Goal: Task Accomplishment & Management: Manage account settings

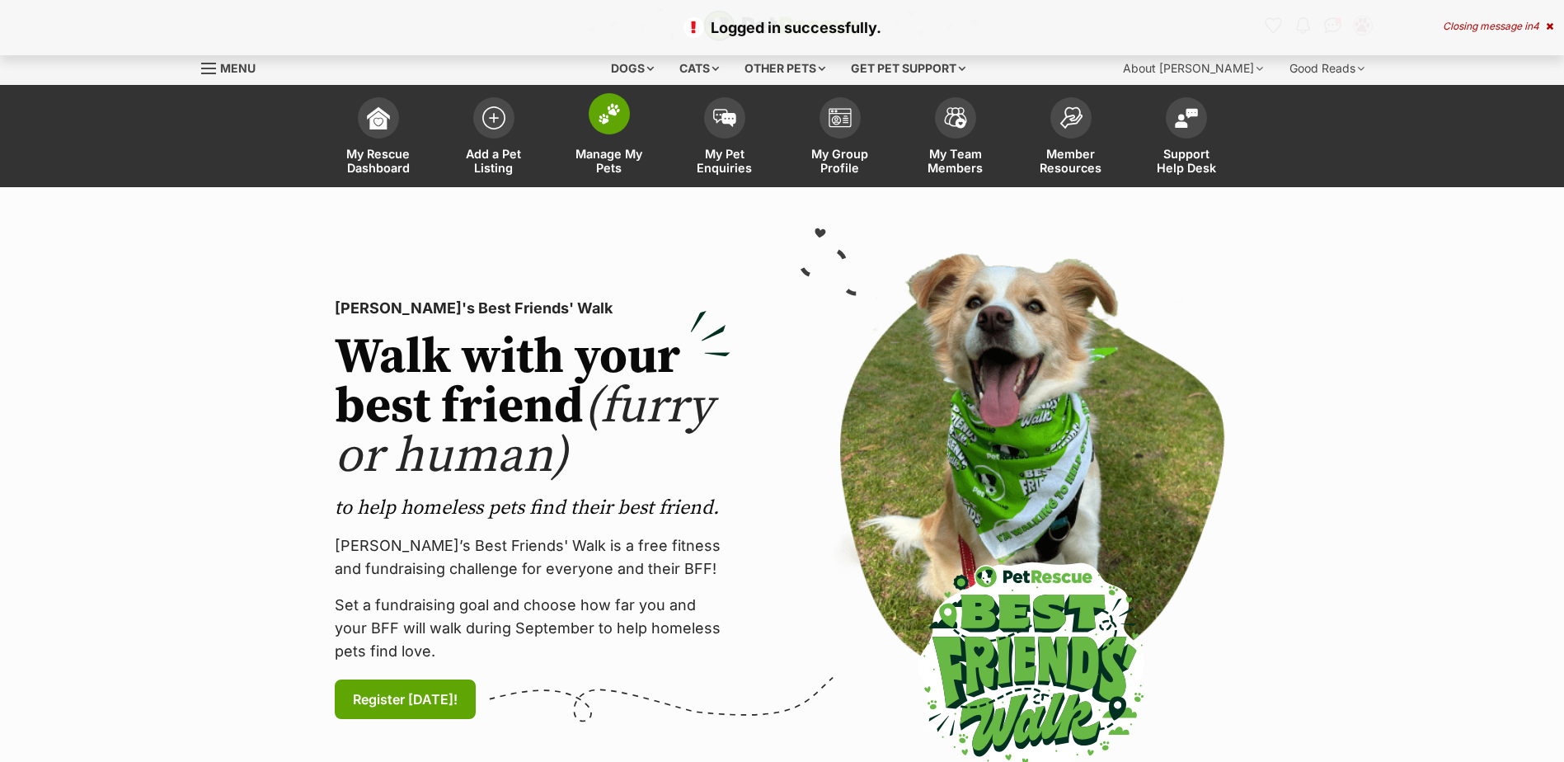
click at [603, 125] on span at bounding box center [609, 113] width 41 height 41
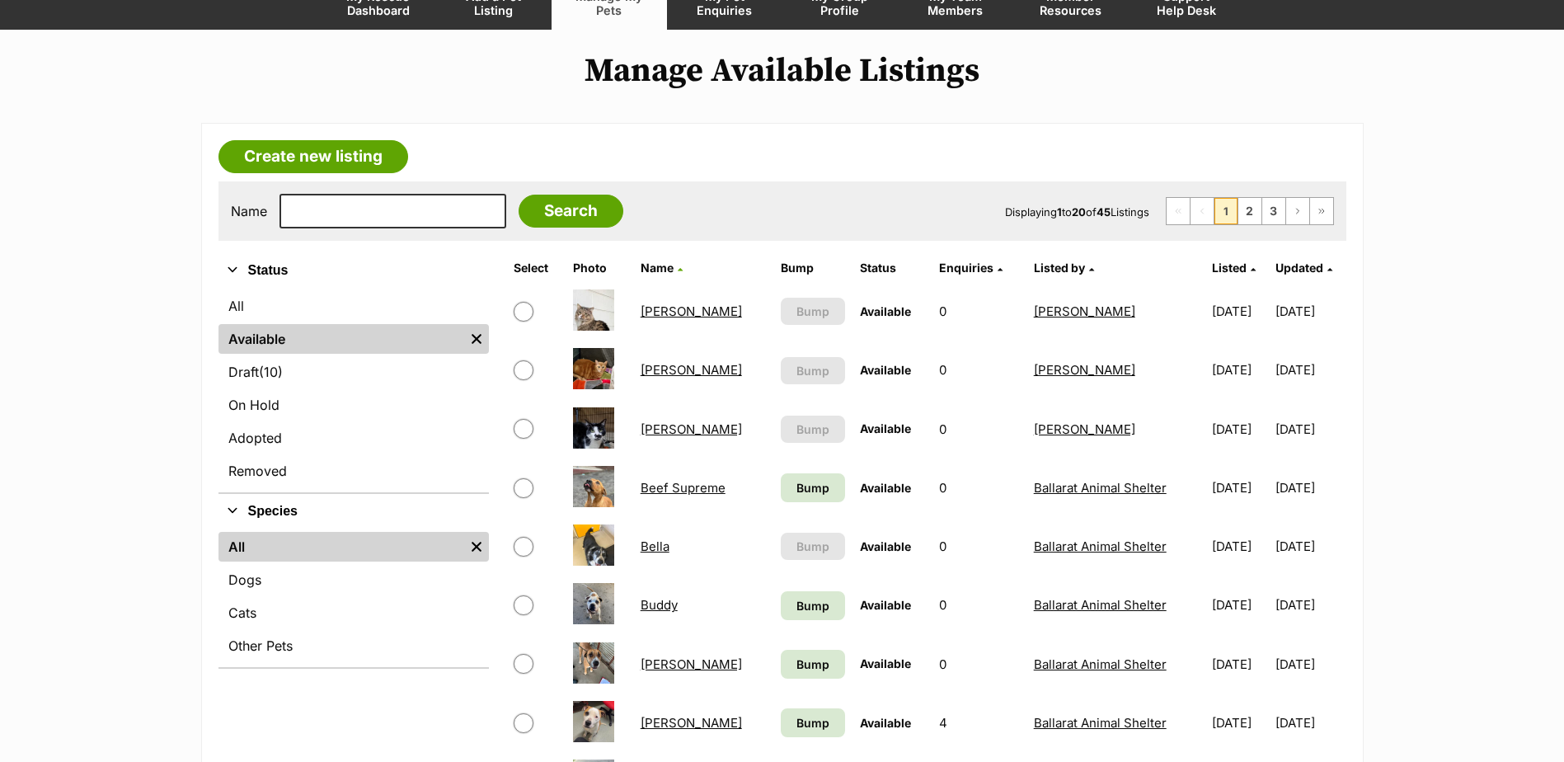
scroll to position [165, 0]
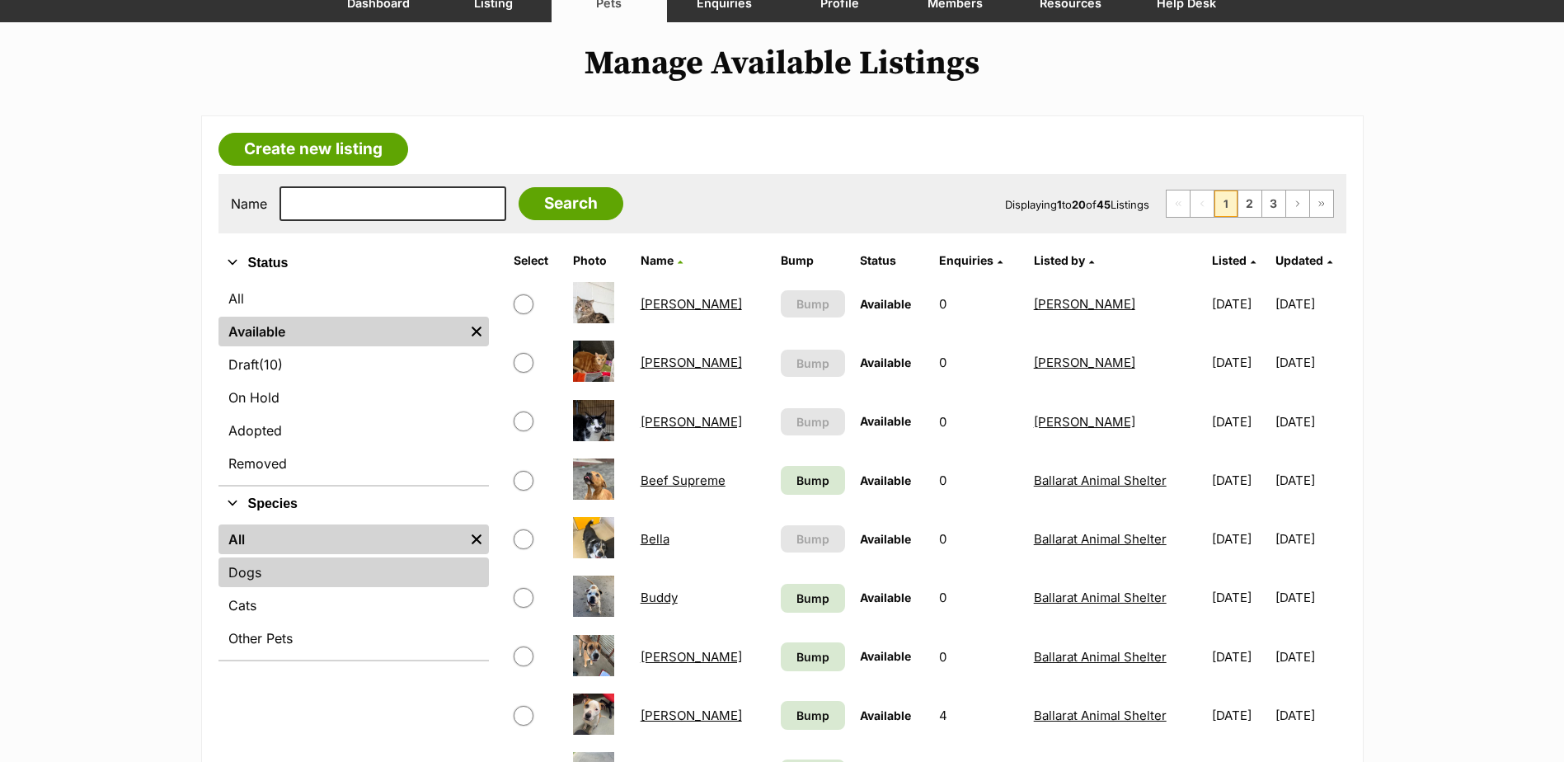
click at [284, 571] on link "Dogs" at bounding box center [354, 572] width 270 height 30
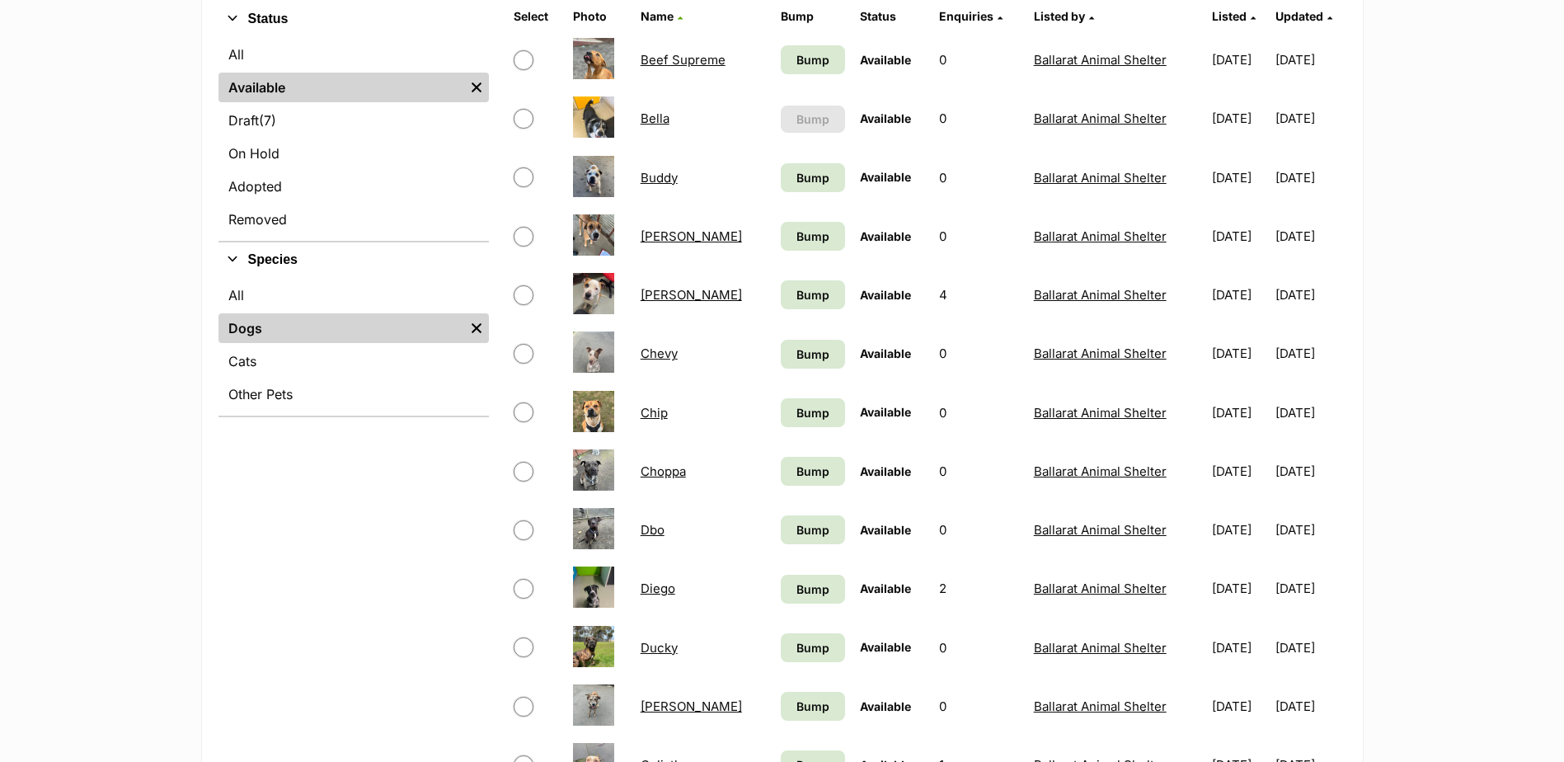
scroll to position [412, 0]
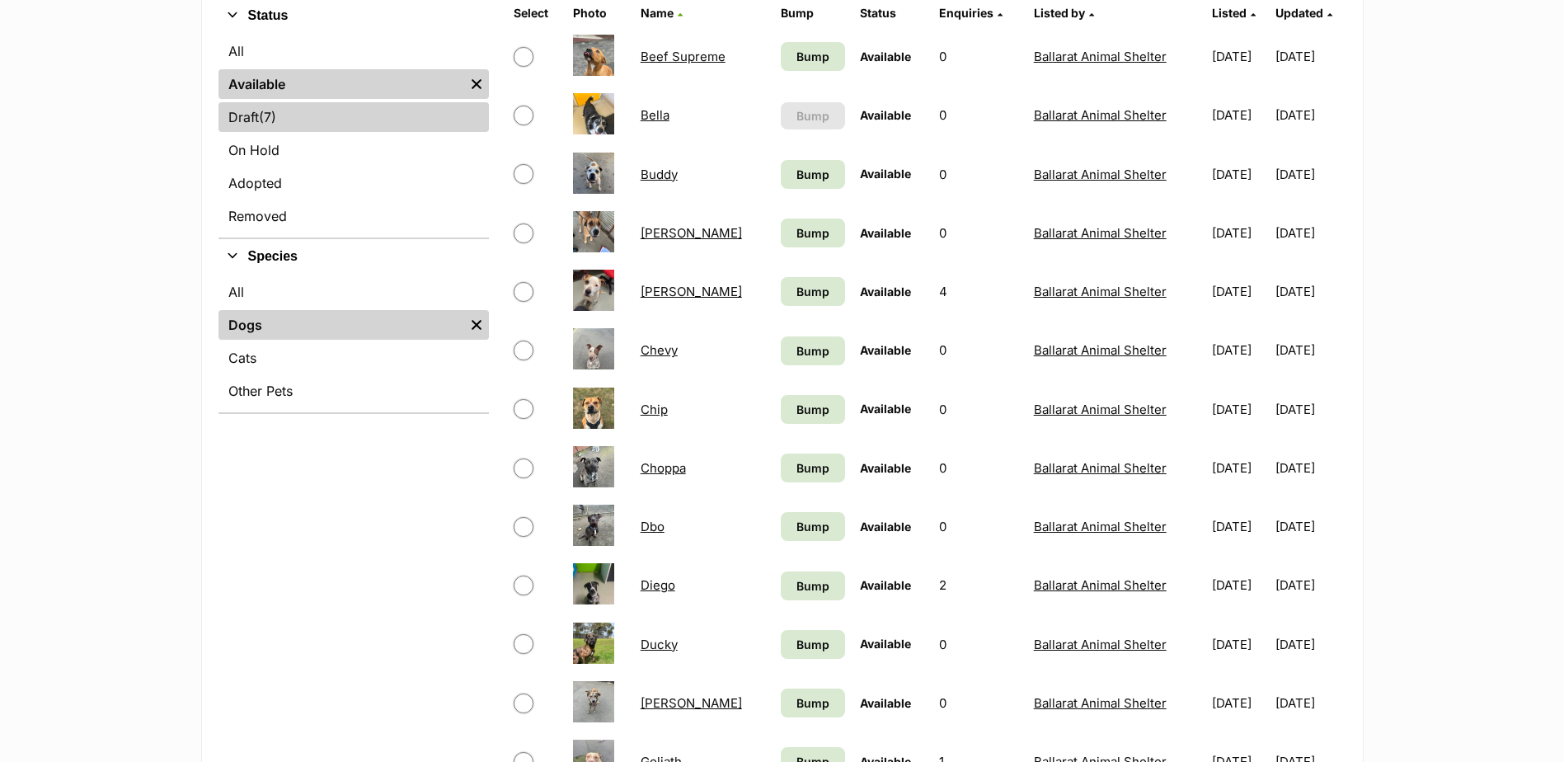
click at [270, 115] on span "(7)" at bounding box center [267, 117] width 17 height 20
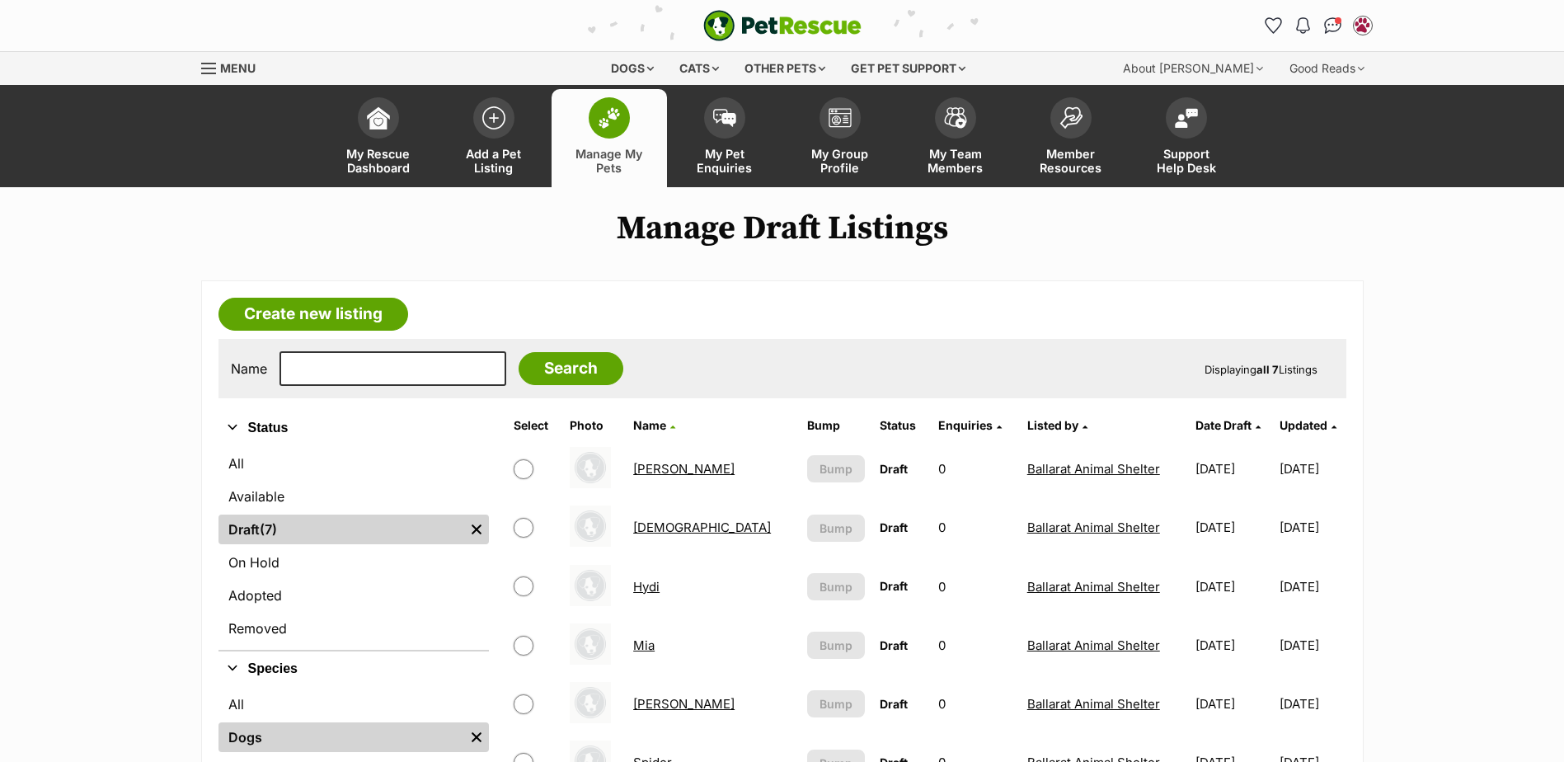
click at [663, 523] on link "Hadies" at bounding box center [702, 528] width 138 height 16
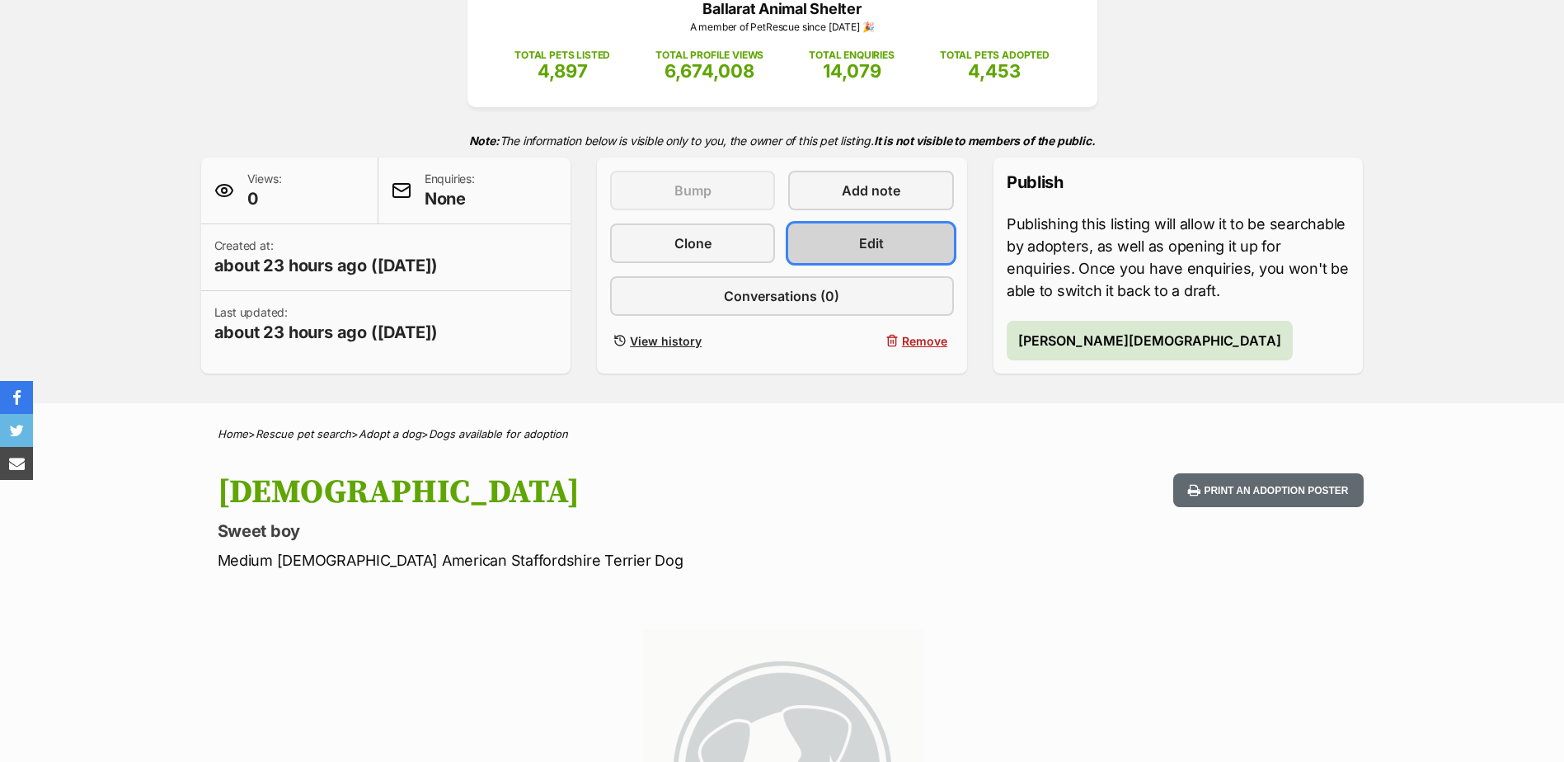
click at [877, 252] on span "Edit" at bounding box center [871, 243] width 25 height 20
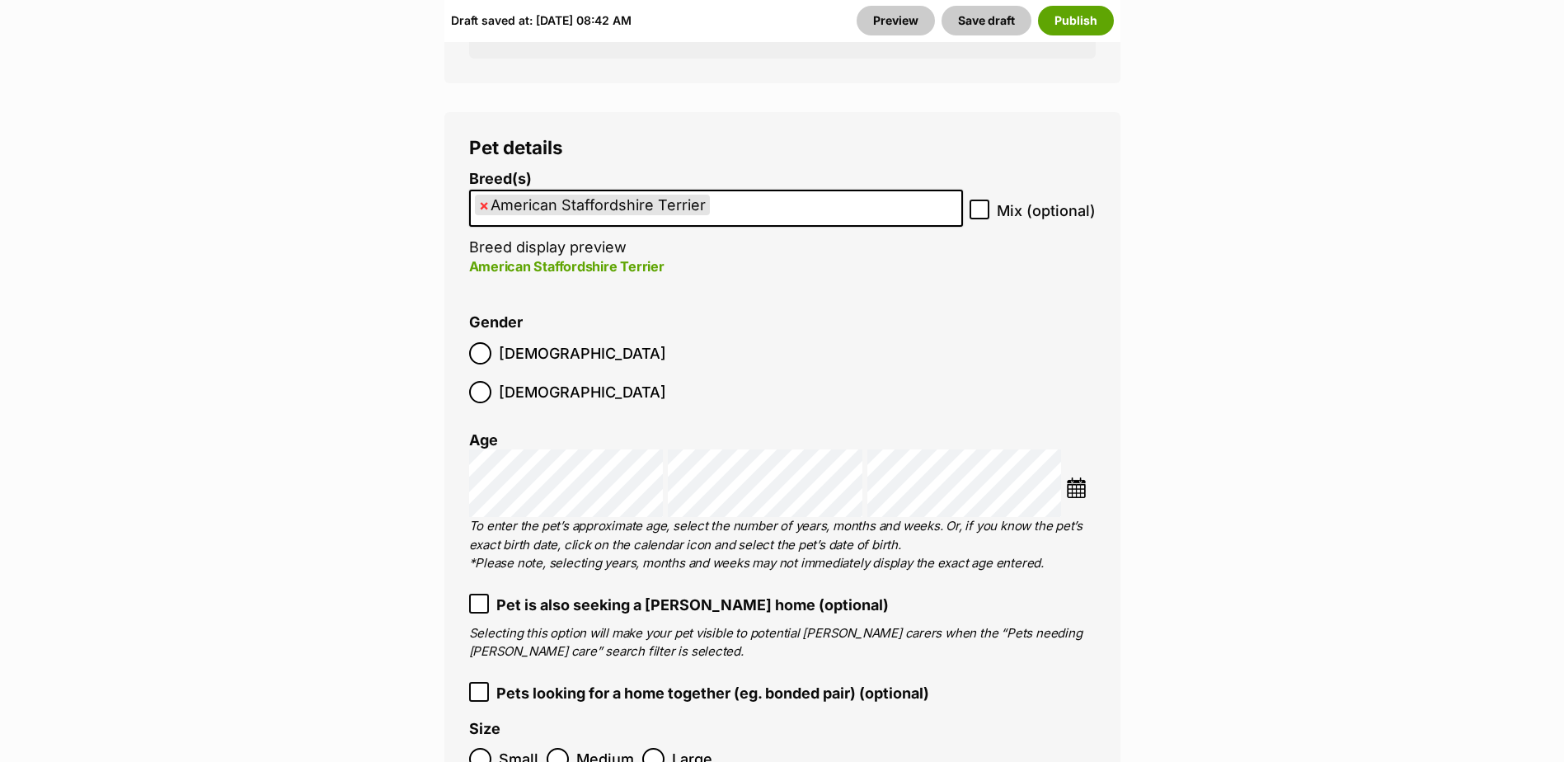
scroll to position [2309, 0]
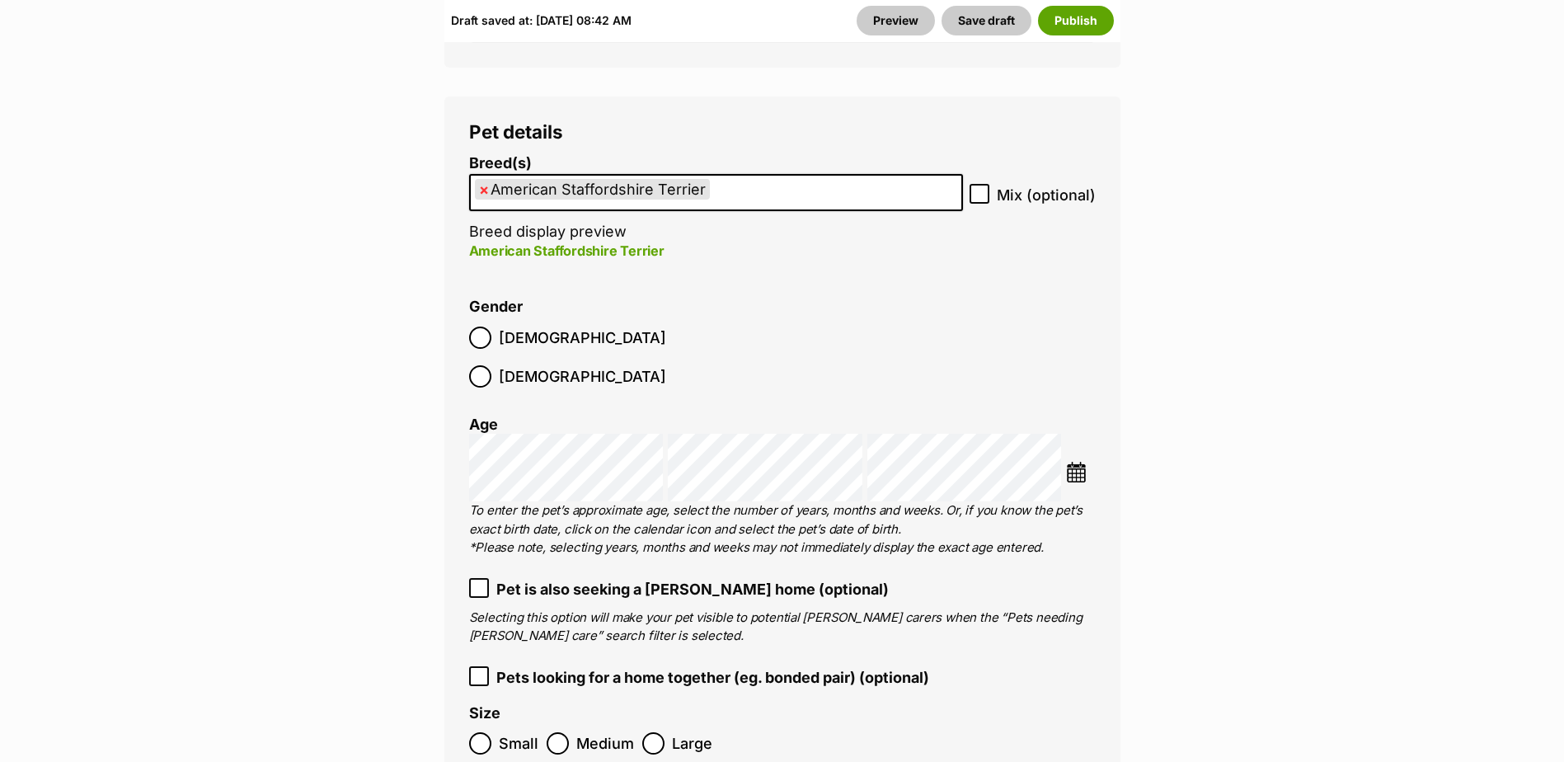
click at [482, 179] on span "×" at bounding box center [484, 189] width 10 height 21
select select
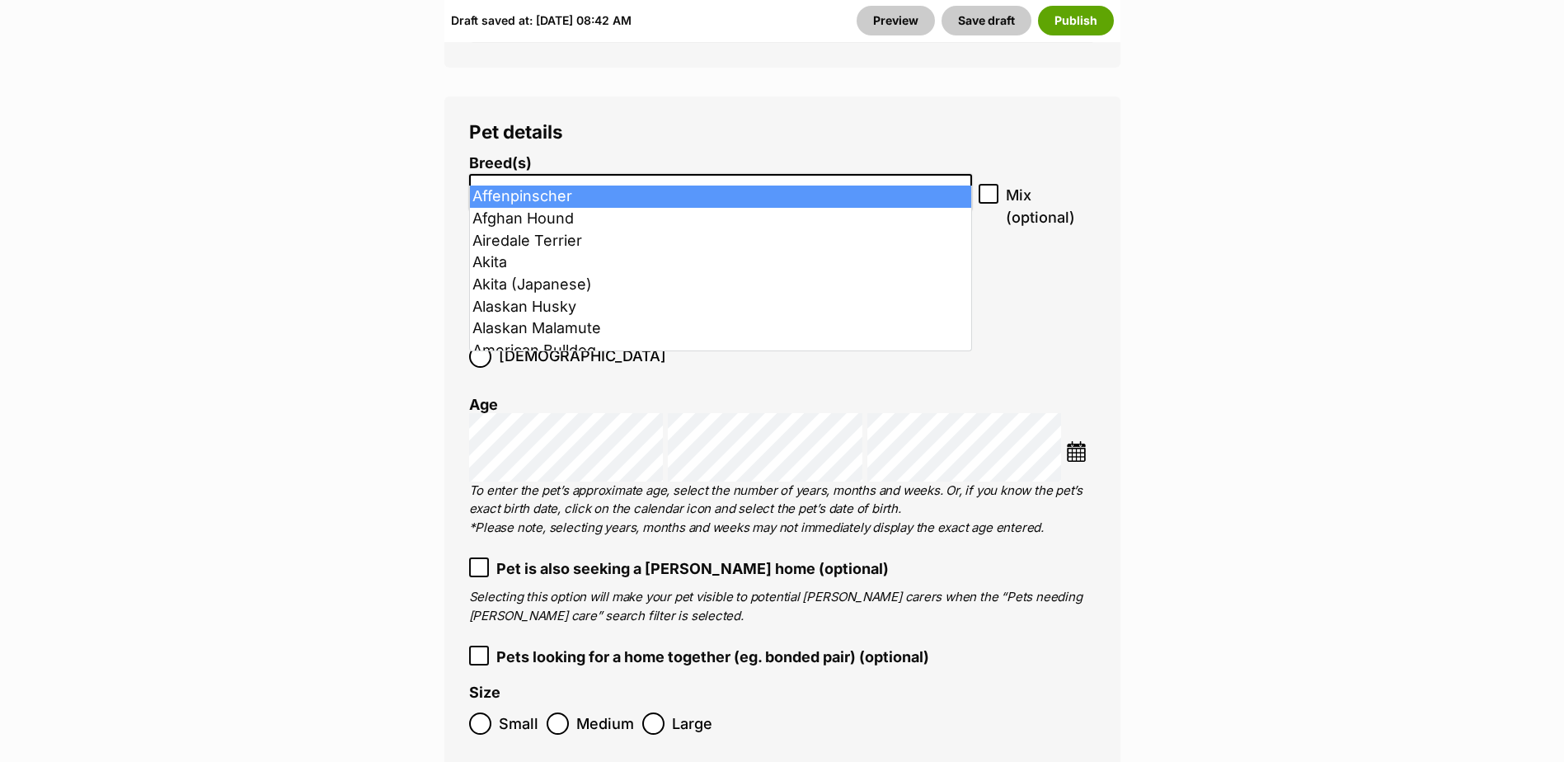
click at [517, 180] on input "search" at bounding box center [721, 188] width 492 height 17
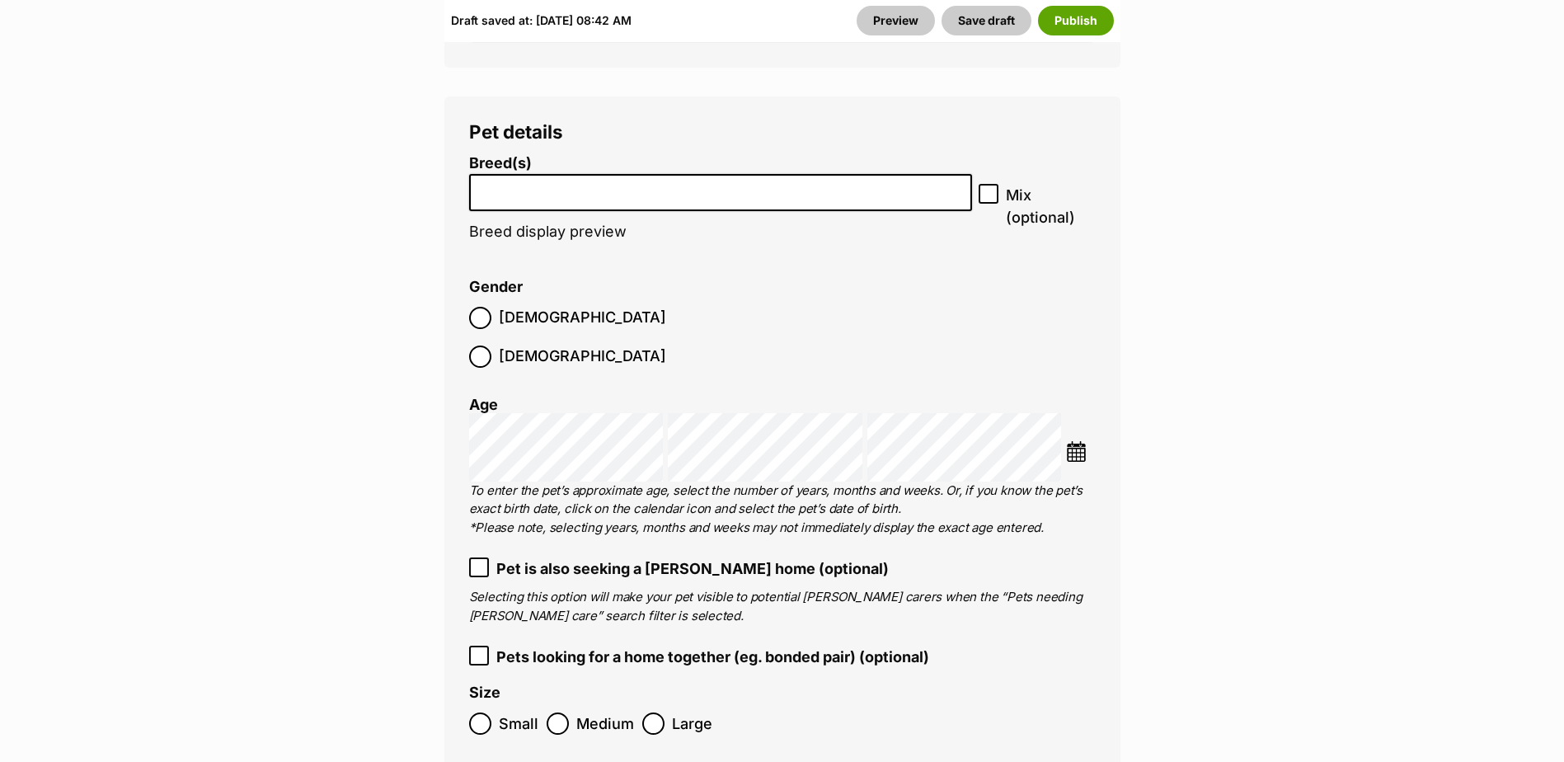
click at [517, 180] on input "search" at bounding box center [721, 188] width 492 height 17
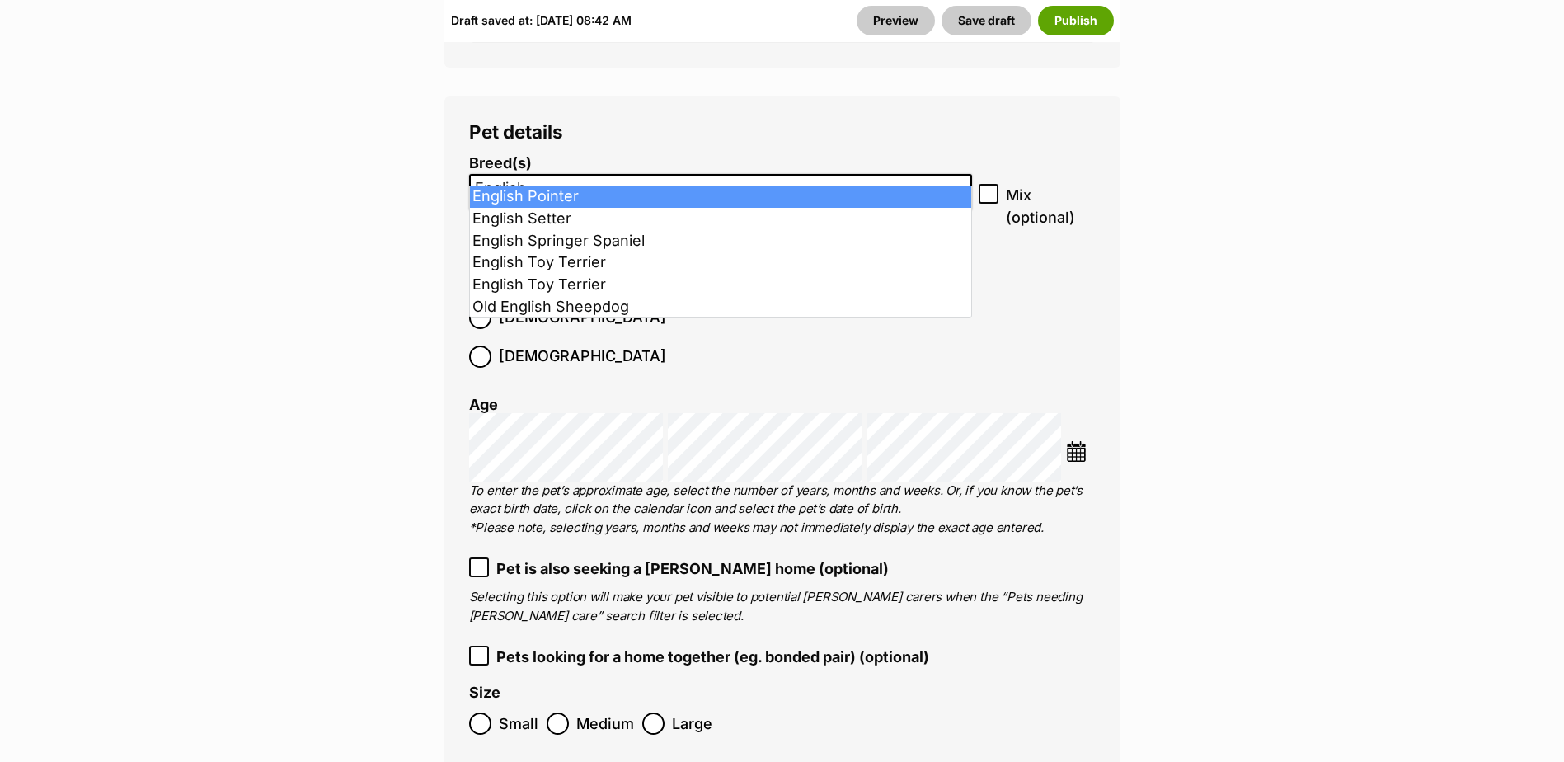
drag, startPoint x: 575, startPoint y: 167, endPoint x: 242, endPoint y: 152, distance: 333.5
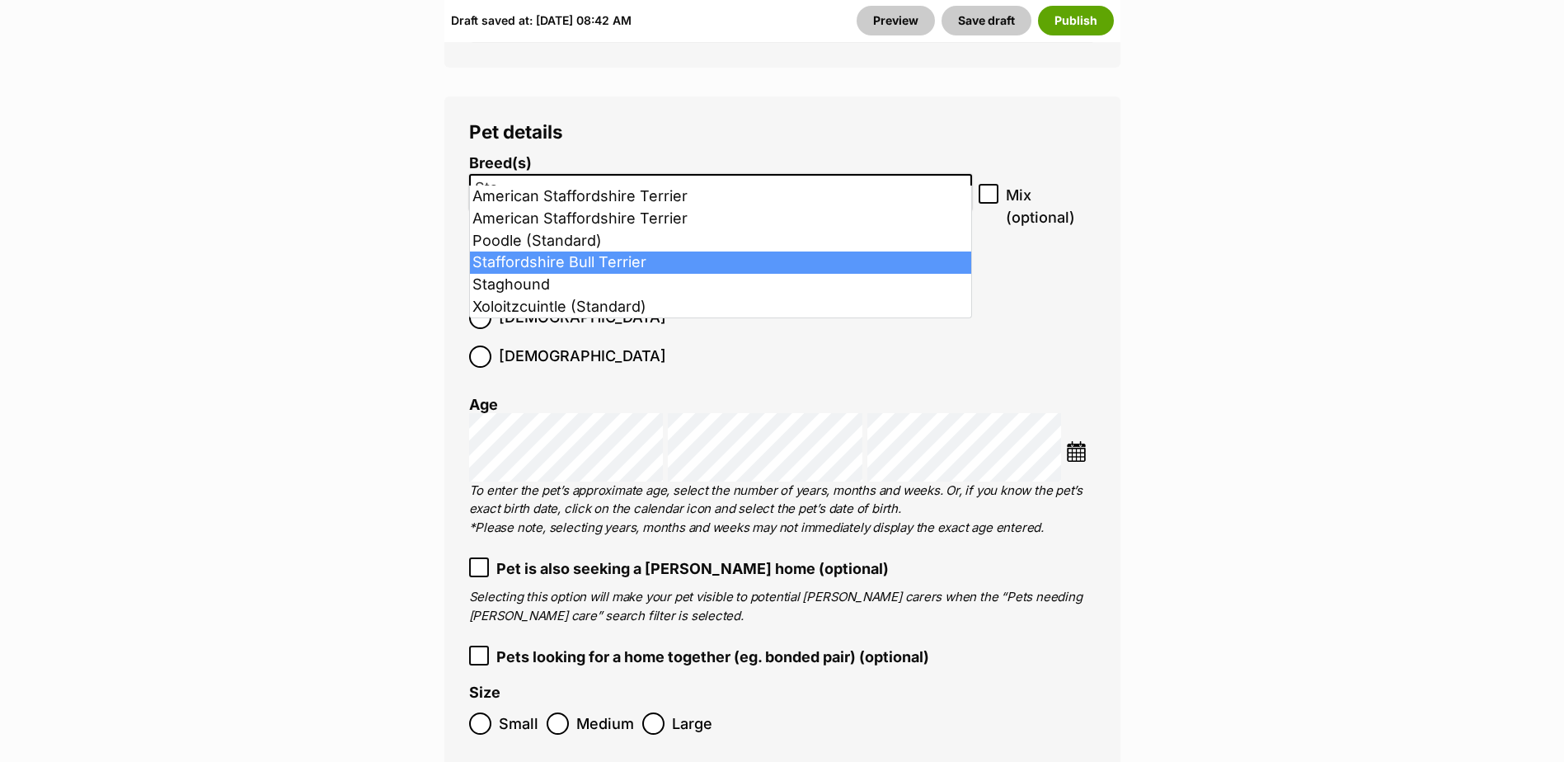
type input "Sta"
select select "198"
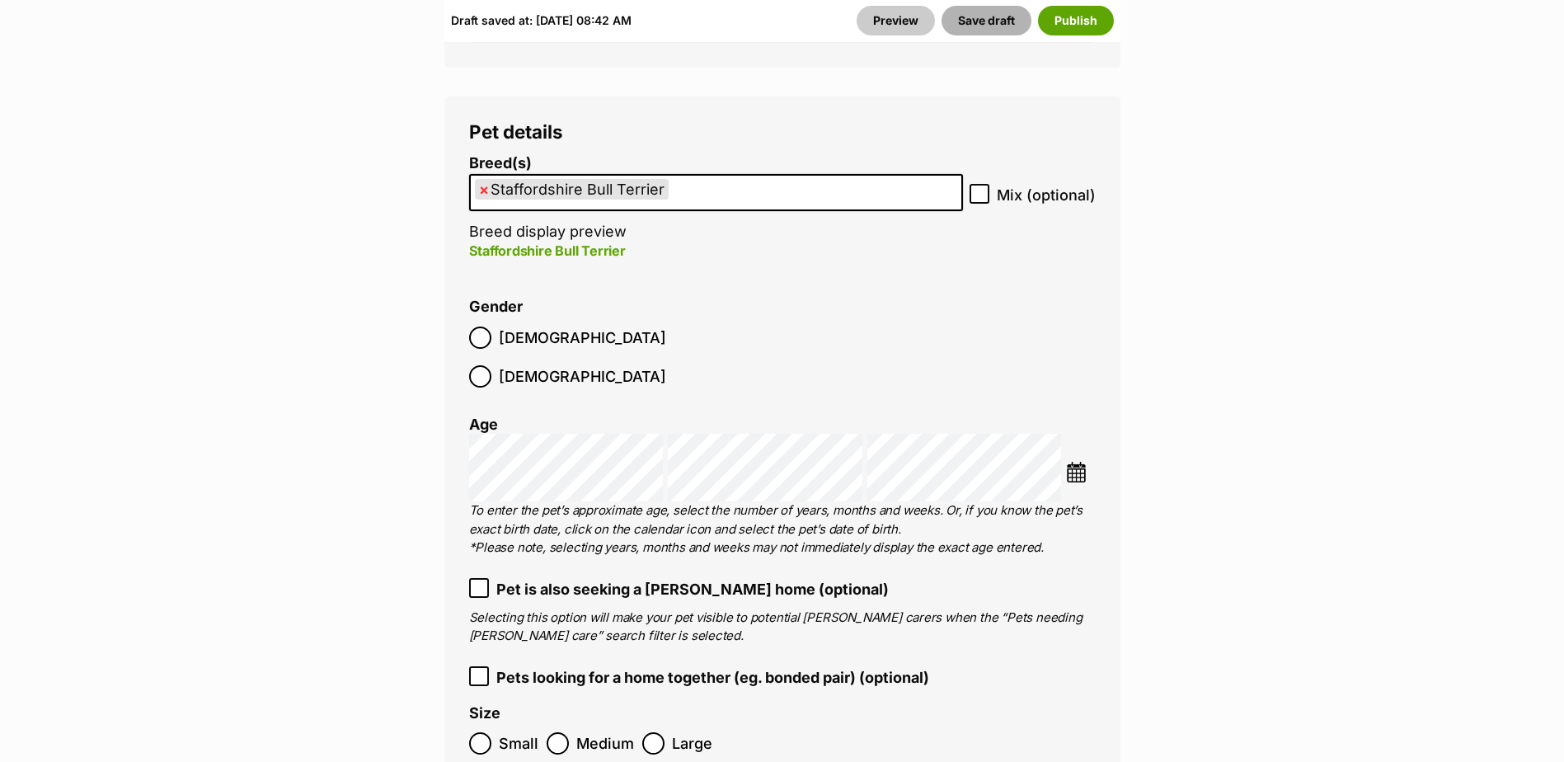
click at [988, 15] on button "Save draft" at bounding box center [987, 21] width 90 height 30
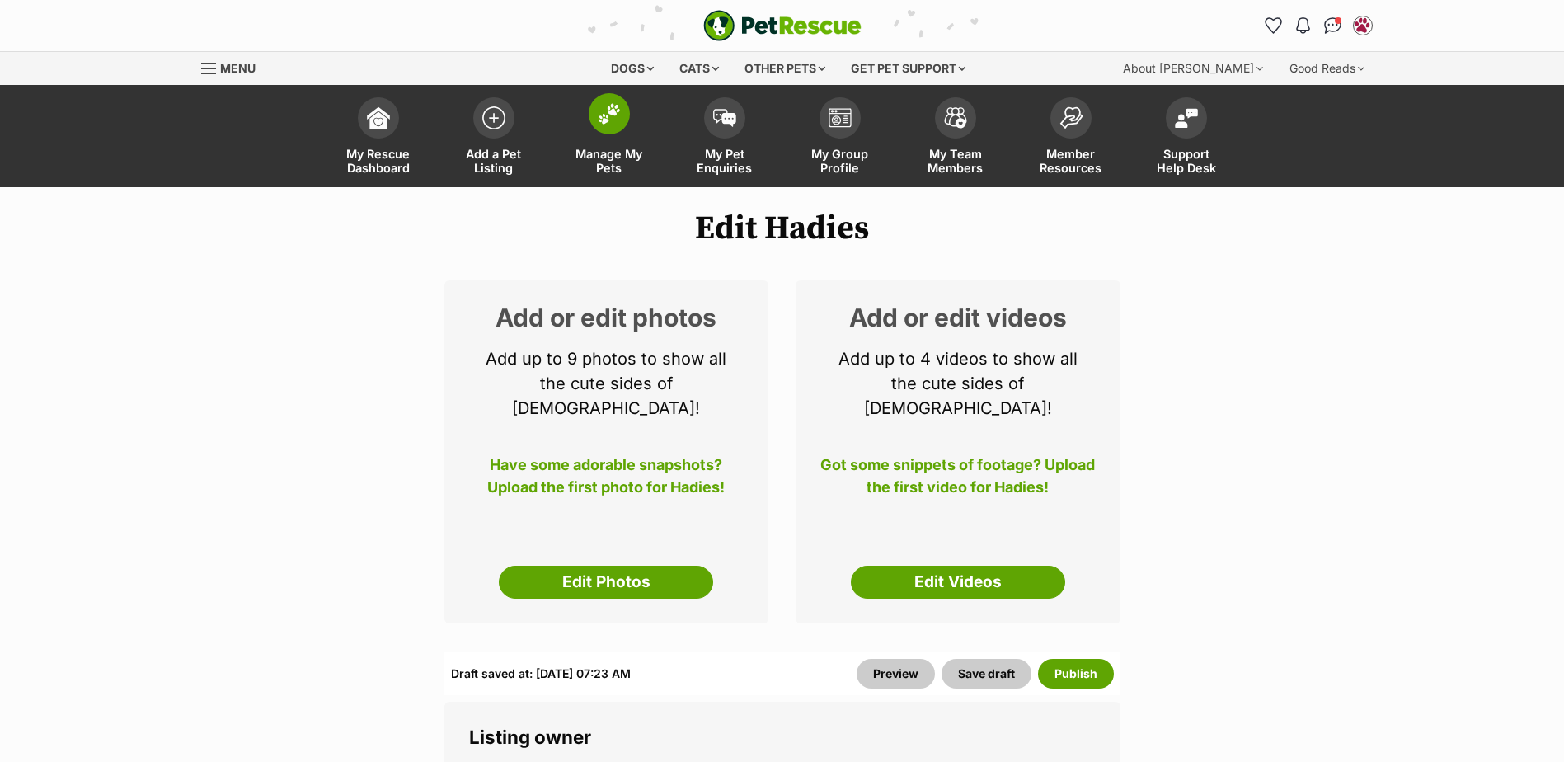
click at [617, 103] on img at bounding box center [609, 113] width 23 height 21
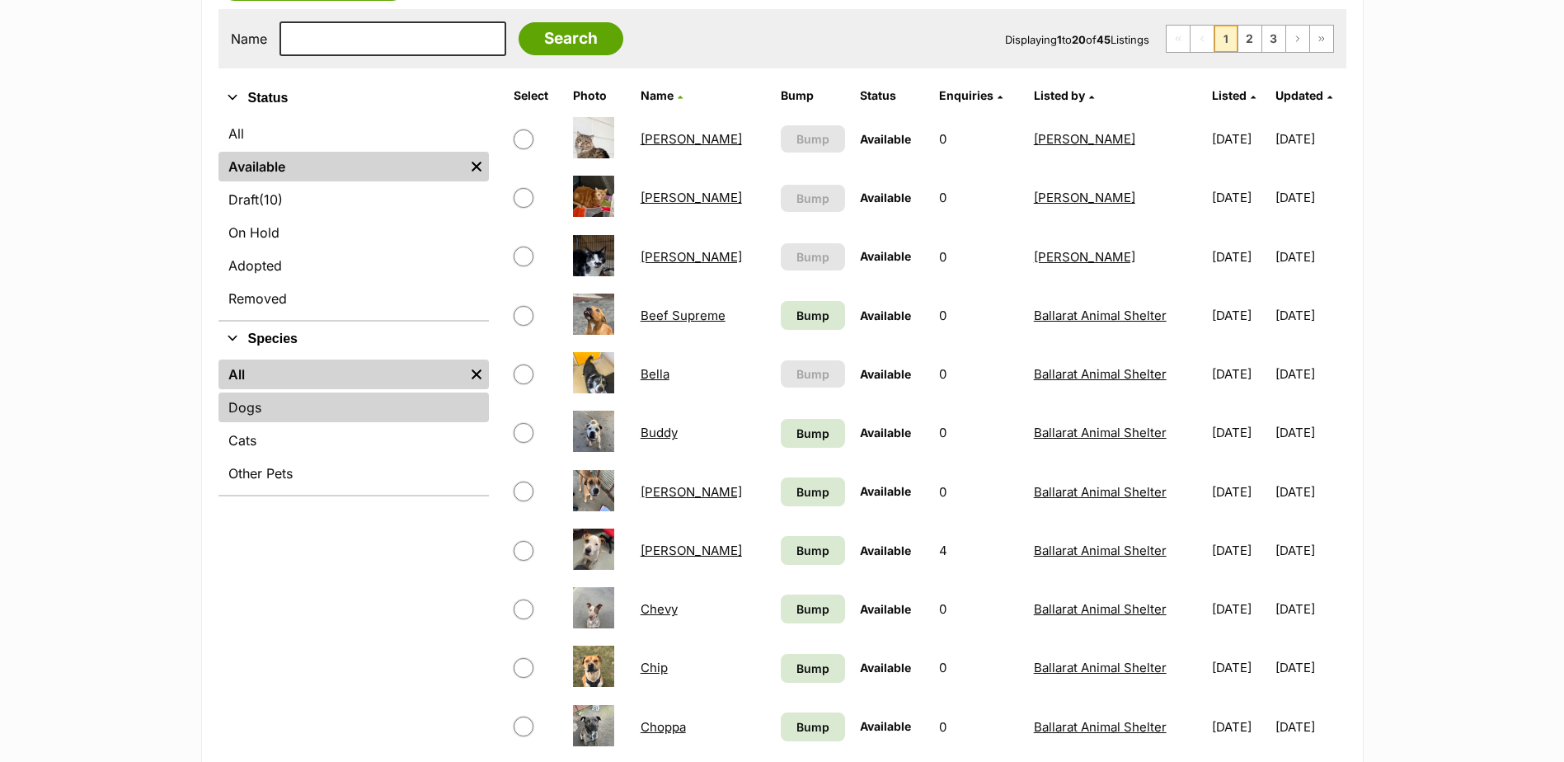
click at [266, 397] on link "Dogs" at bounding box center [354, 408] width 270 height 30
click at [650, 375] on link "Bella" at bounding box center [655, 374] width 29 height 16
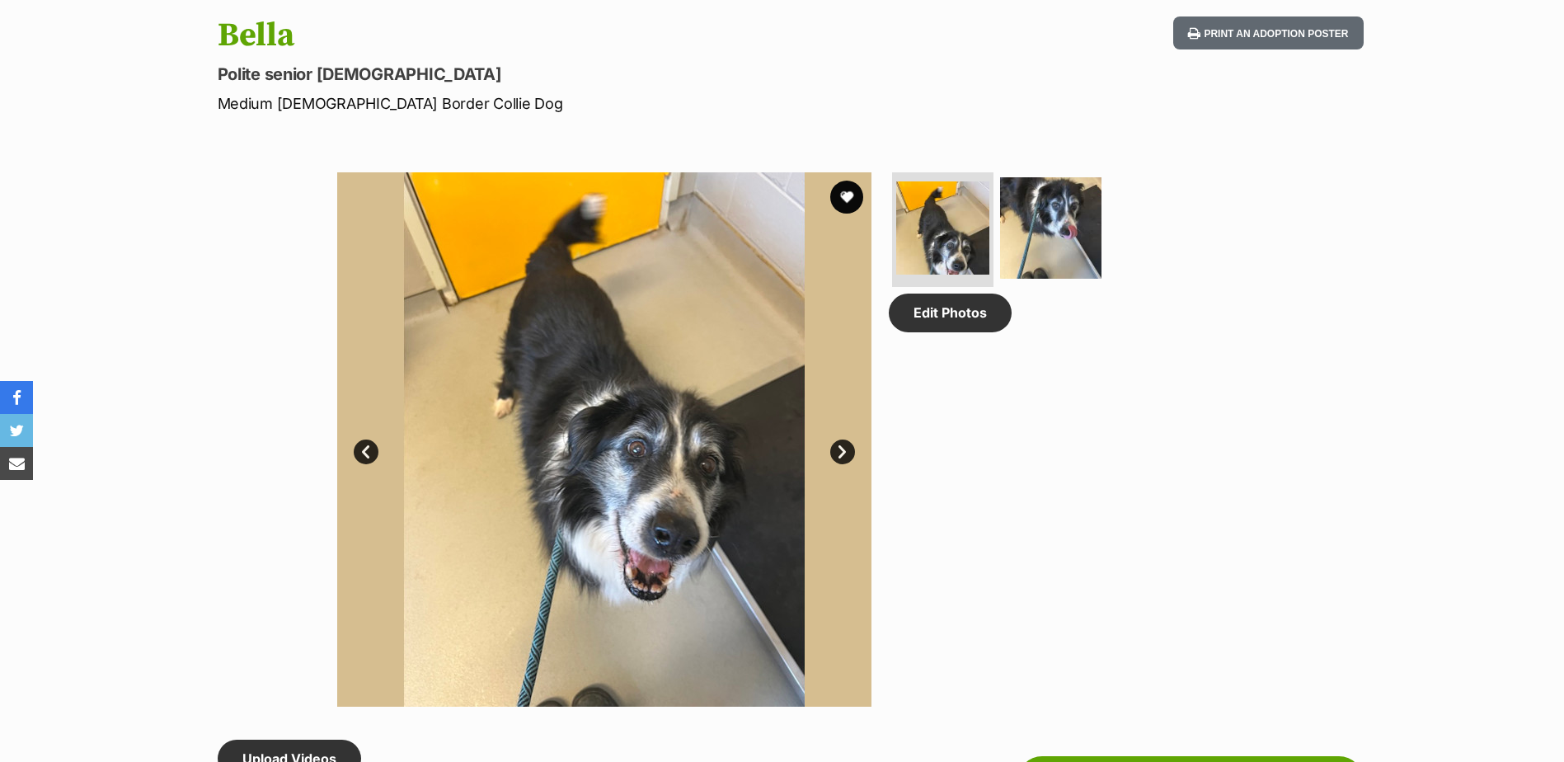
scroll to position [660, 0]
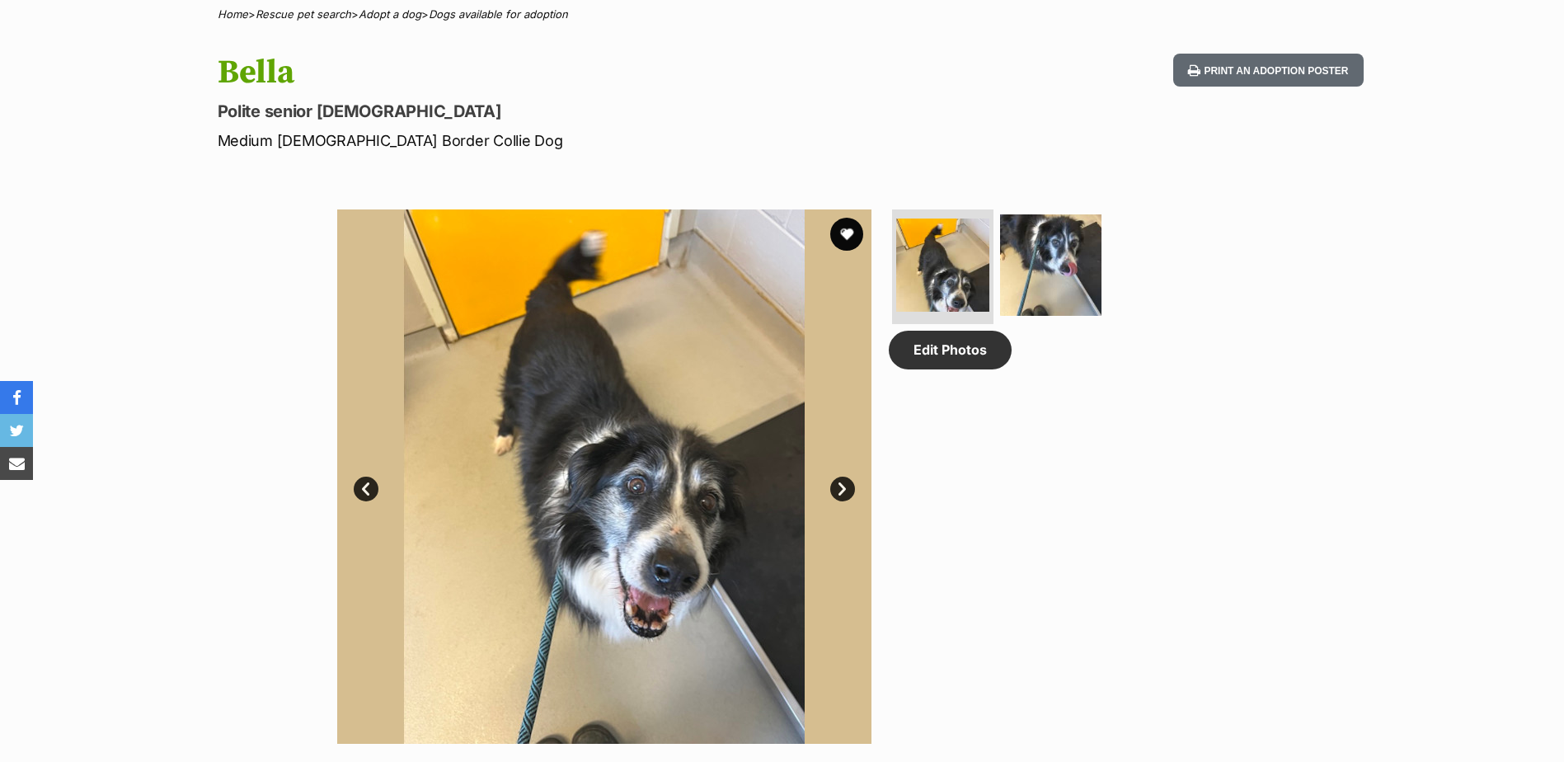
click at [850, 488] on link "Next" at bounding box center [842, 489] width 25 height 25
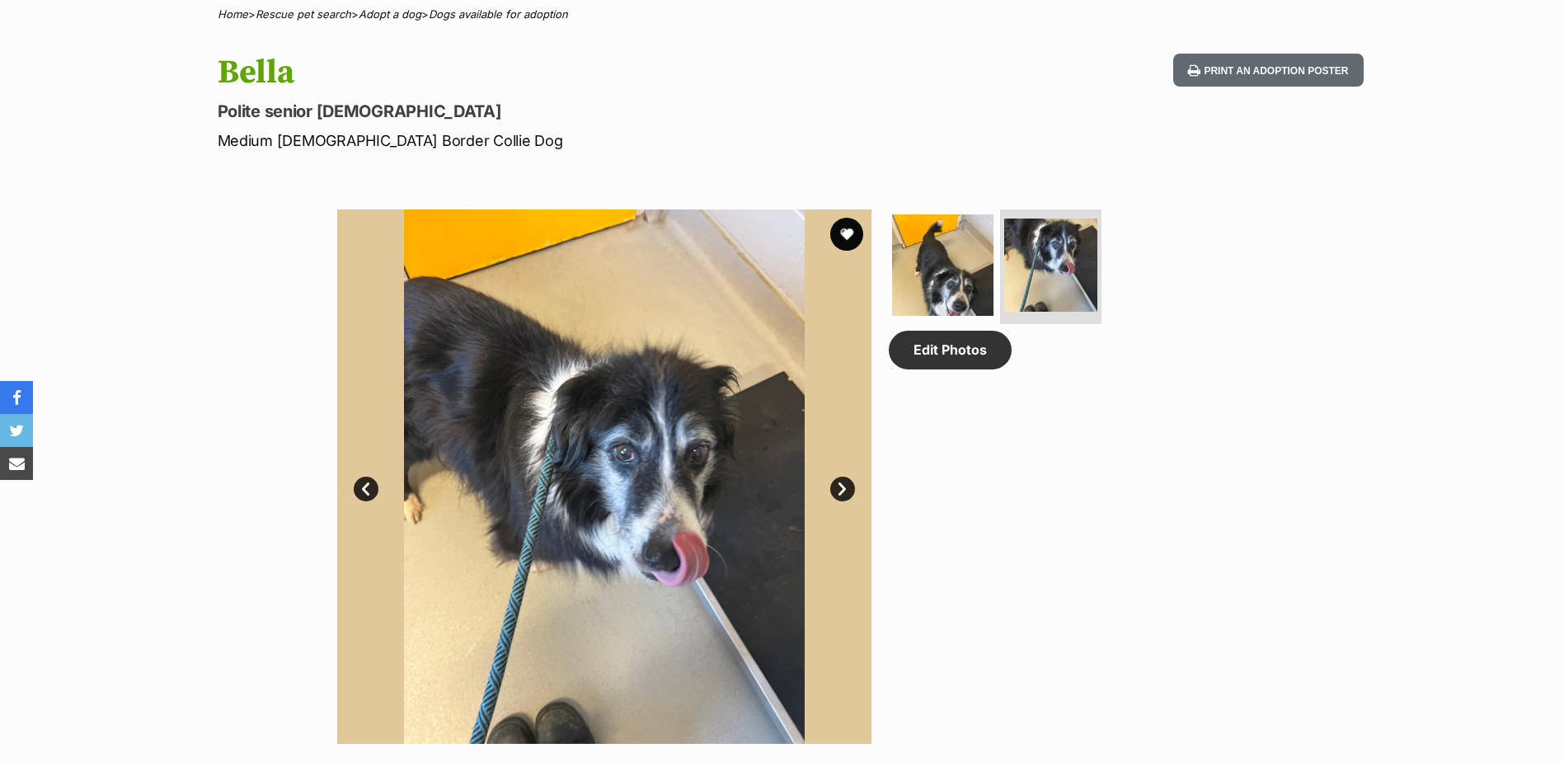
click at [369, 500] on link "Prev" at bounding box center [366, 489] width 25 height 25
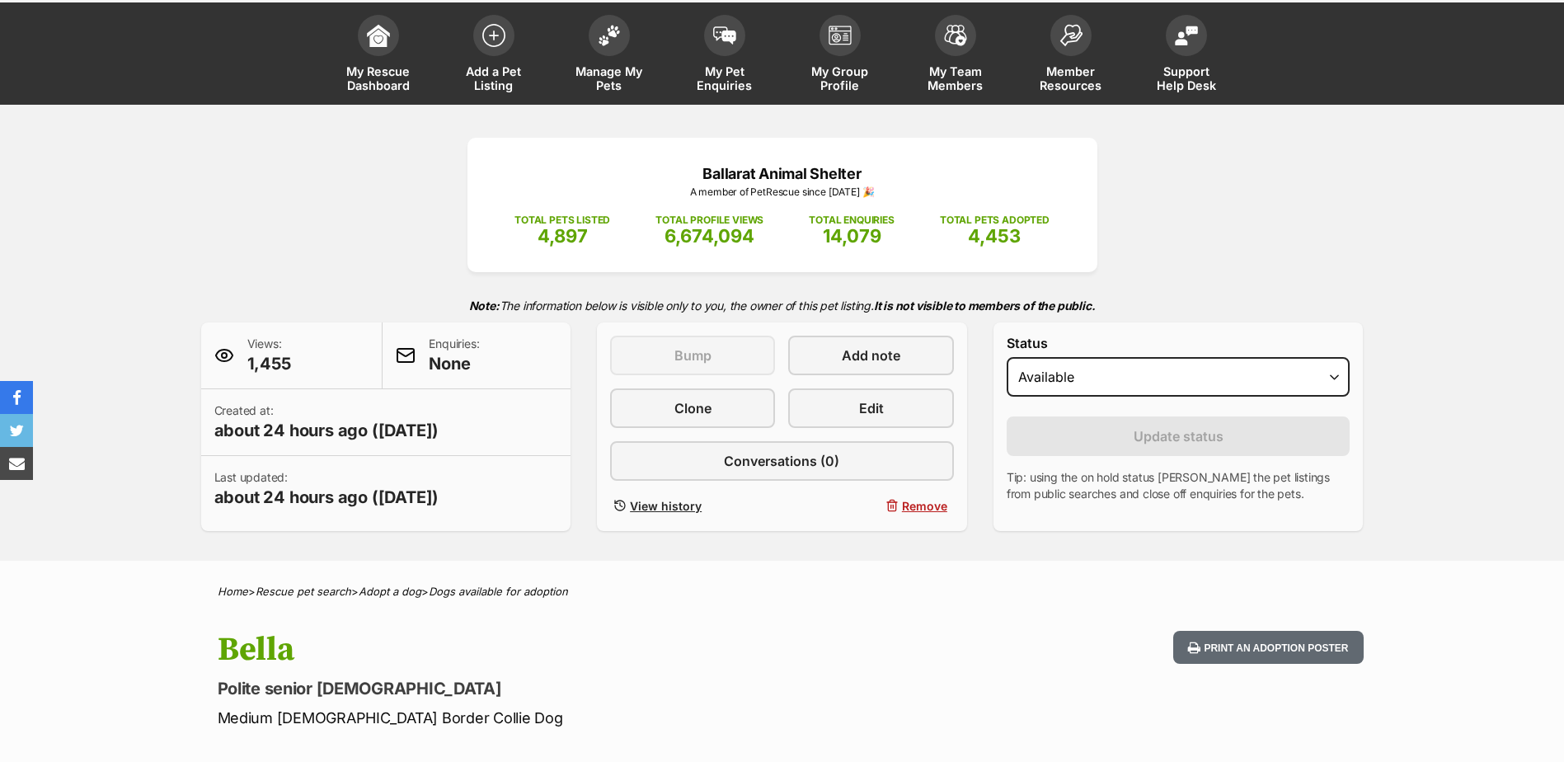
scroll to position [0, 0]
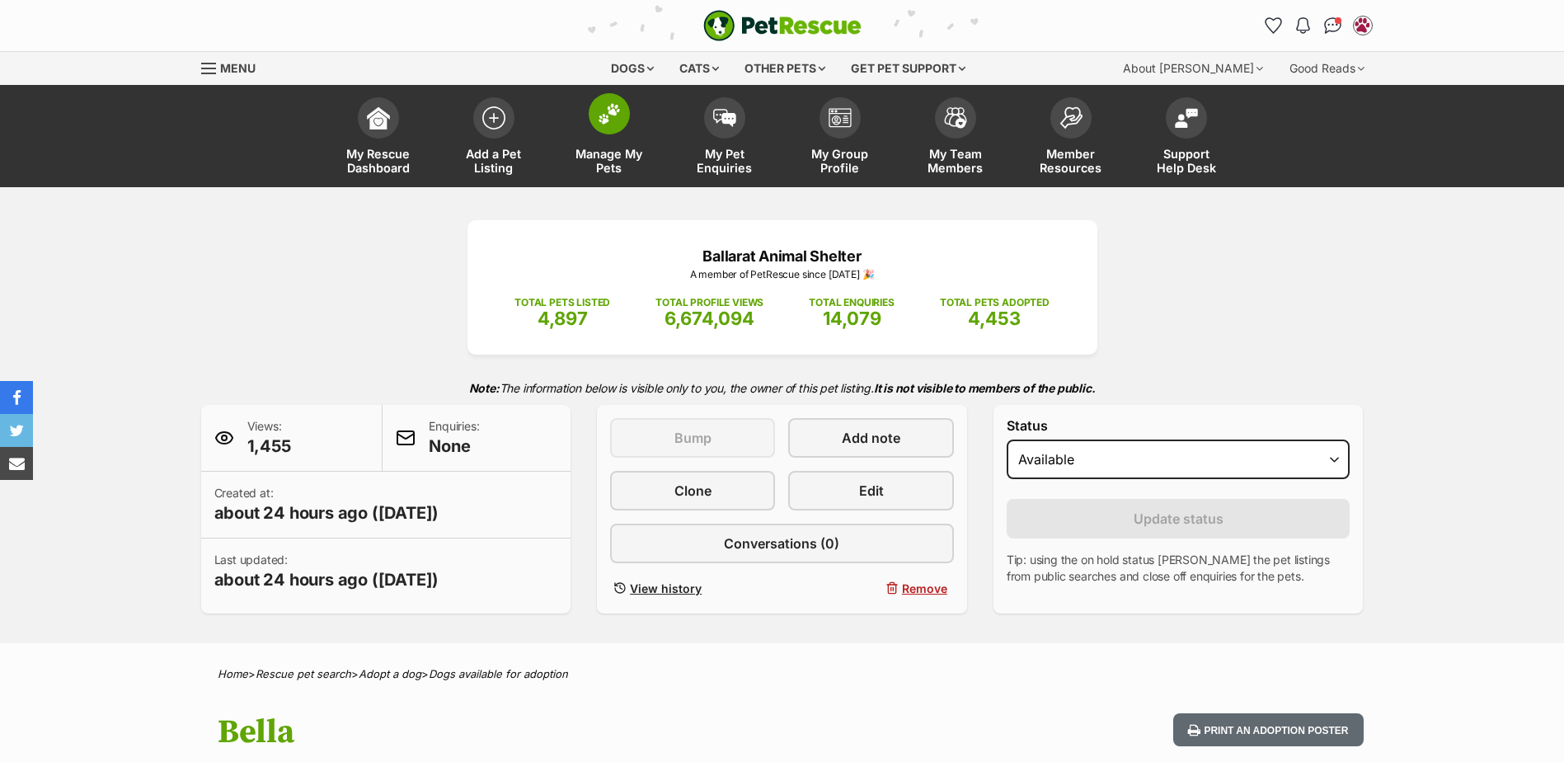
drag, startPoint x: 620, startPoint y: 114, endPoint x: 633, endPoint y: 120, distance: 14.8
click at [620, 114] on img at bounding box center [609, 113] width 23 height 21
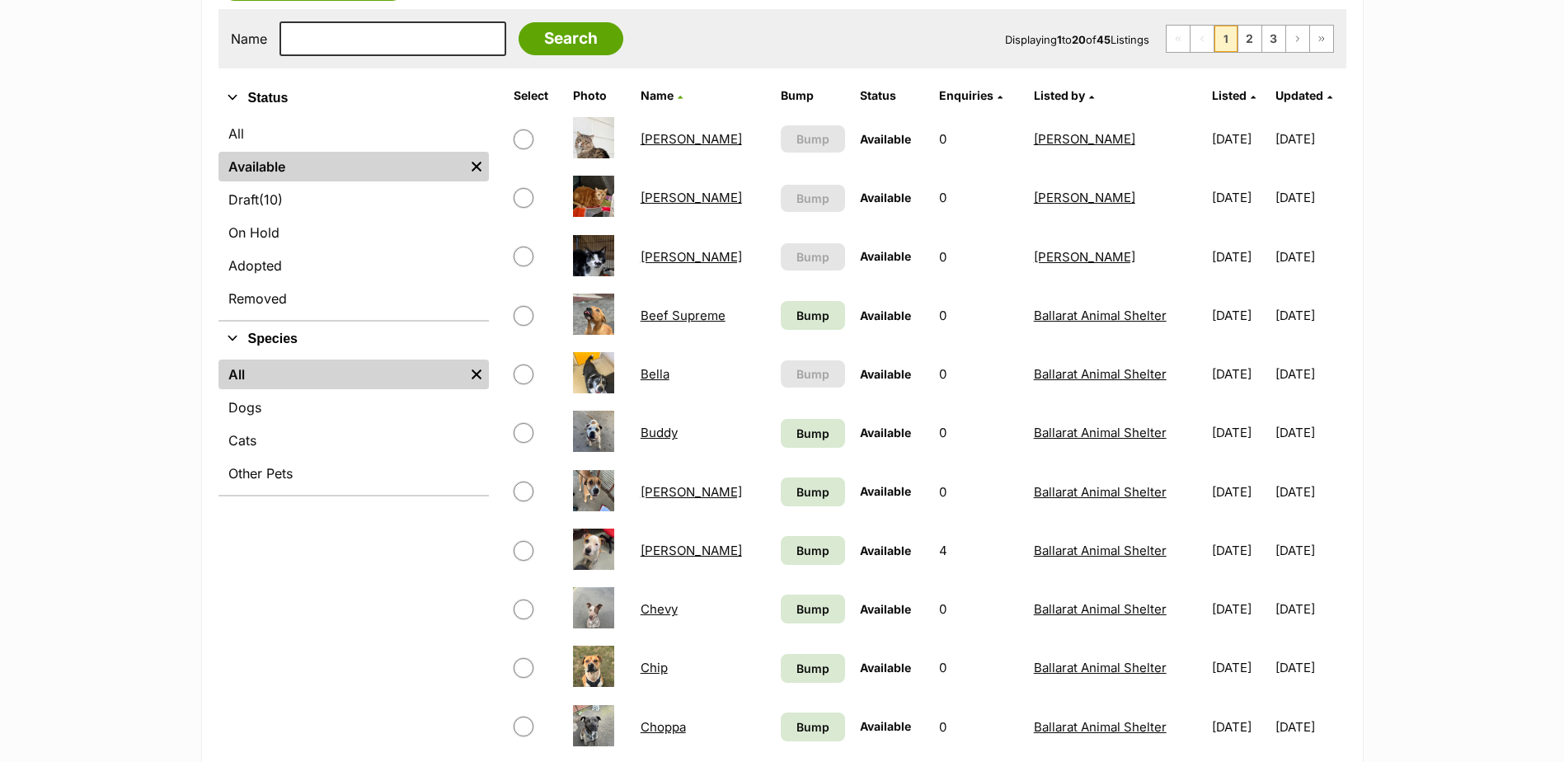
scroll to position [247, 0]
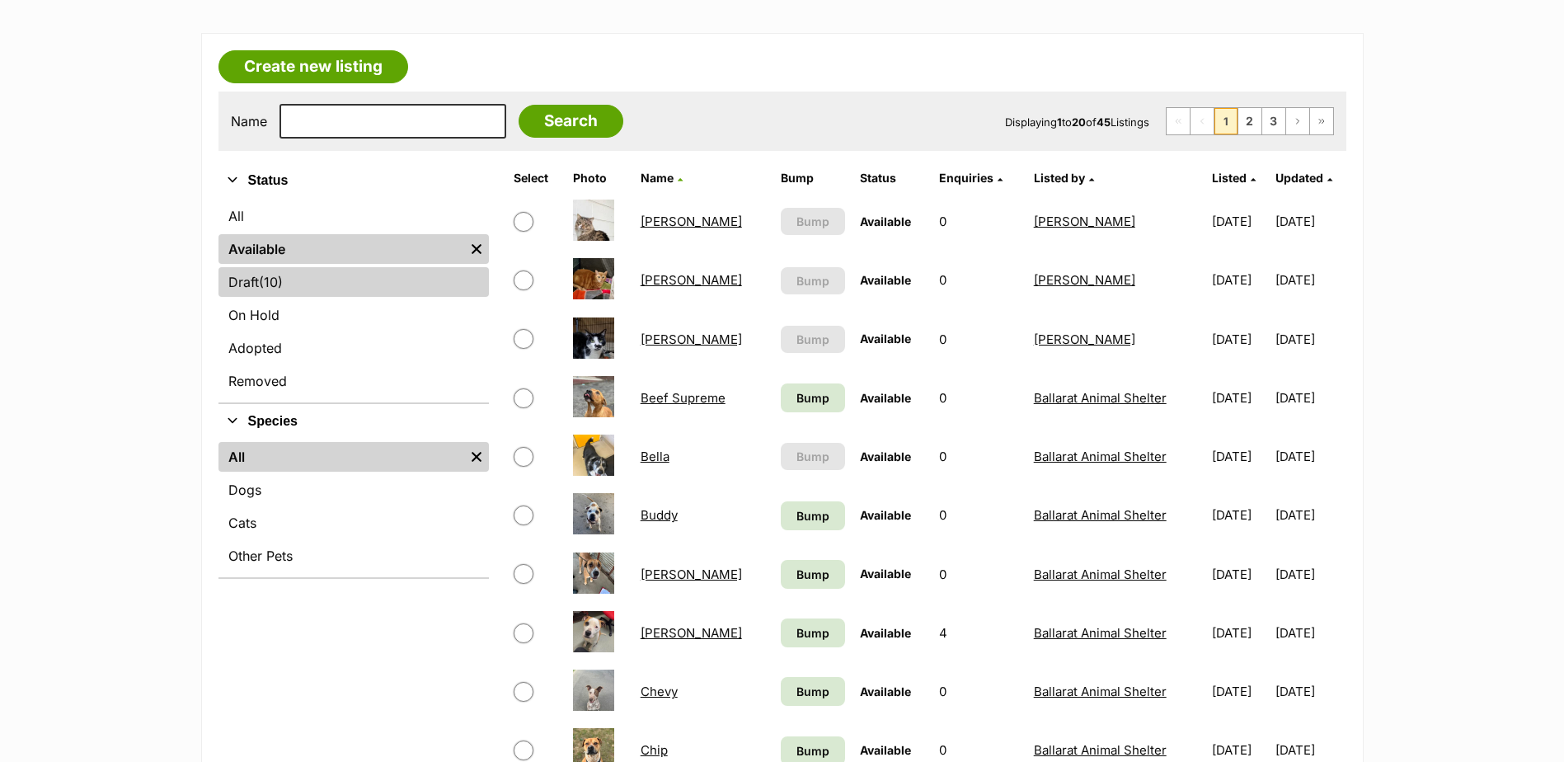
click at [309, 280] on link "Draft (10) Items" at bounding box center [354, 282] width 270 height 30
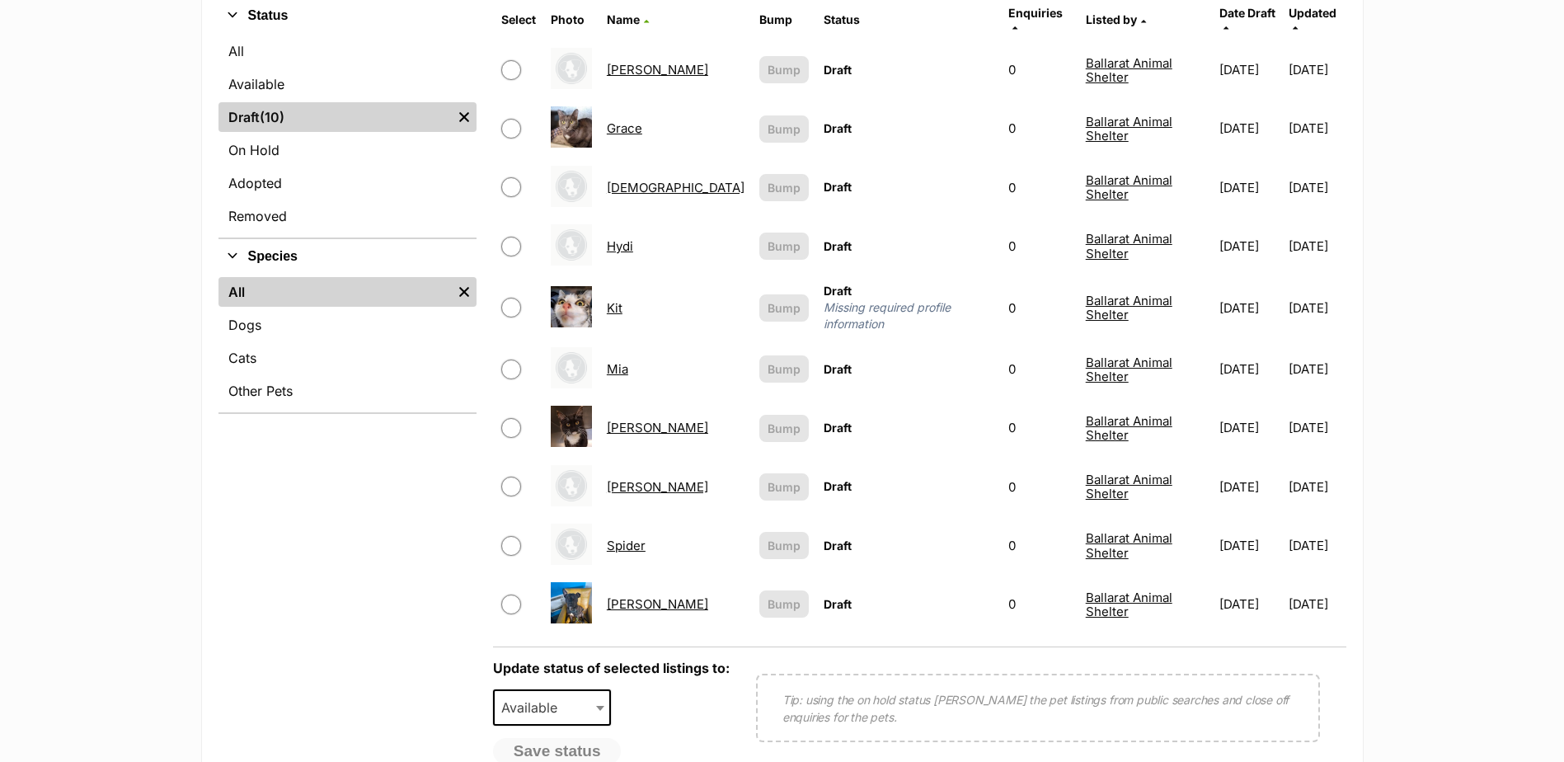
scroll to position [247, 0]
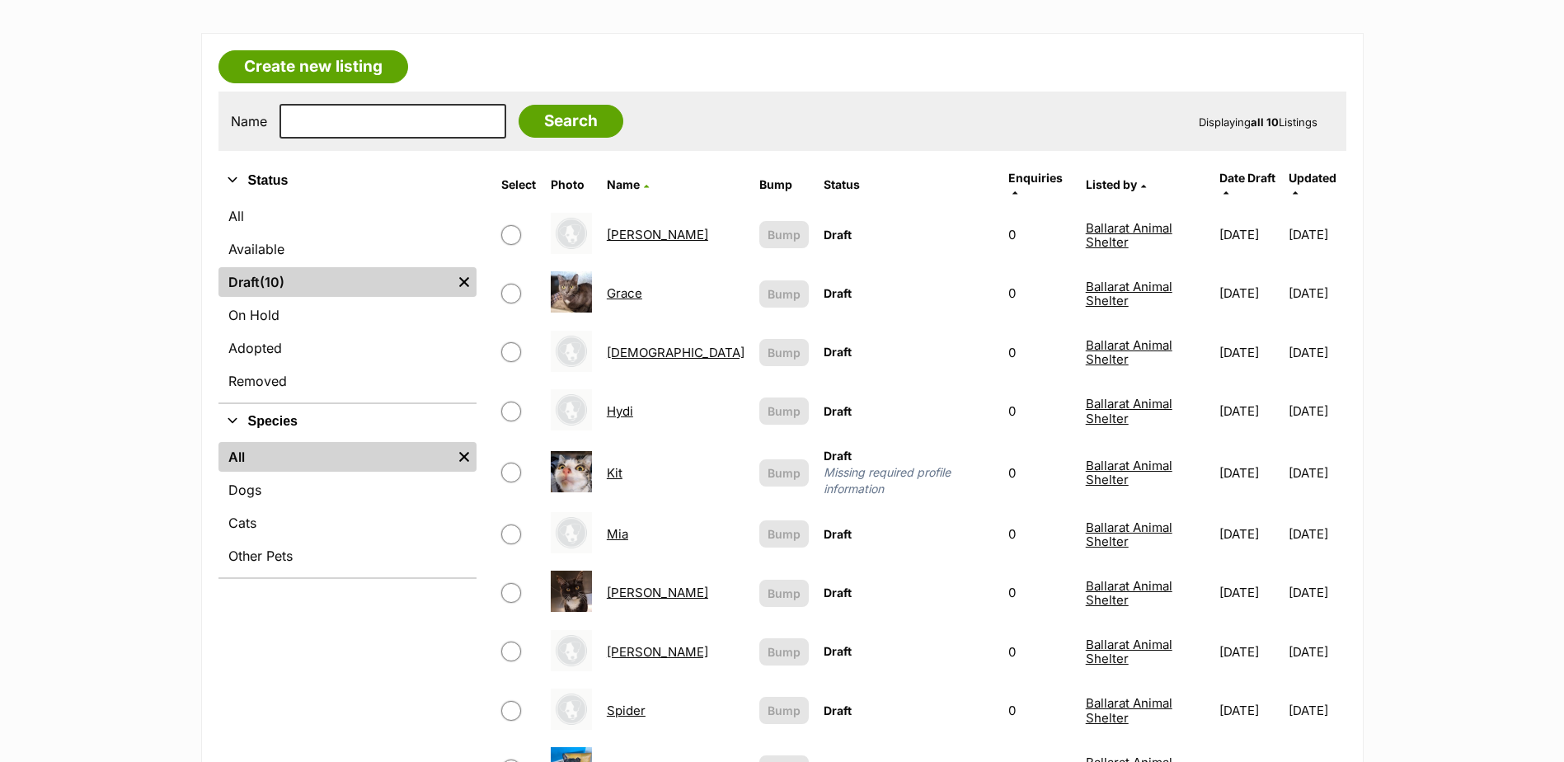
click at [270, 232] on ul "All Available Draft (10) Items Remove filter On Hold Adopted Removed" at bounding box center [348, 300] width 258 height 205
click at [268, 244] on link "Available" at bounding box center [348, 249] width 258 height 30
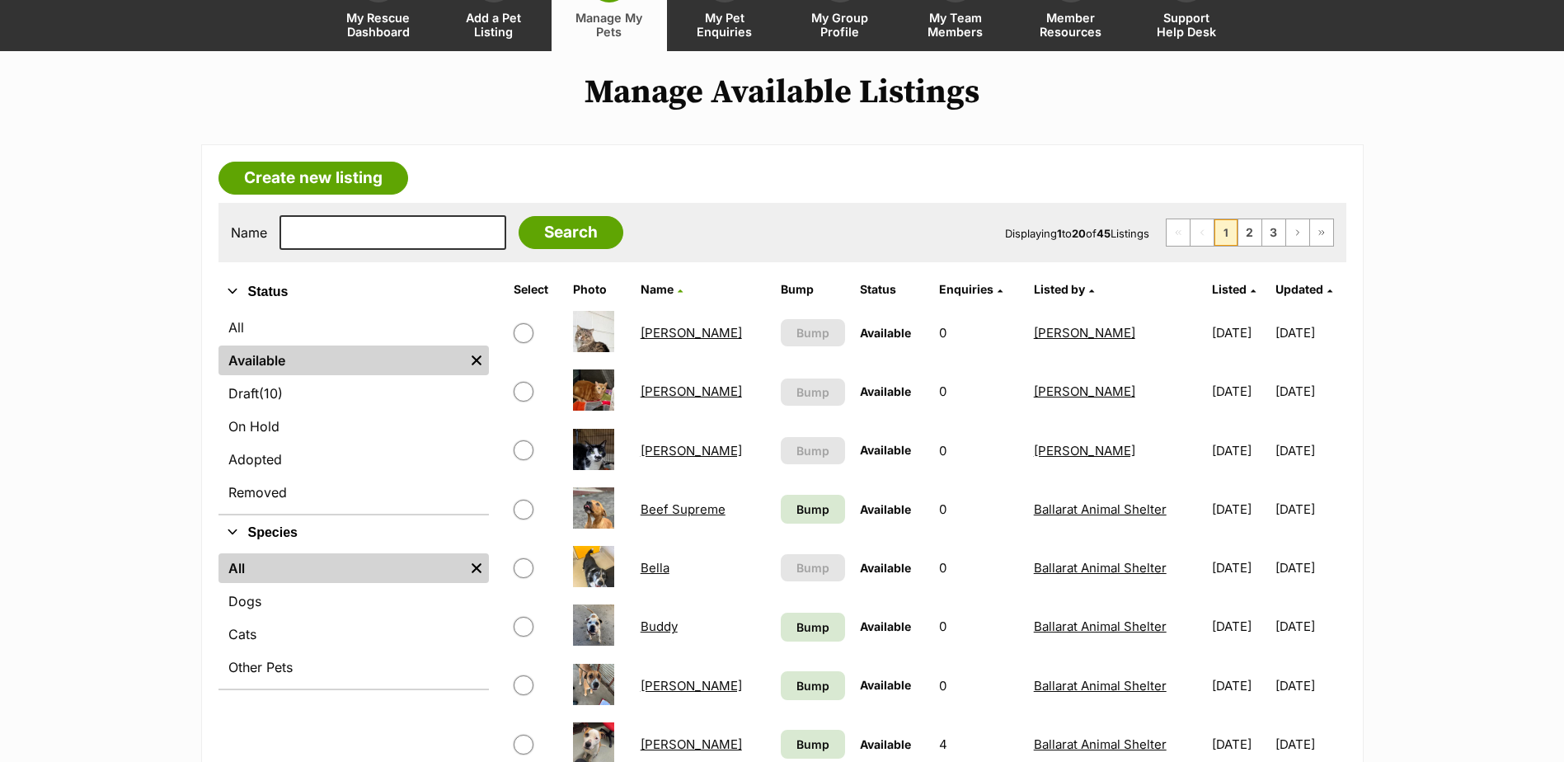
scroll to position [165, 0]
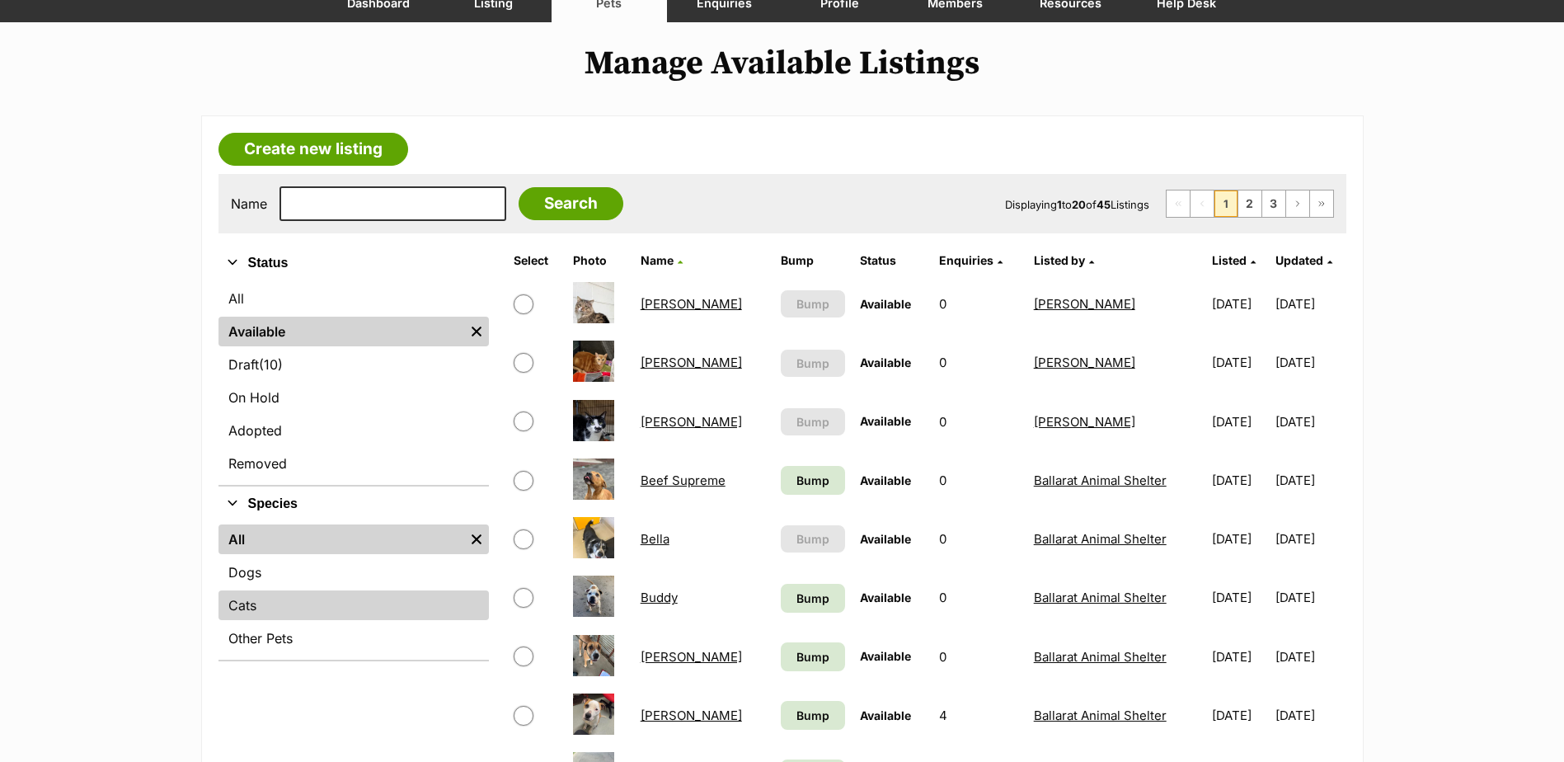
click at [236, 605] on link "Cats" at bounding box center [354, 605] width 270 height 30
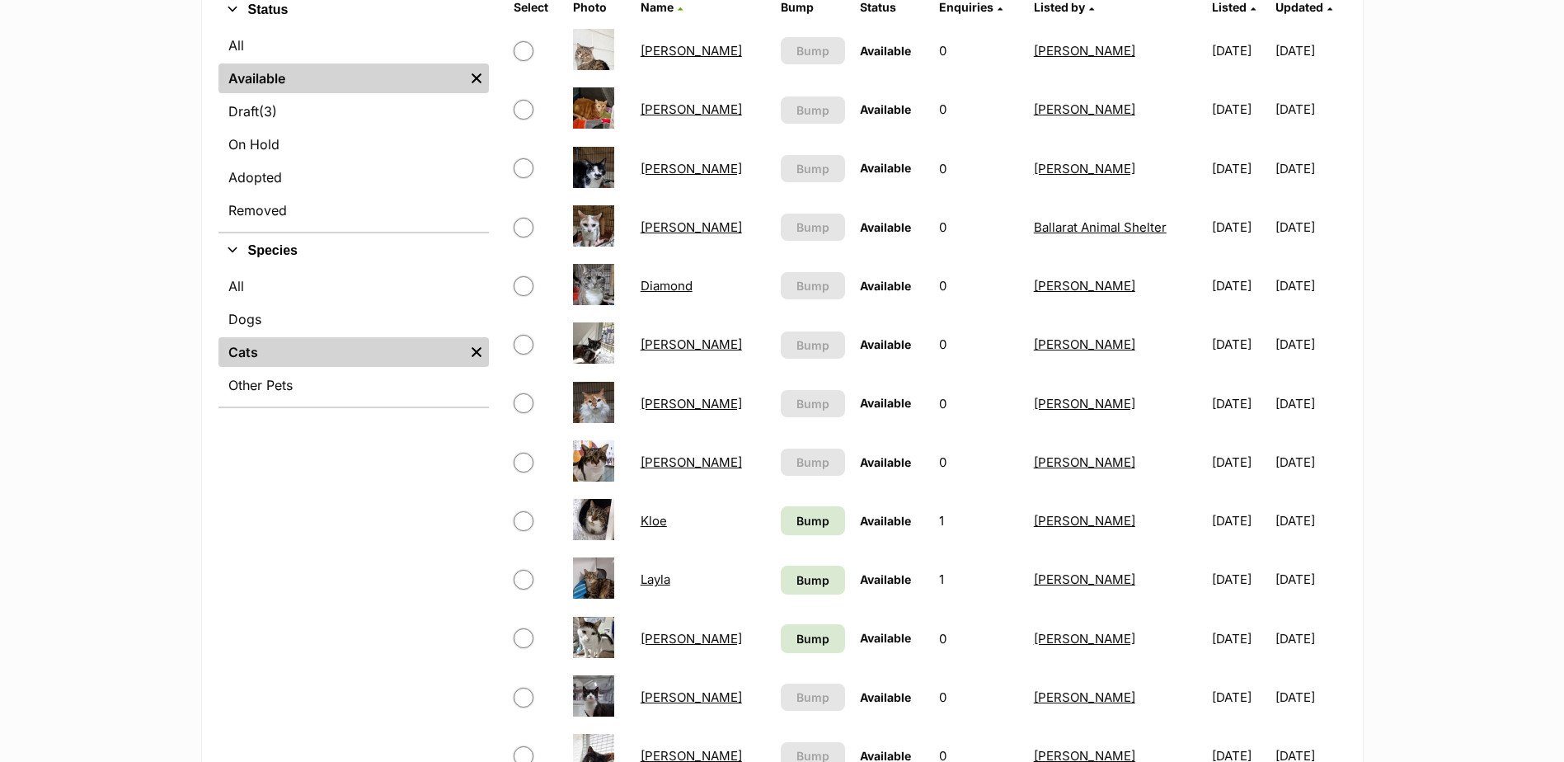
scroll to position [412, 0]
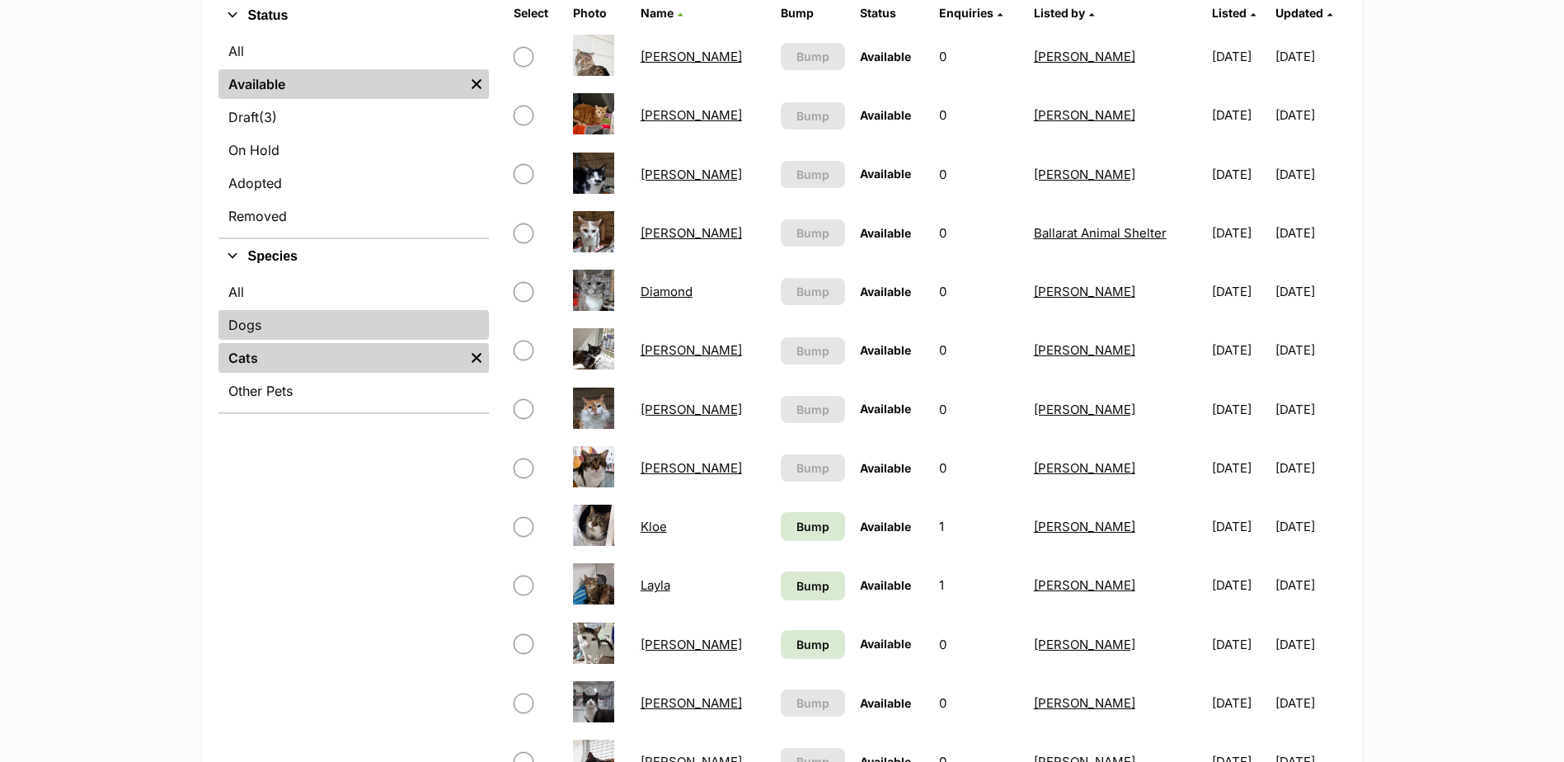
click at [286, 329] on link "Dogs" at bounding box center [354, 325] width 270 height 30
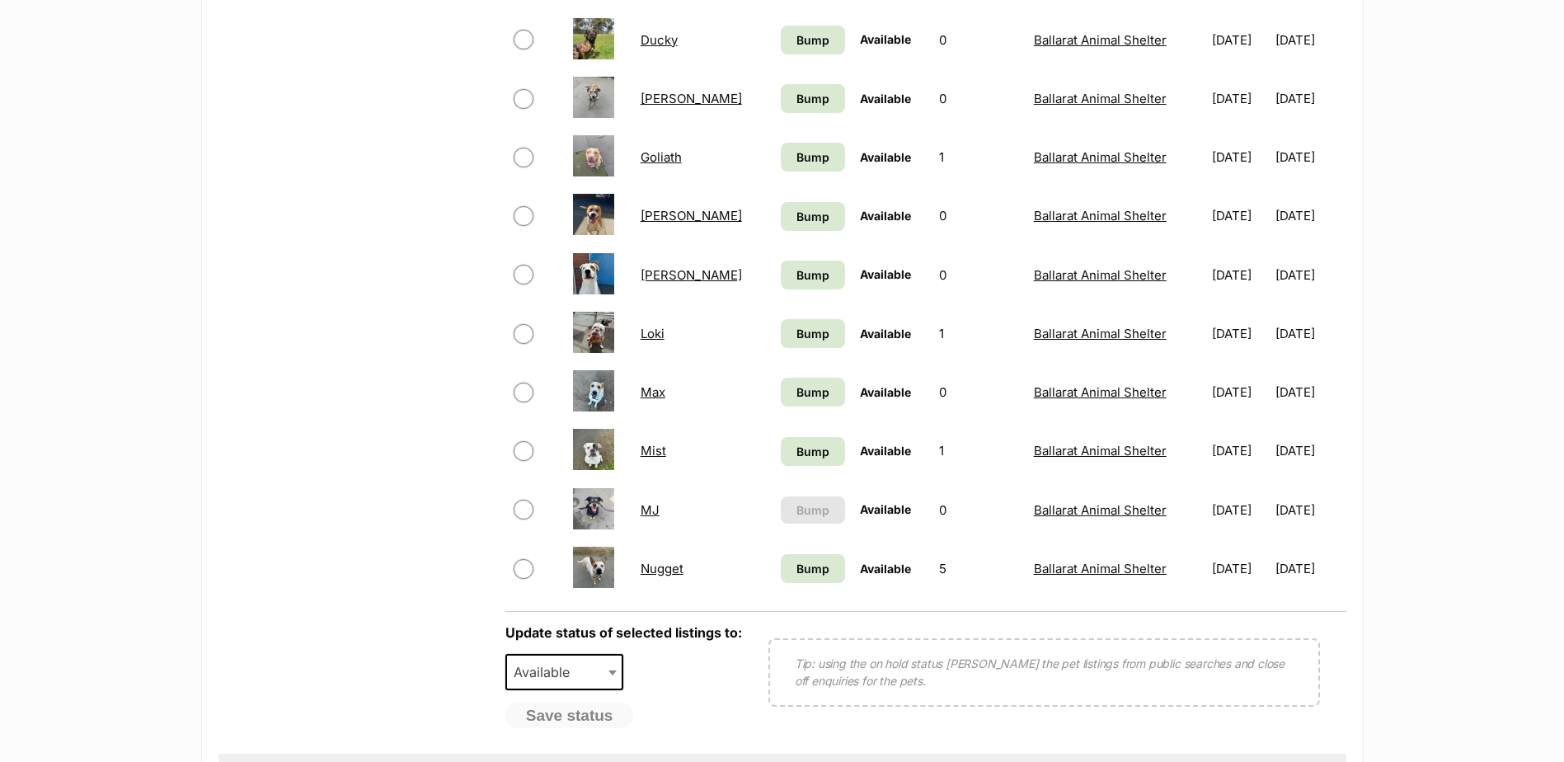
scroll to position [1072, 0]
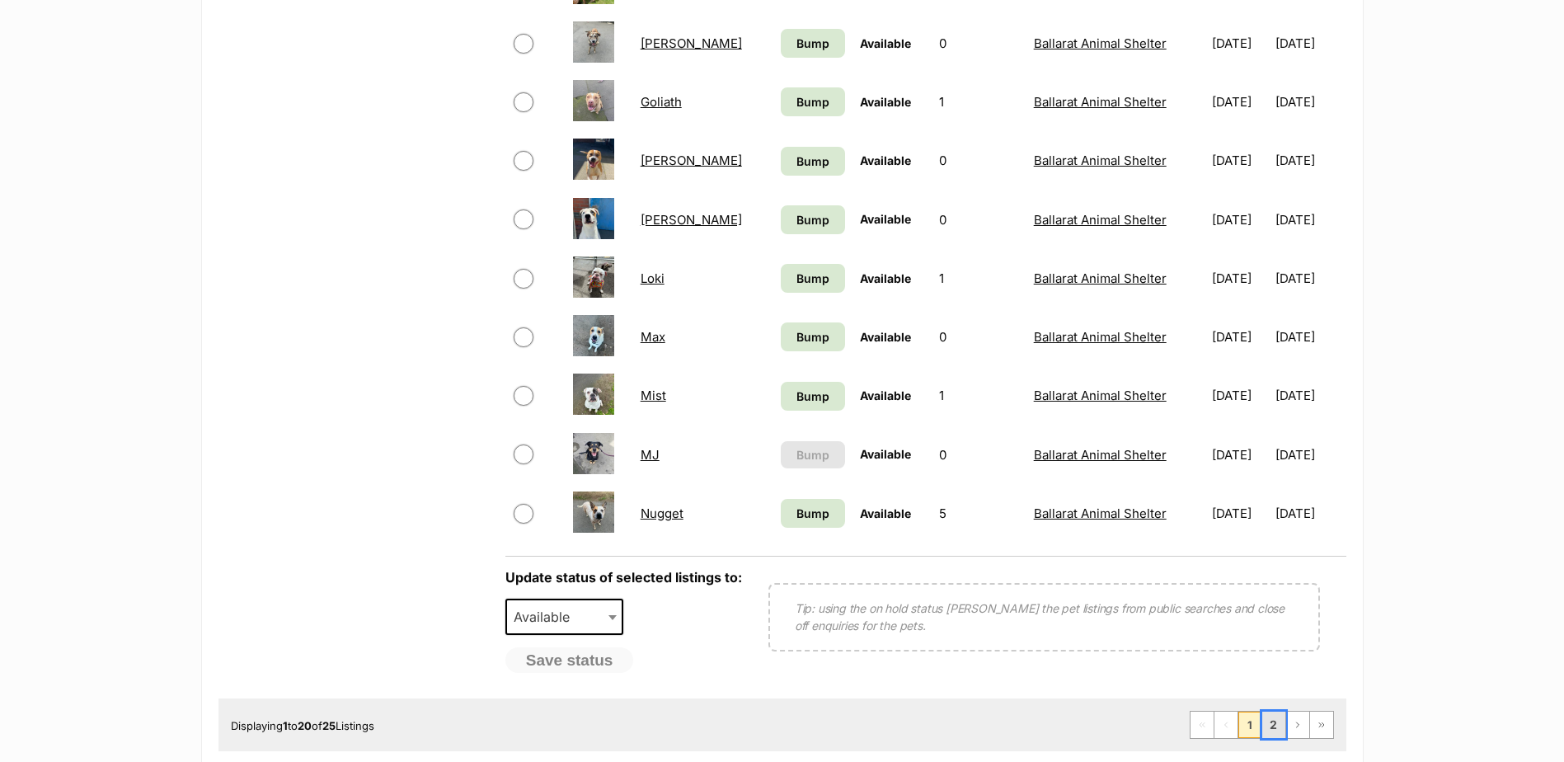
click at [1277, 718] on link "2" at bounding box center [1273, 725] width 23 height 26
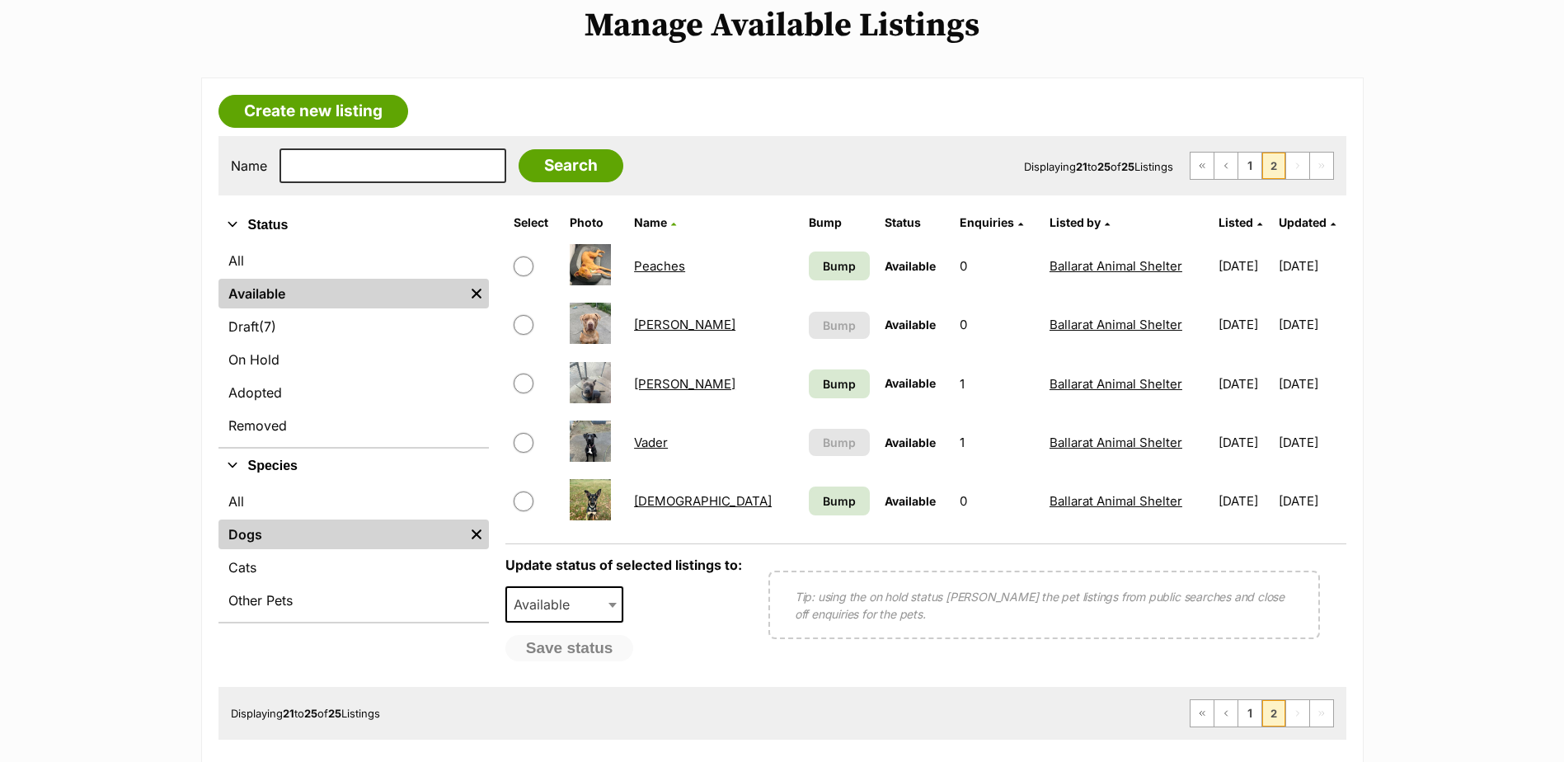
scroll to position [82, 0]
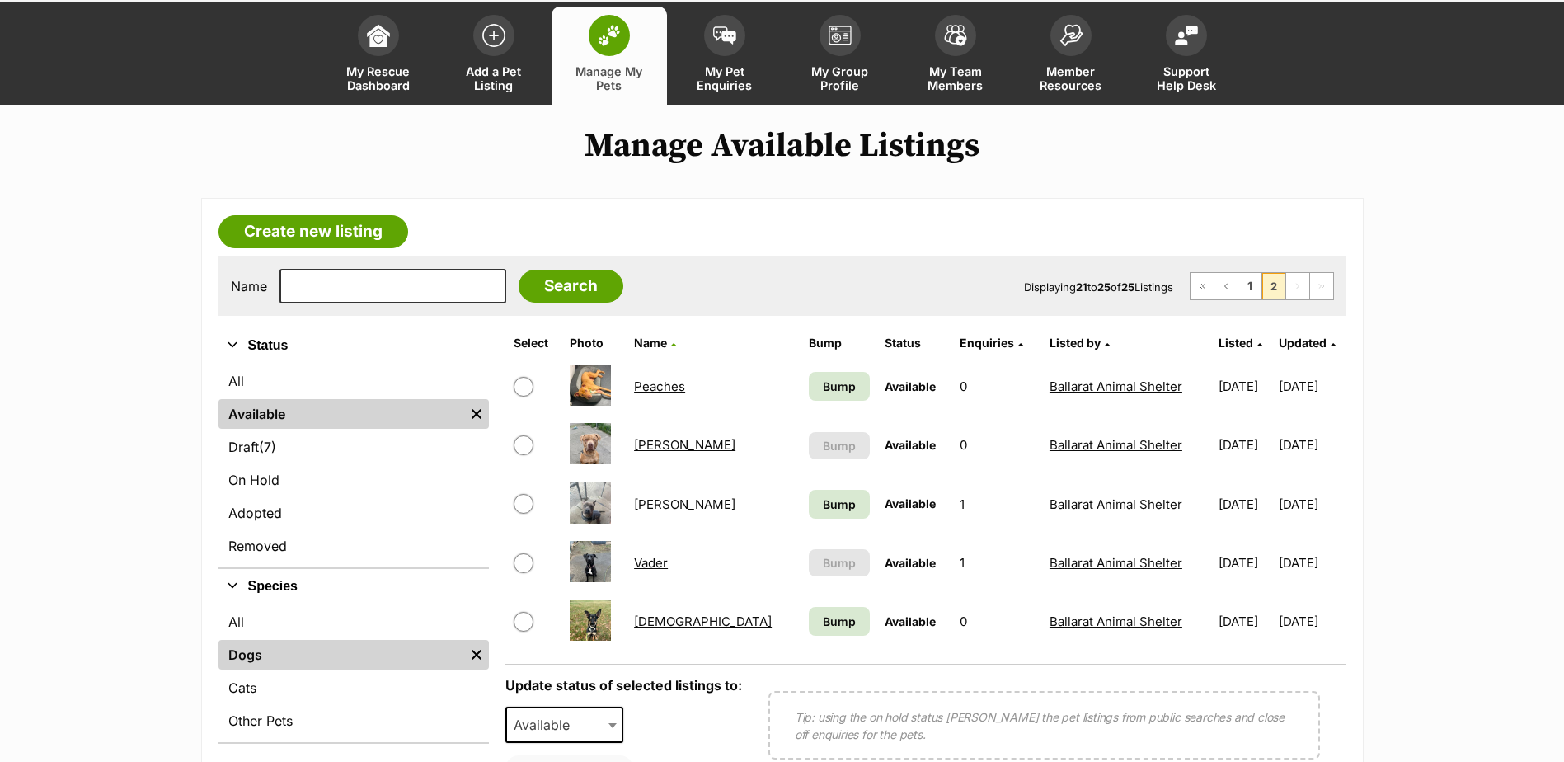
drag, startPoint x: 289, startPoint y: 697, endPoint x: 329, endPoint y: 647, distance: 63.9
click at [289, 697] on link "Cats" at bounding box center [354, 688] width 270 height 30
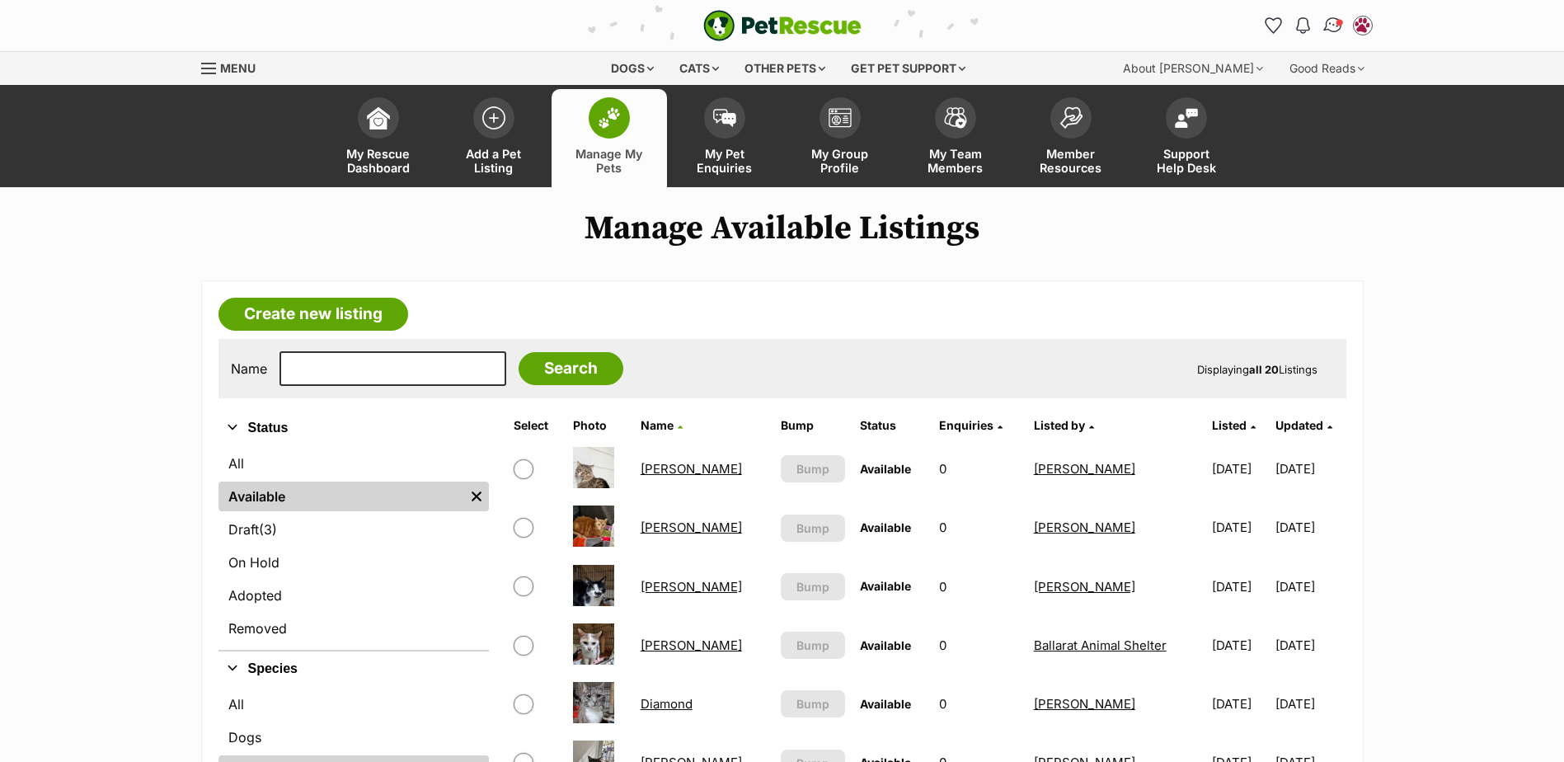
click at [1332, 27] on img "Conversations" at bounding box center [1333, 25] width 22 height 21
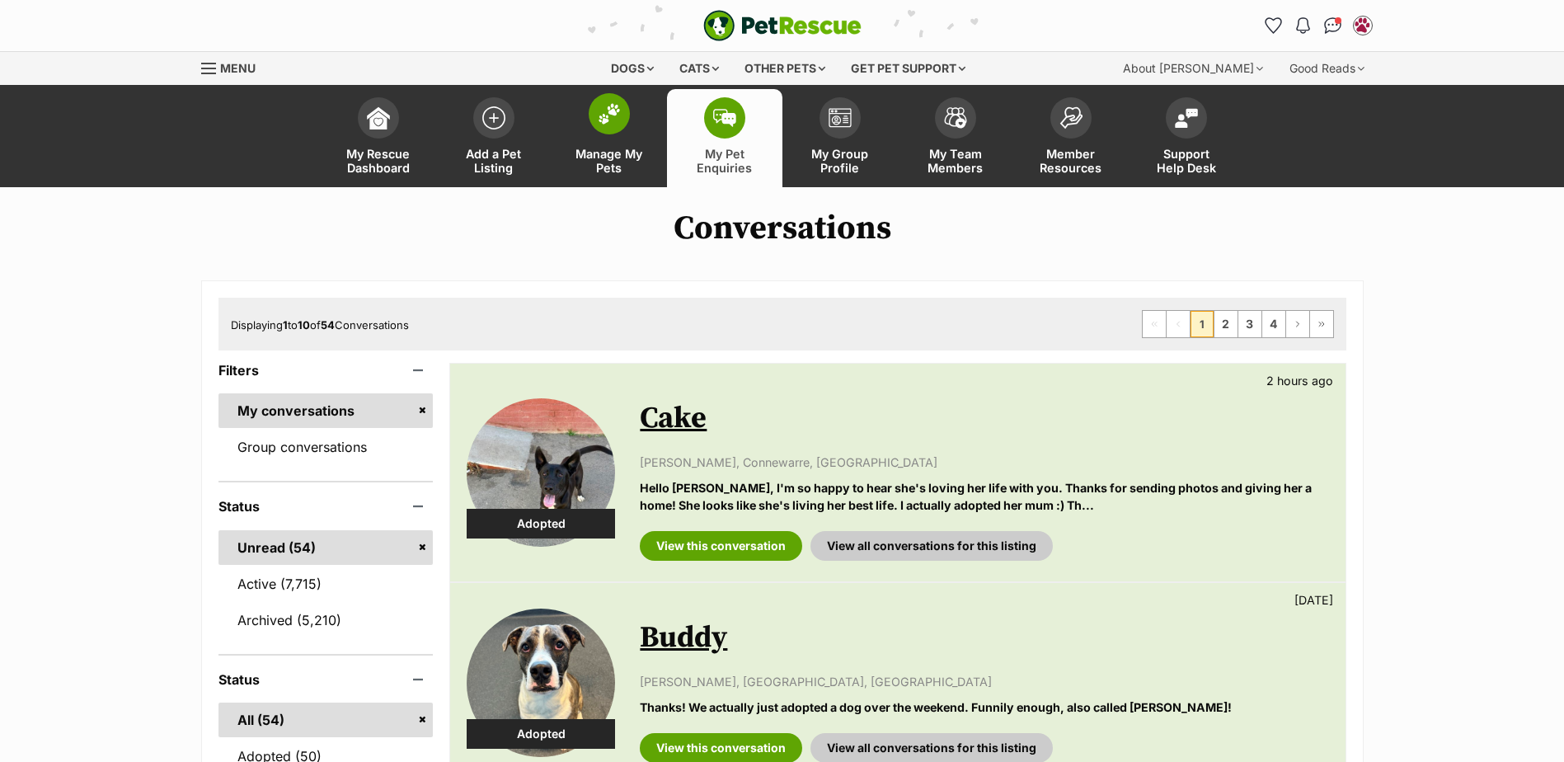
click at [583, 125] on link "Manage My Pets" at bounding box center [609, 138] width 115 height 98
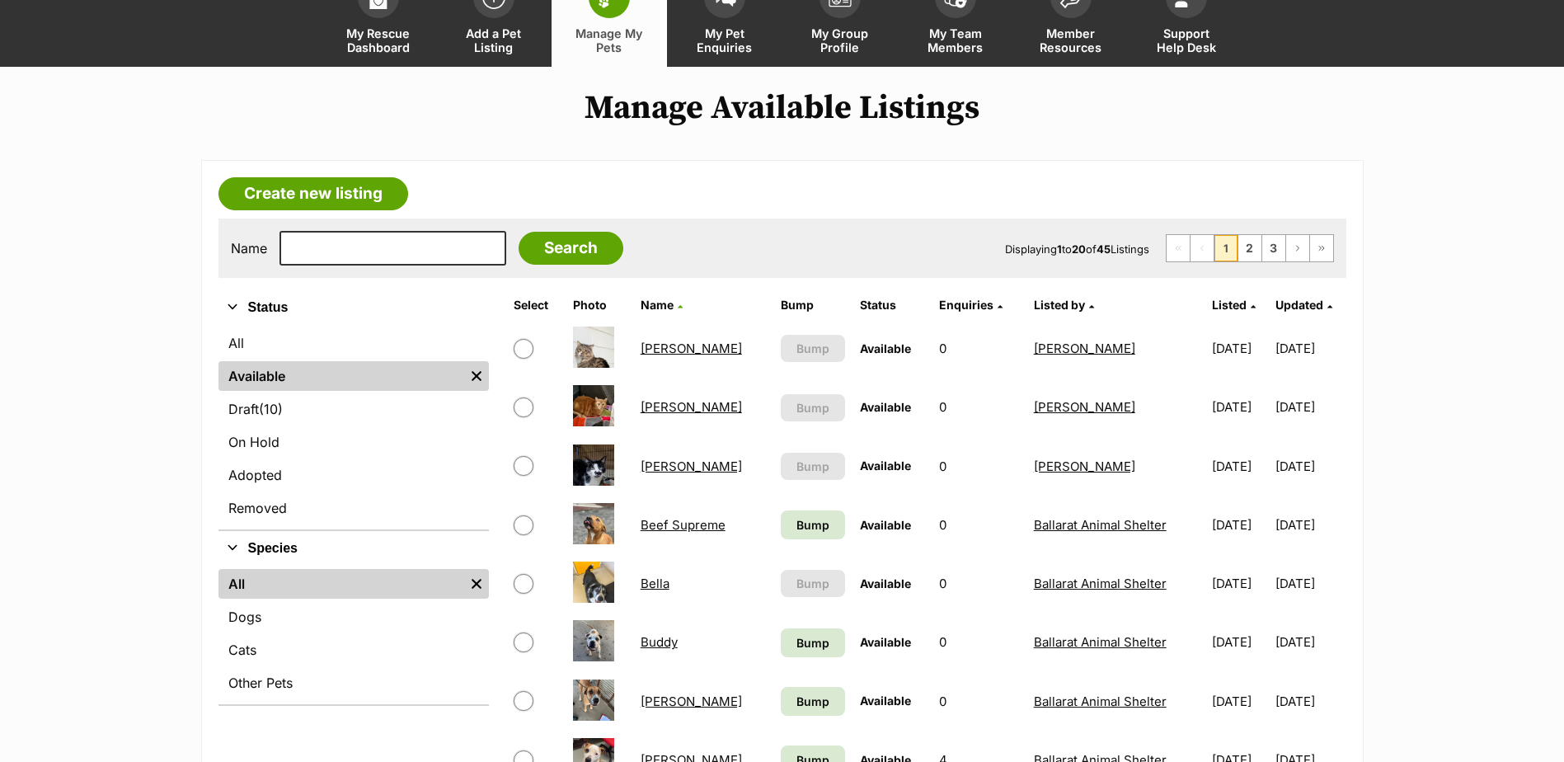
scroll to position [330, 0]
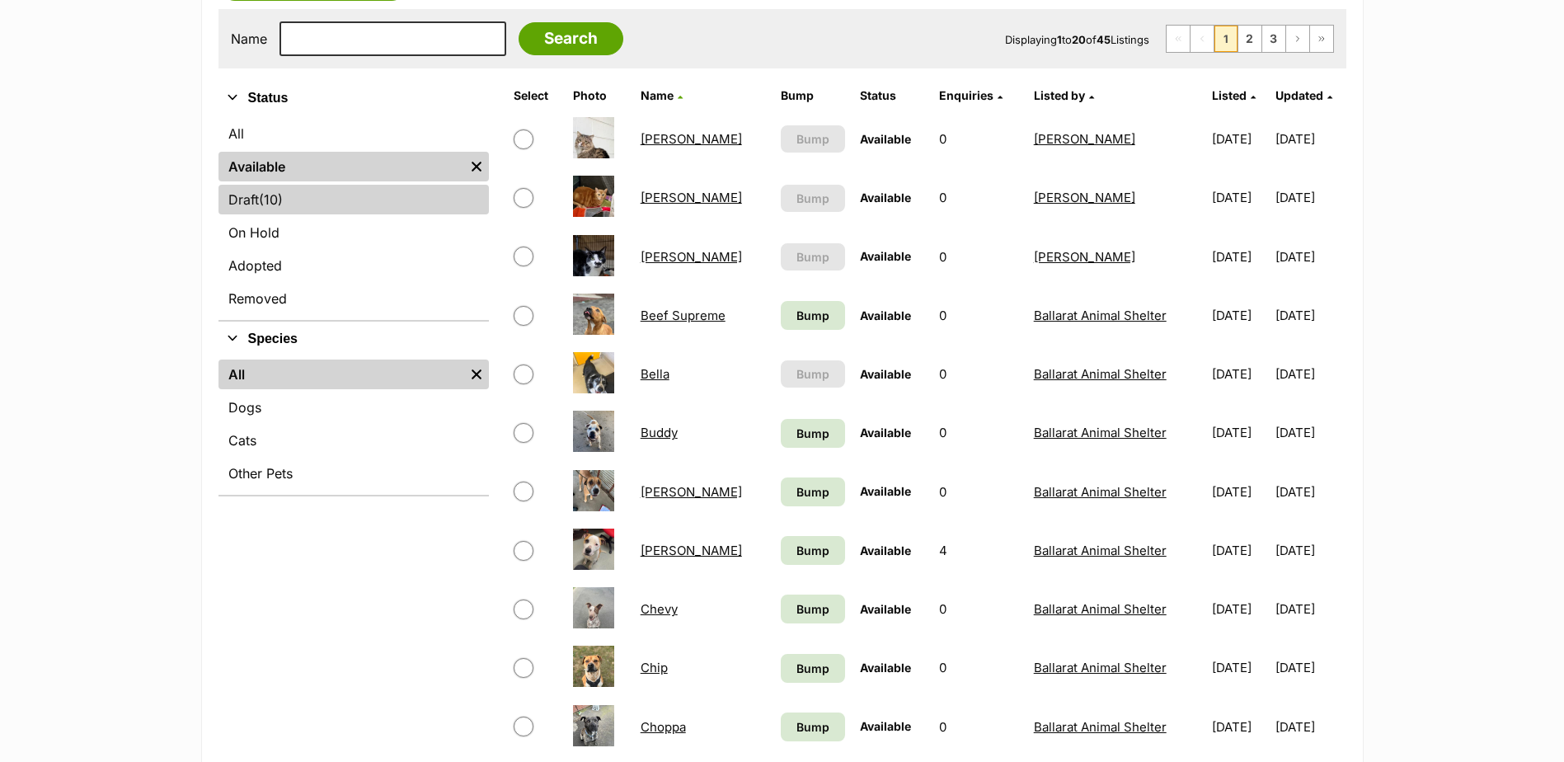
click at [261, 191] on link "Draft (10) Items" at bounding box center [354, 200] width 270 height 30
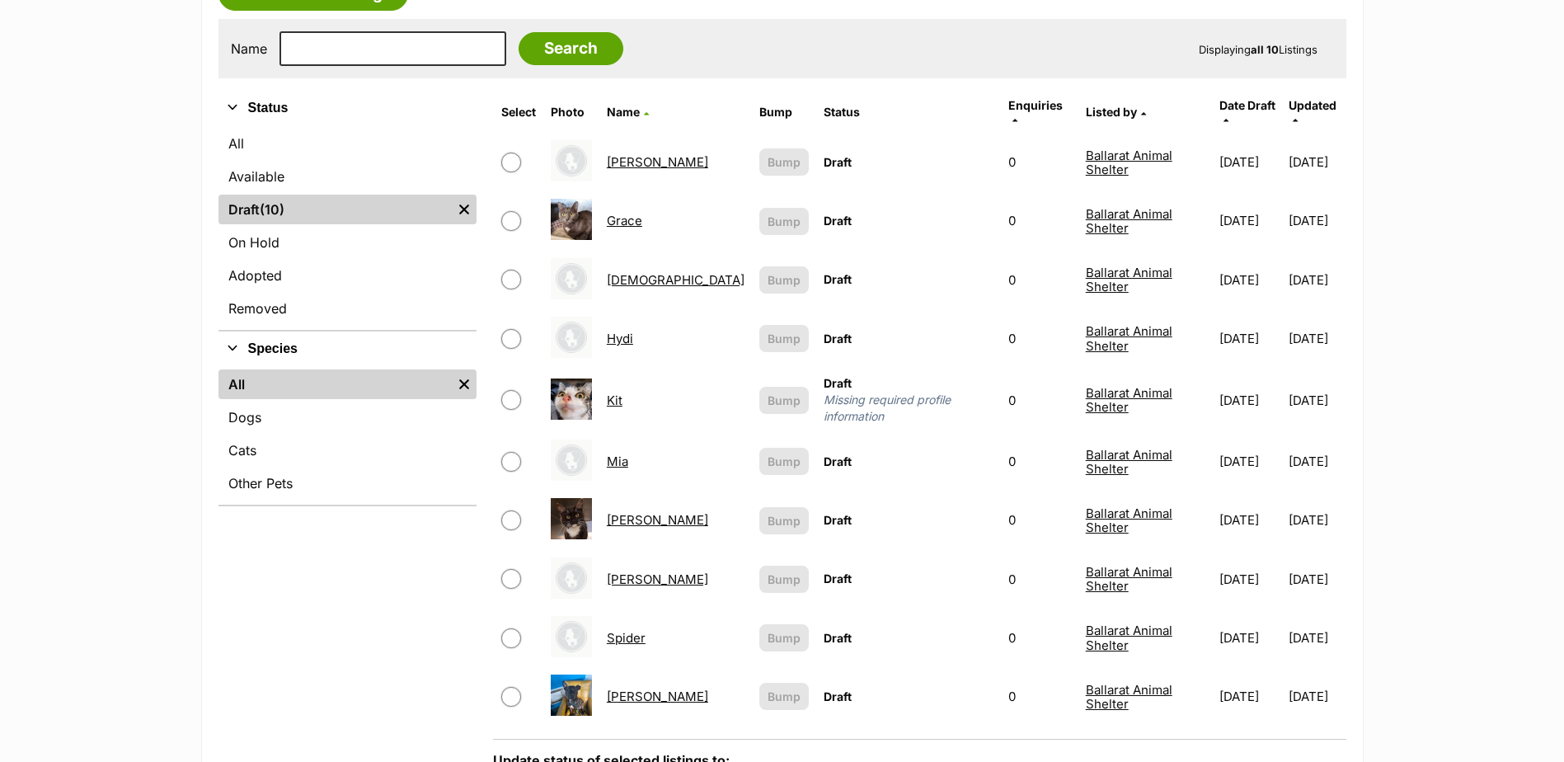
scroll to position [412, 0]
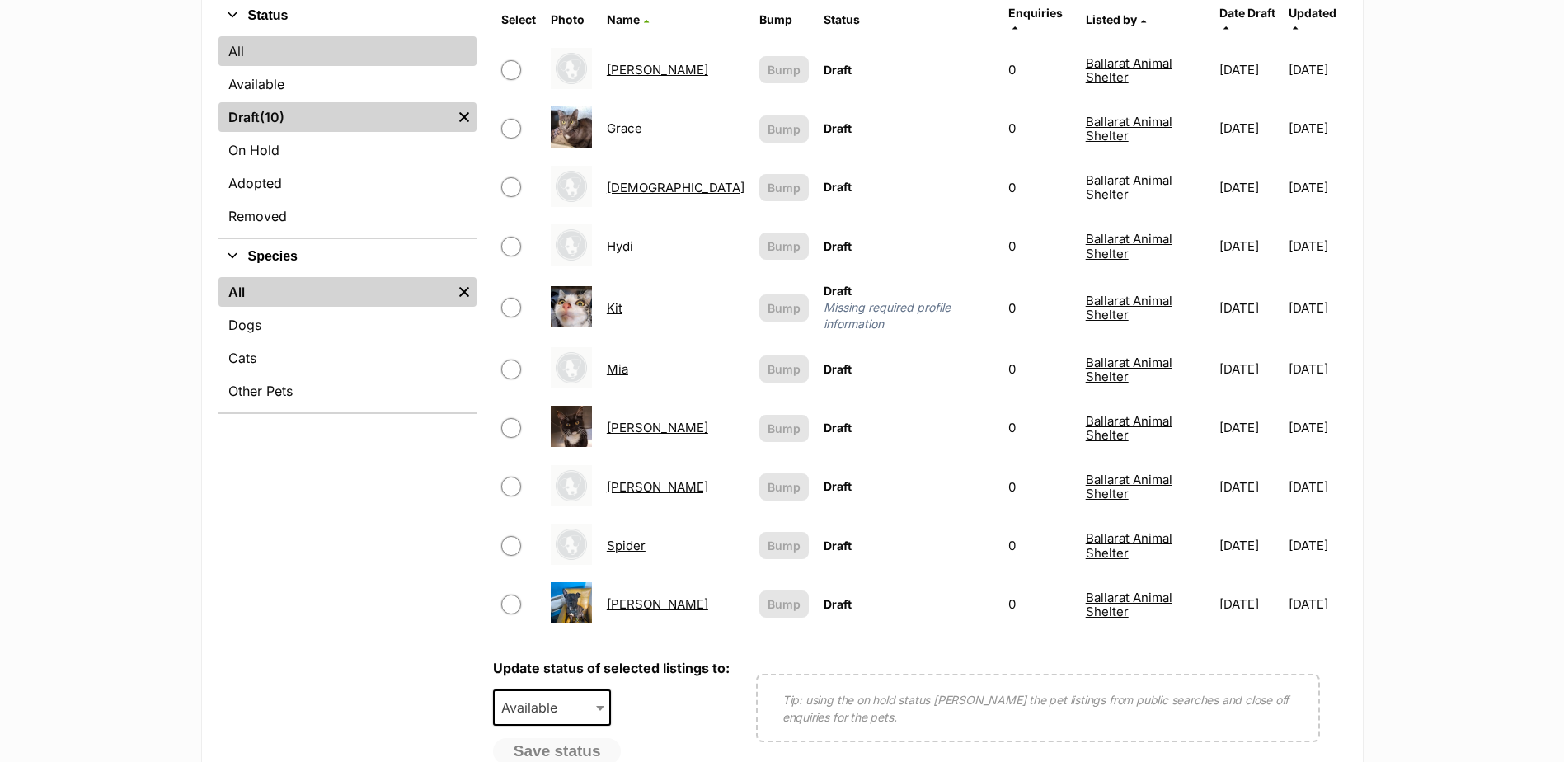
click at [261, 48] on link "All" at bounding box center [348, 51] width 258 height 30
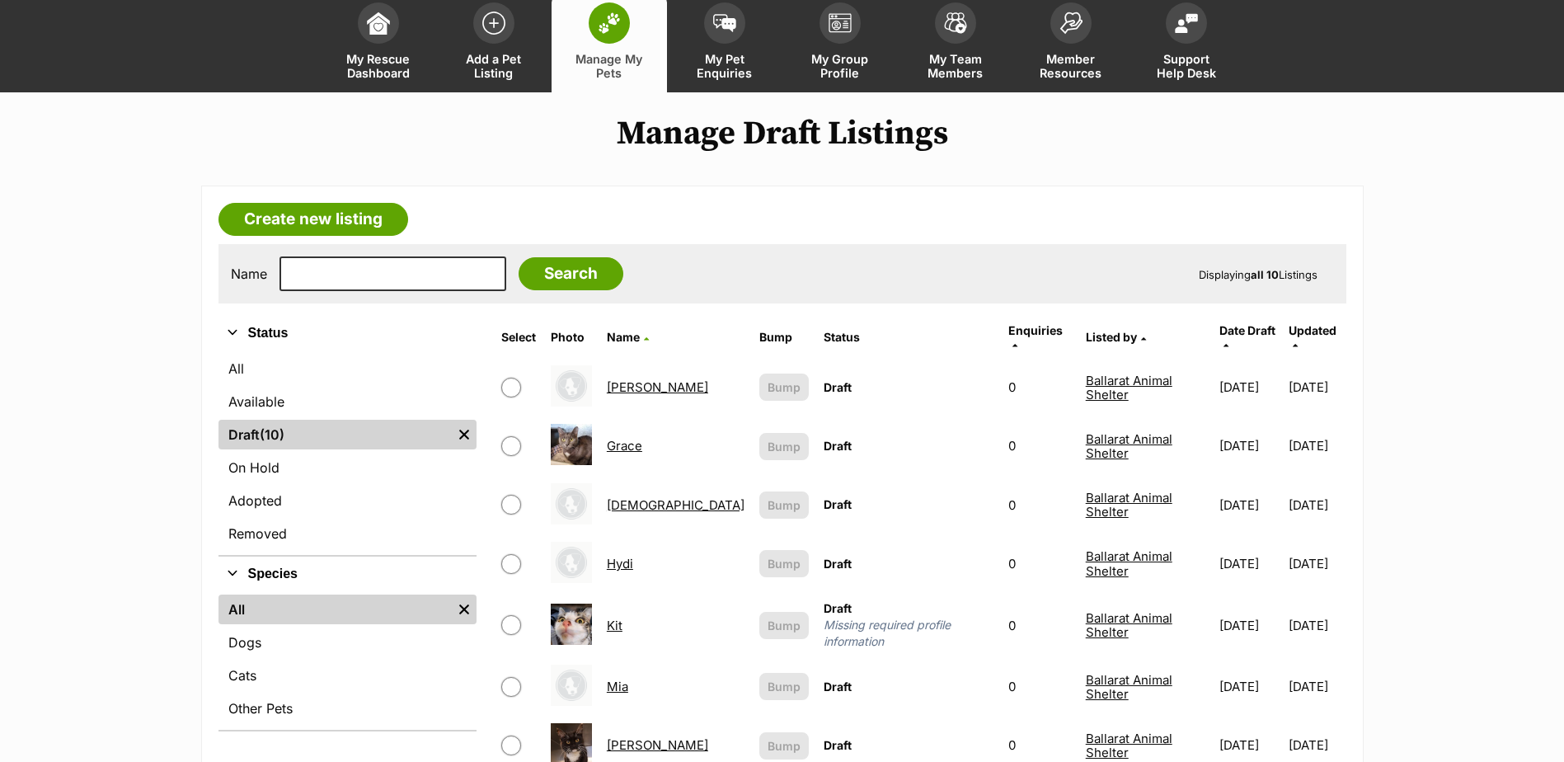
scroll to position [82, 0]
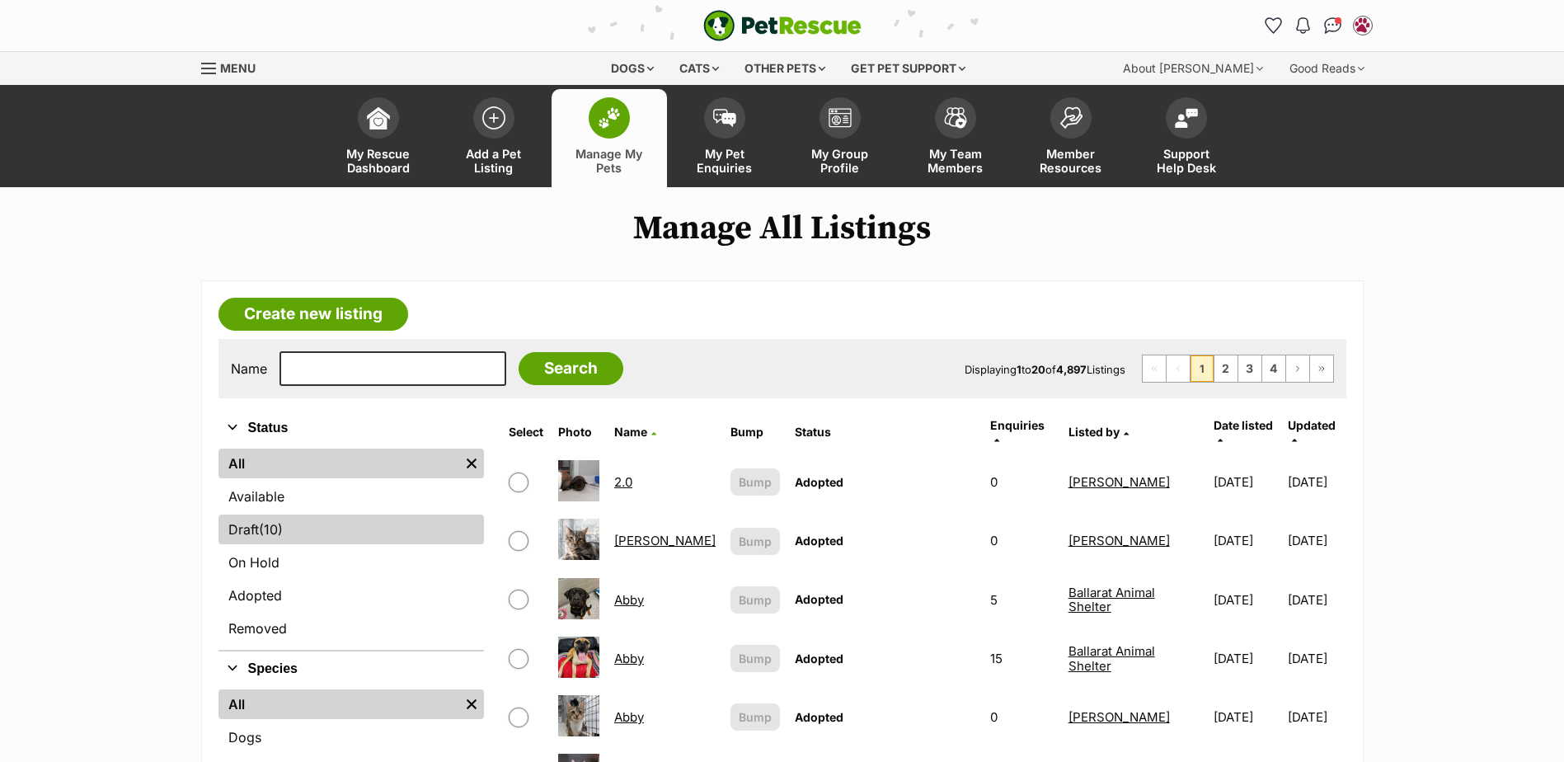
click at [306, 542] on link "Draft (10) Items" at bounding box center [352, 530] width 266 height 30
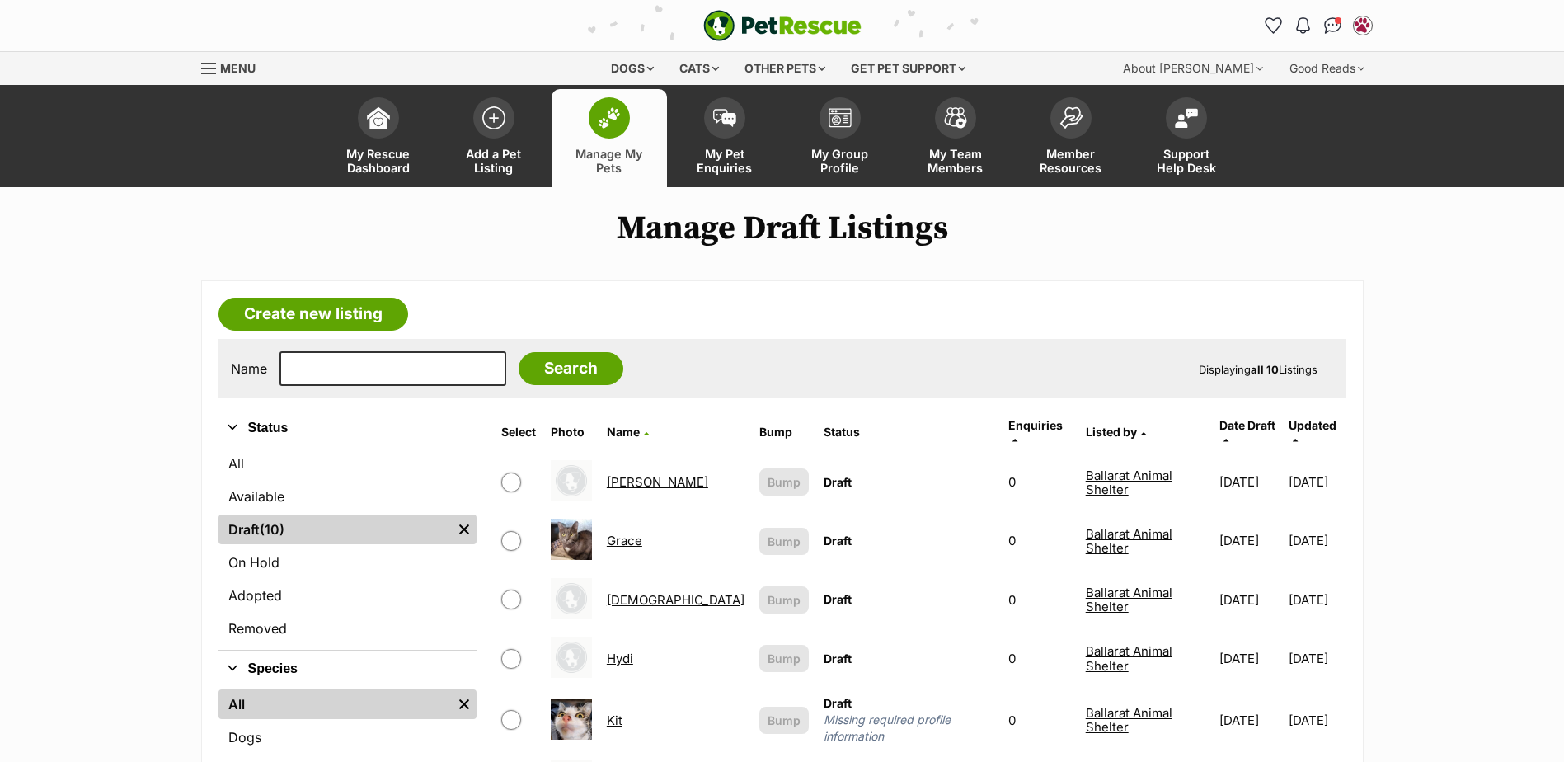
drag, startPoint x: 616, startPoint y: 118, endPoint x: 599, endPoint y: 195, distance: 78.4
click at [616, 118] on img at bounding box center [609, 117] width 23 height 21
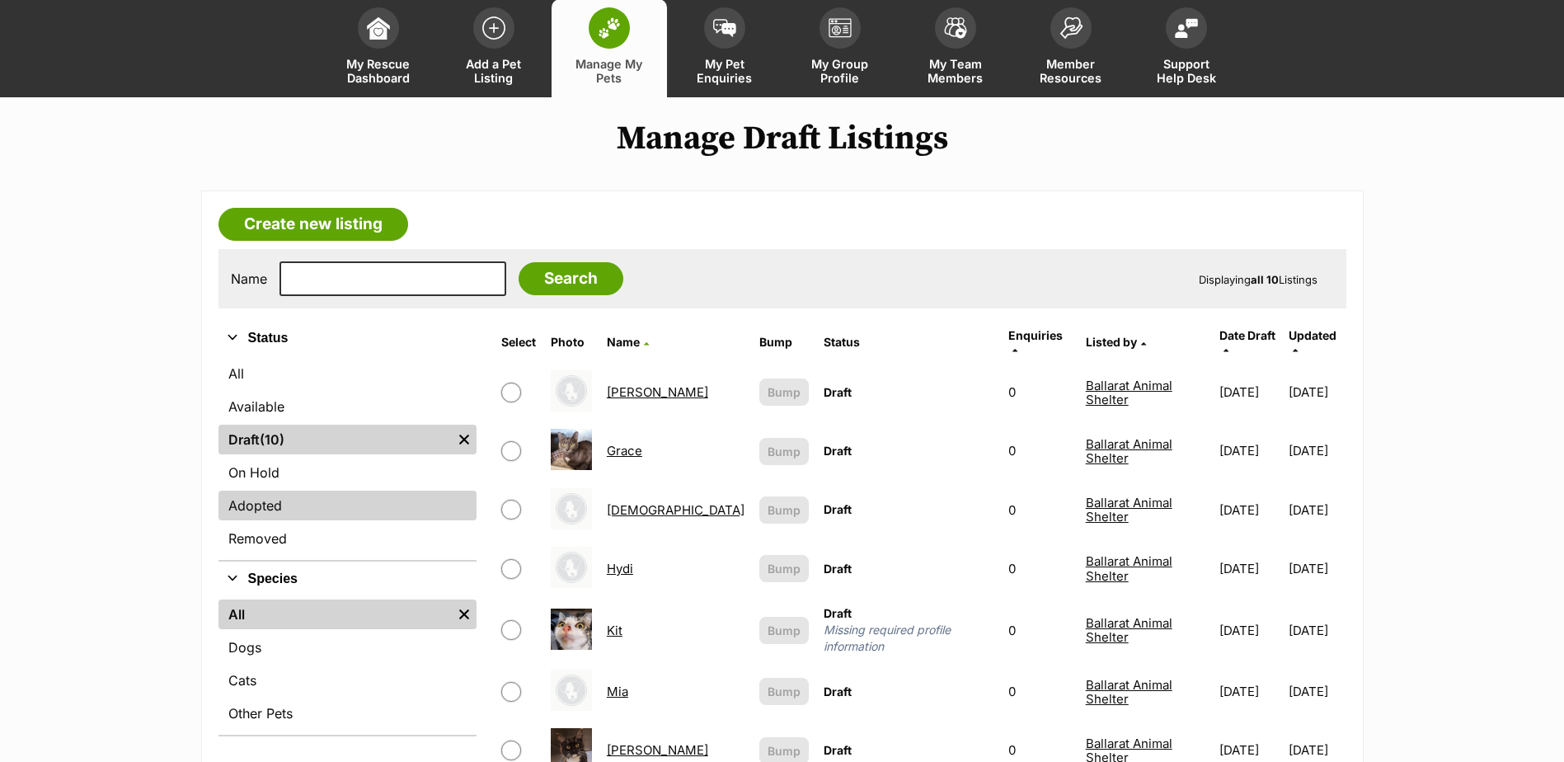
scroll to position [247, 0]
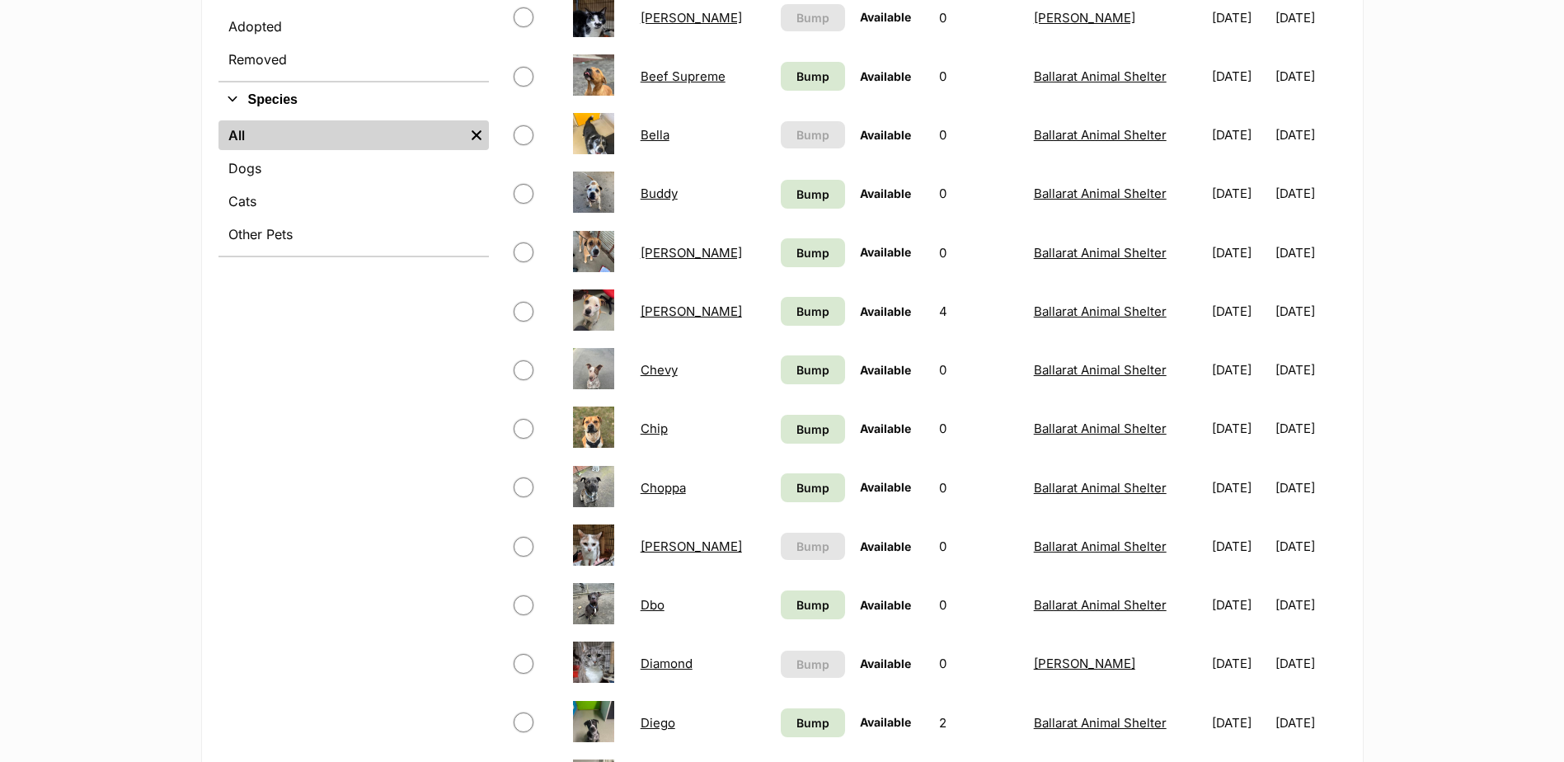
scroll to position [330, 0]
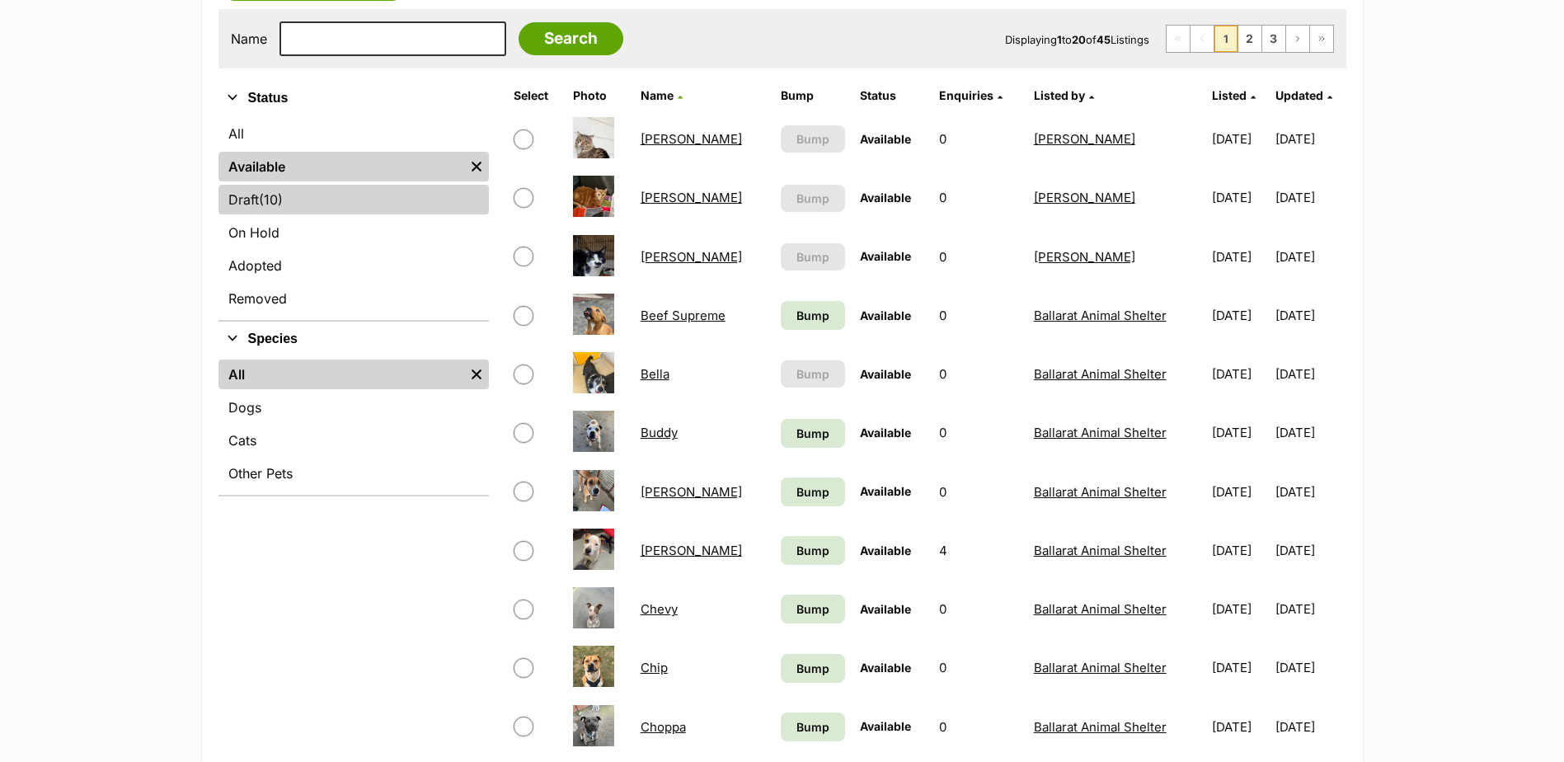
click at [259, 199] on link "Draft (10) Items" at bounding box center [354, 200] width 270 height 30
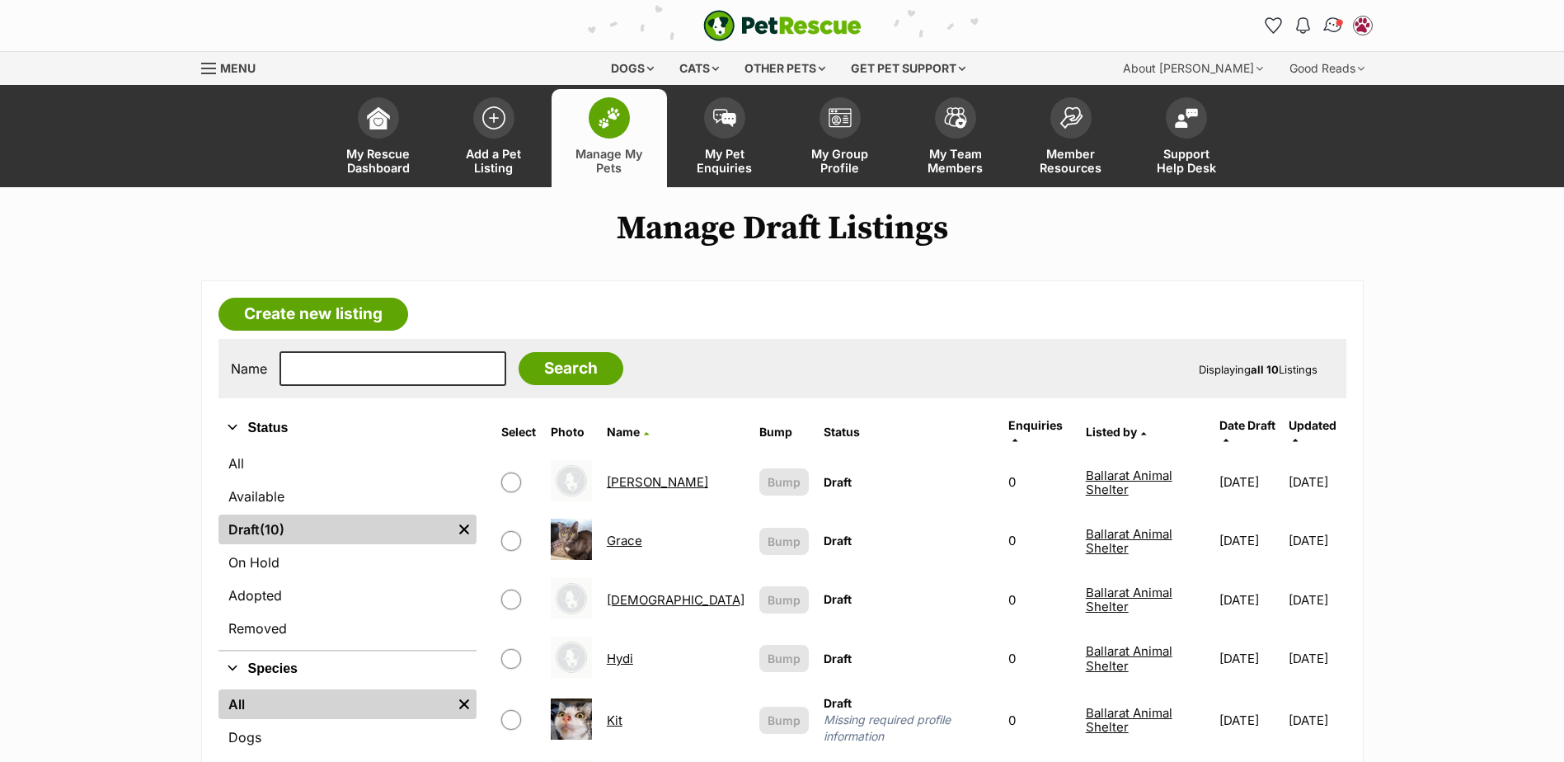
click at [1333, 15] on link "Conversations" at bounding box center [1333, 25] width 34 height 34
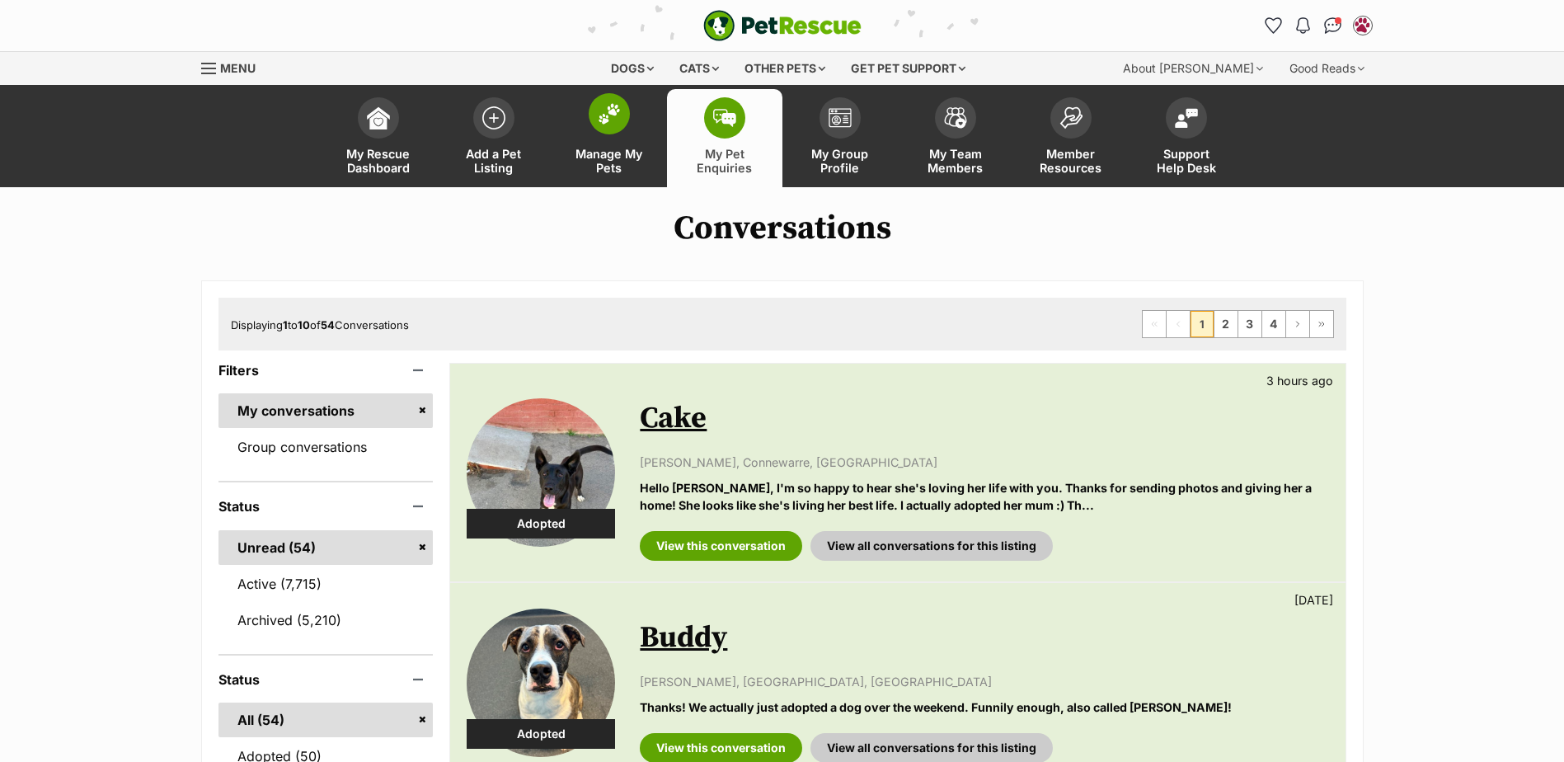
click at [631, 128] on link "Manage My Pets" at bounding box center [609, 138] width 115 height 98
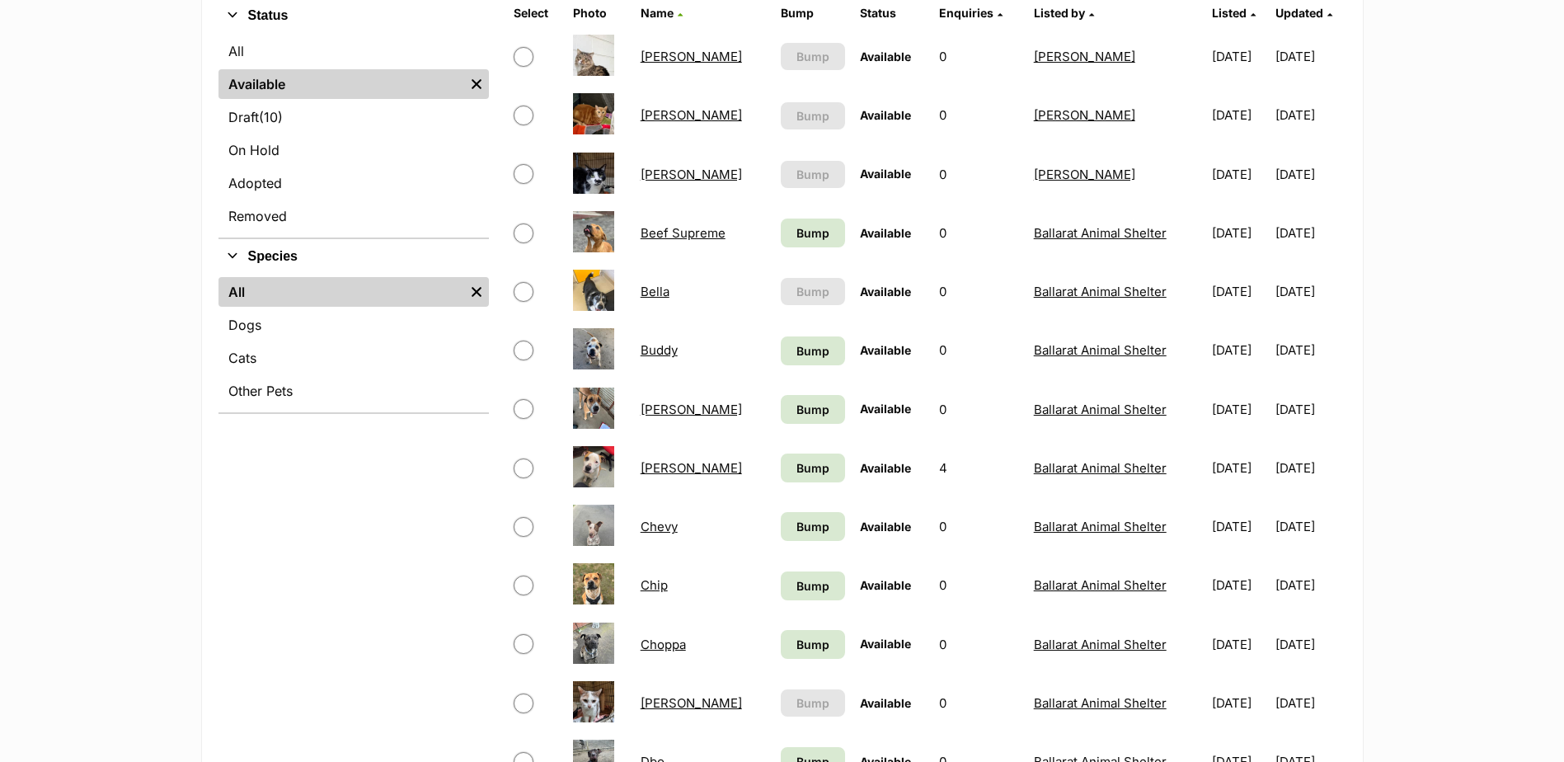
scroll to position [247, 0]
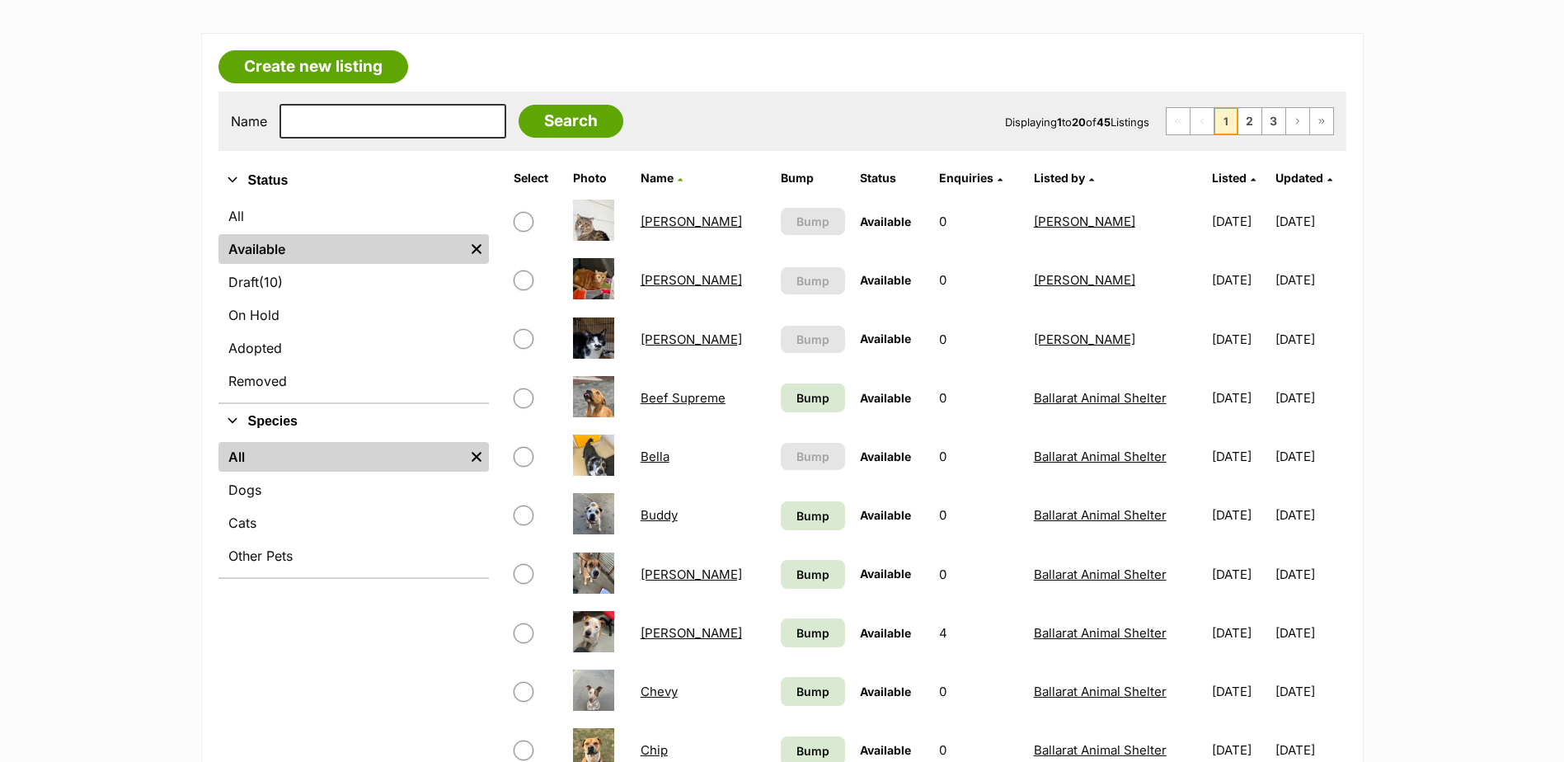
drag, startPoint x: 256, startPoint y: 514, endPoint x: 522, endPoint y: 437, distance: 277.2
click at [256, 514] on link "Cats" at bounding box center [354, 523] width 270 height 30
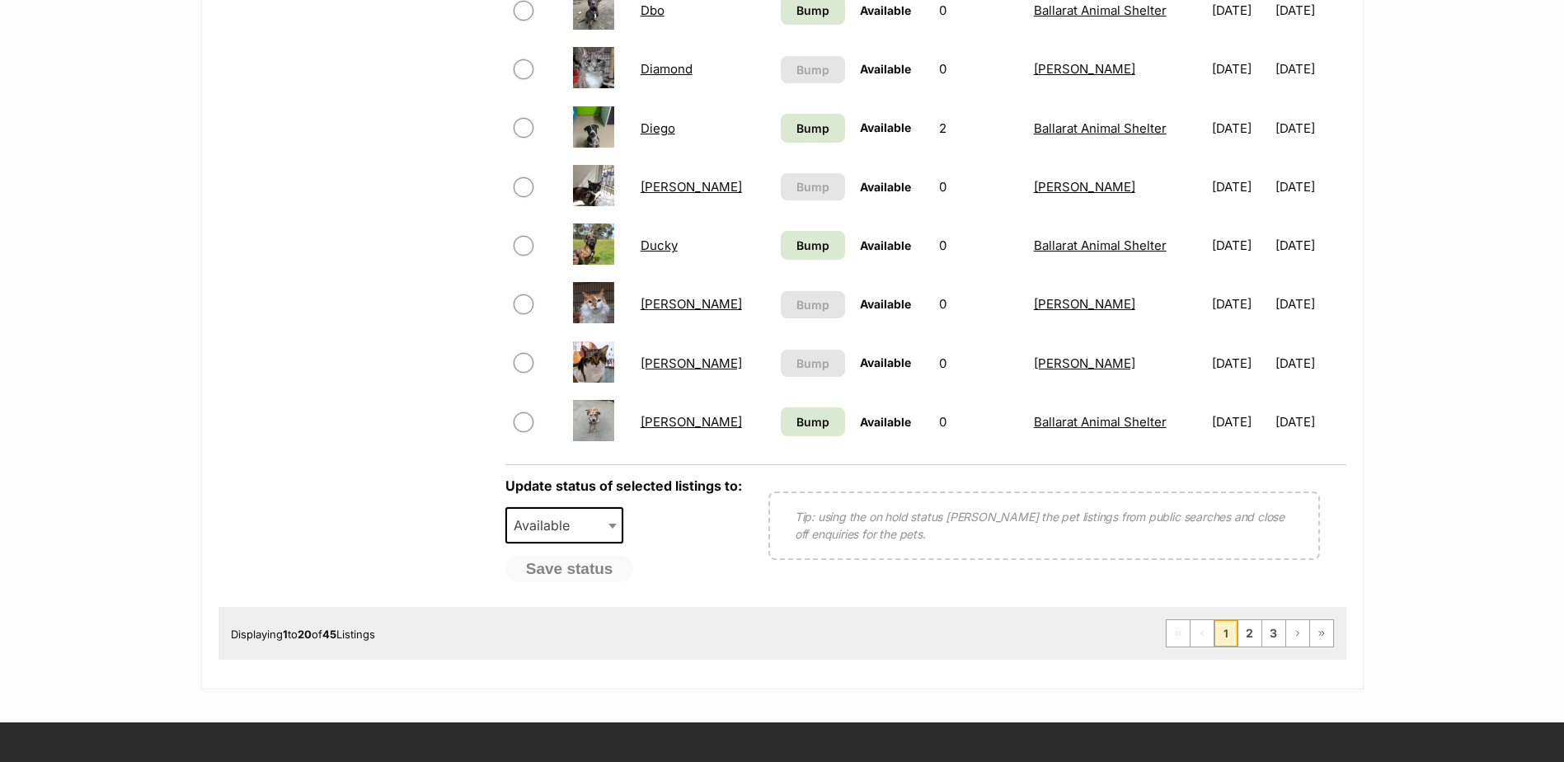
scroll to position [1319, 0]
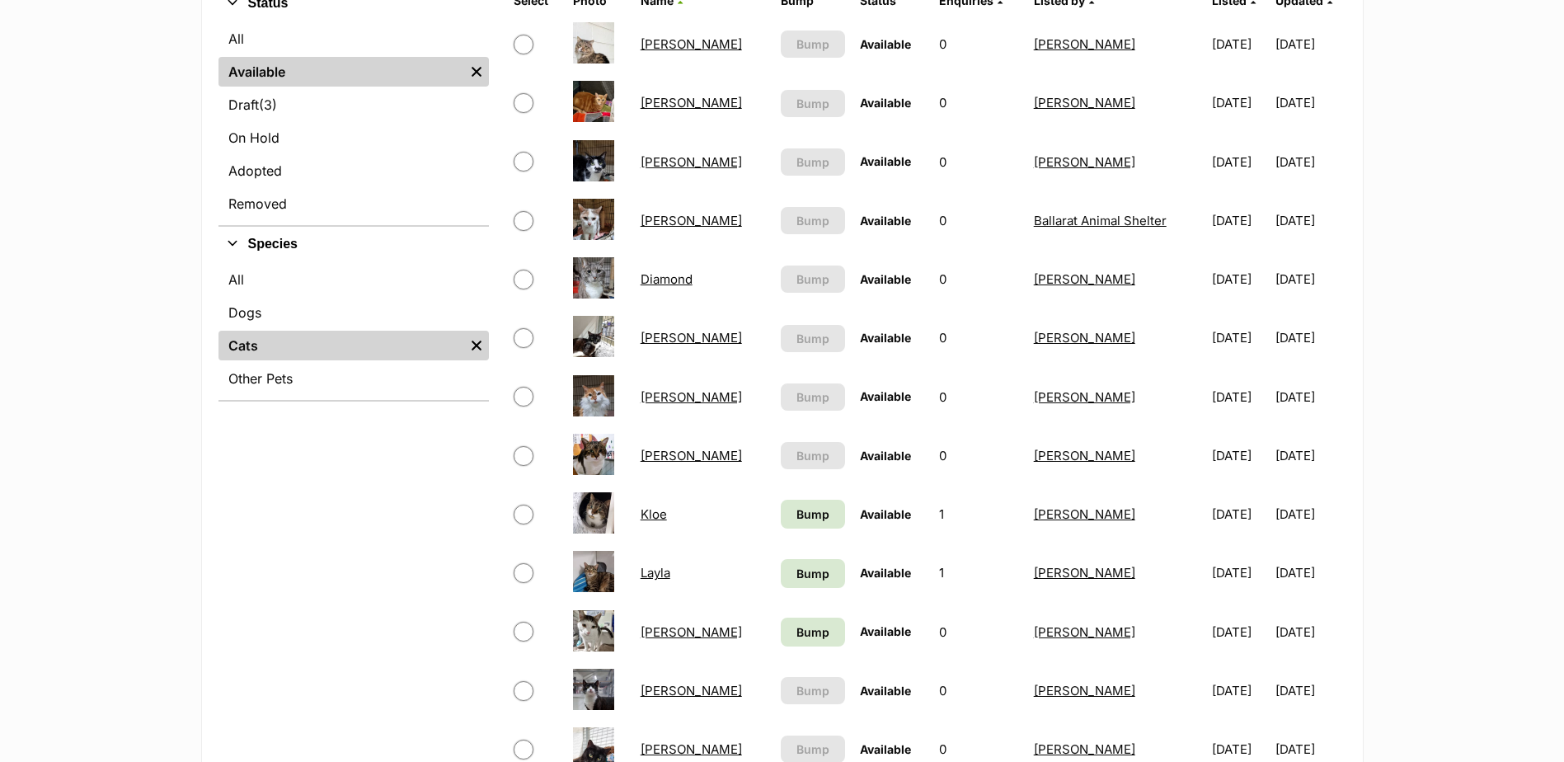
scroll to position [82, 0]
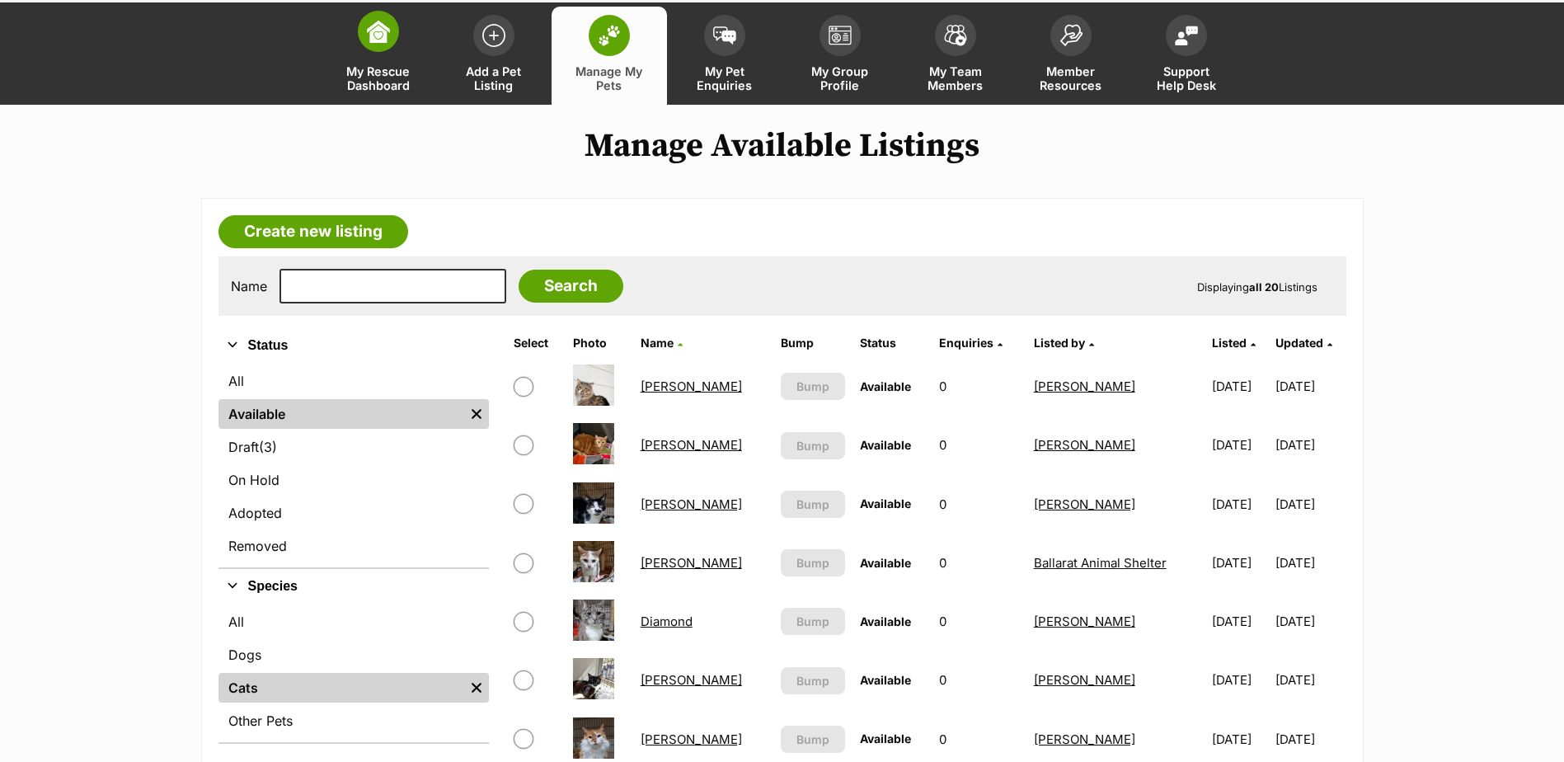
click at [397, 35] on span at bounding box center [378, 31] width 41 height 41
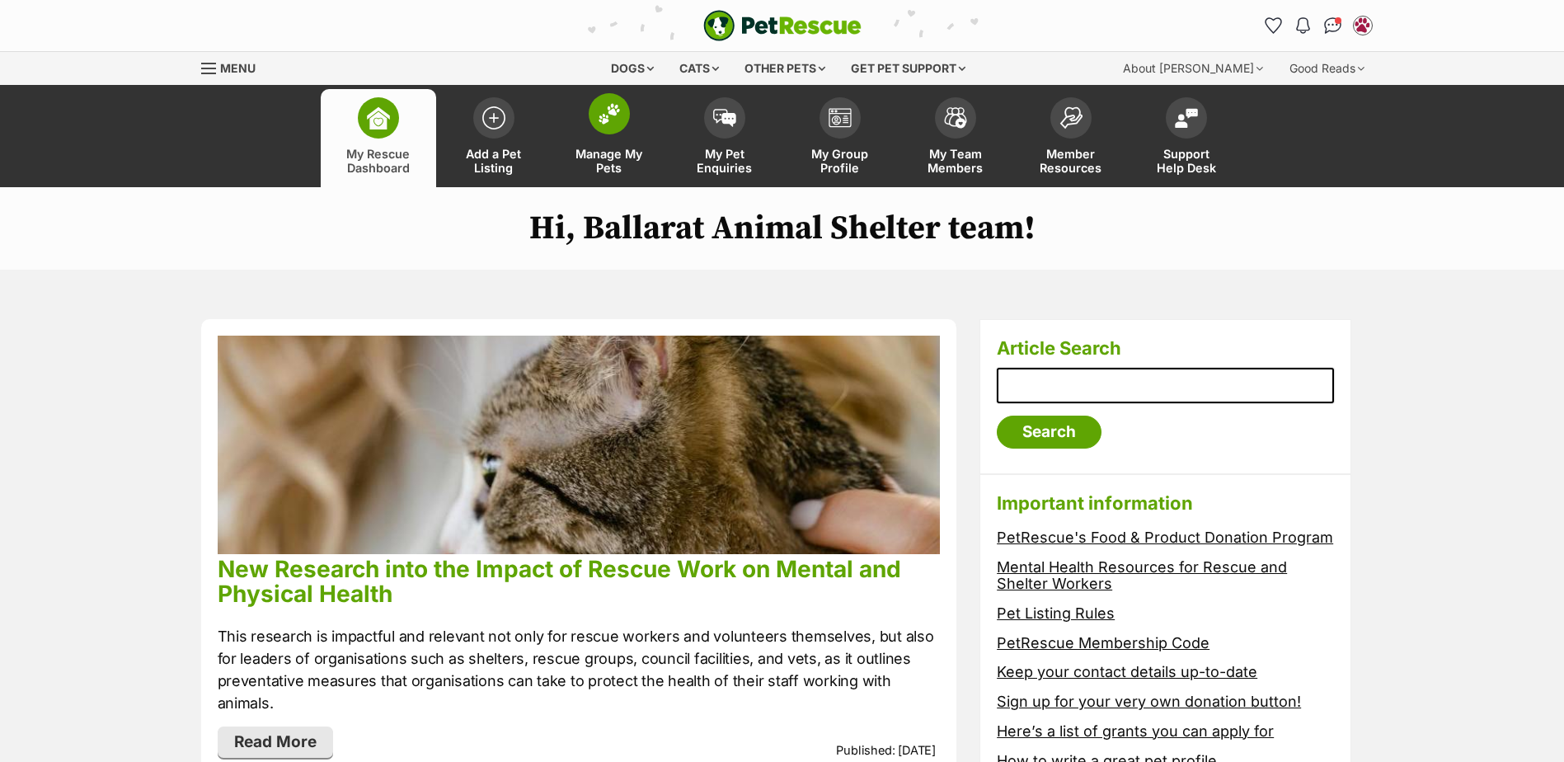
click at [614, 117] on img at bounding box center [609, 113] width 23 height 21
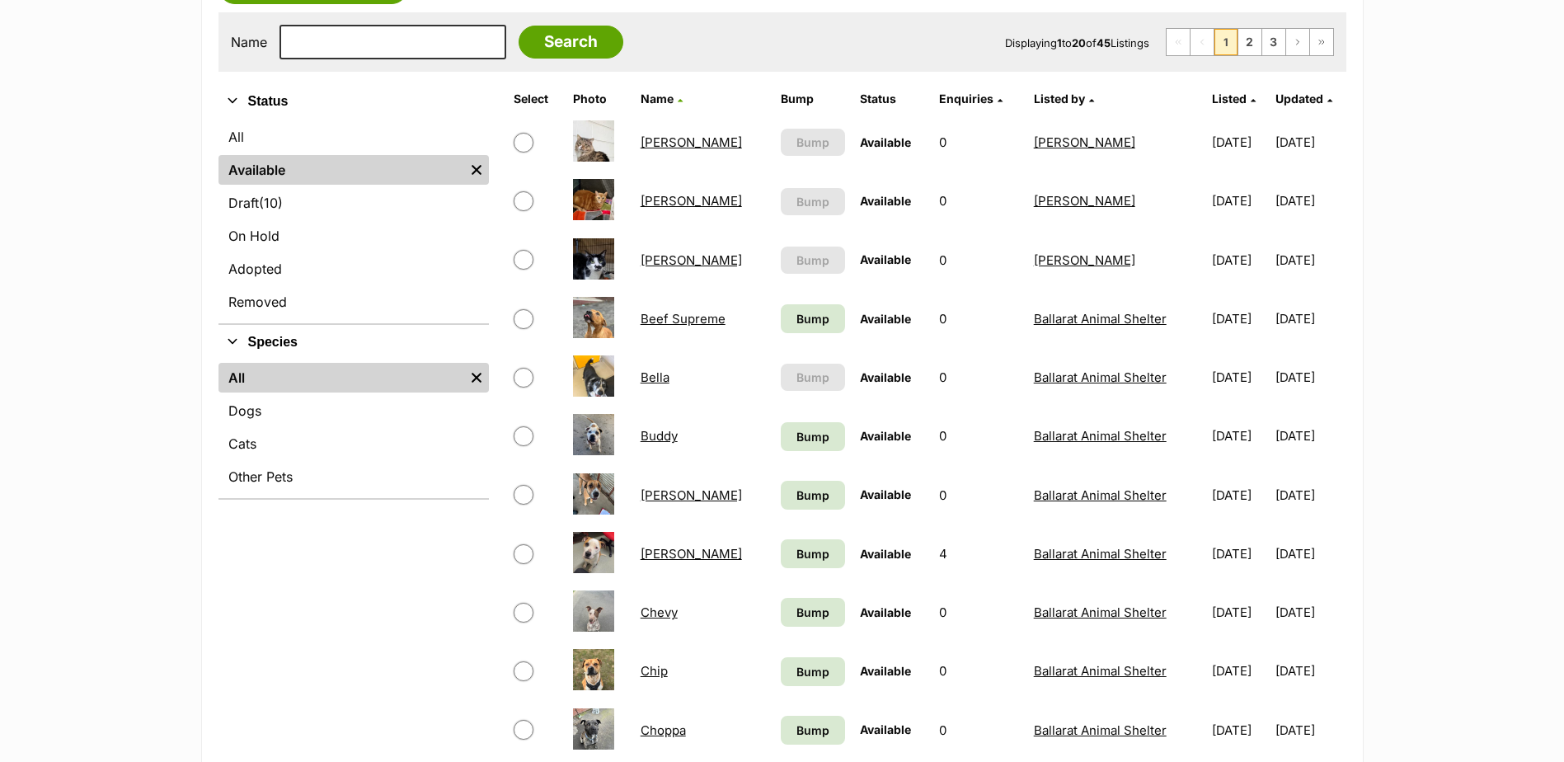
scroll to position [330, 0]
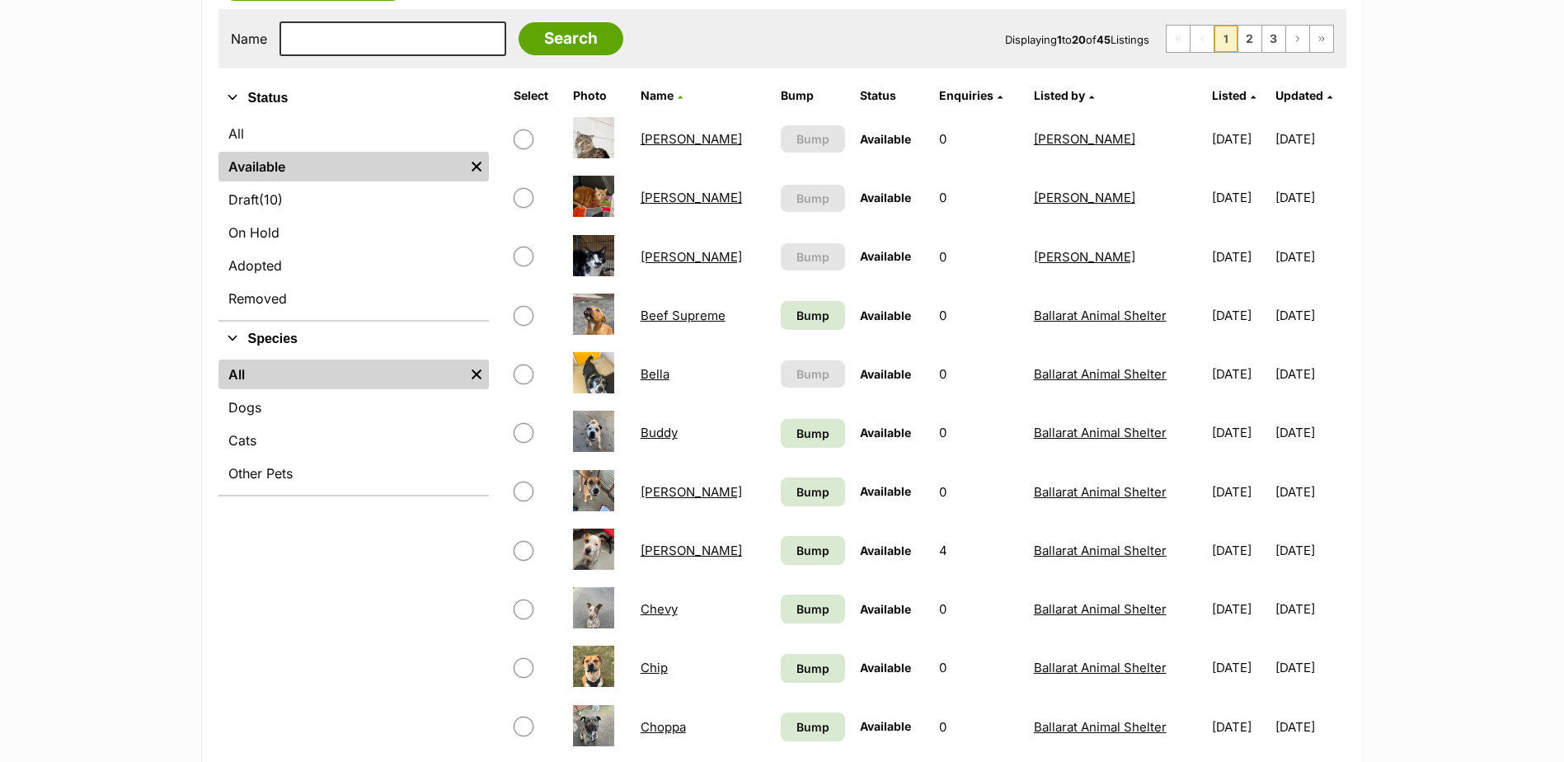
click at [641, 369] on link "Bella" at bounding box center [655, 374] width 29 height 16
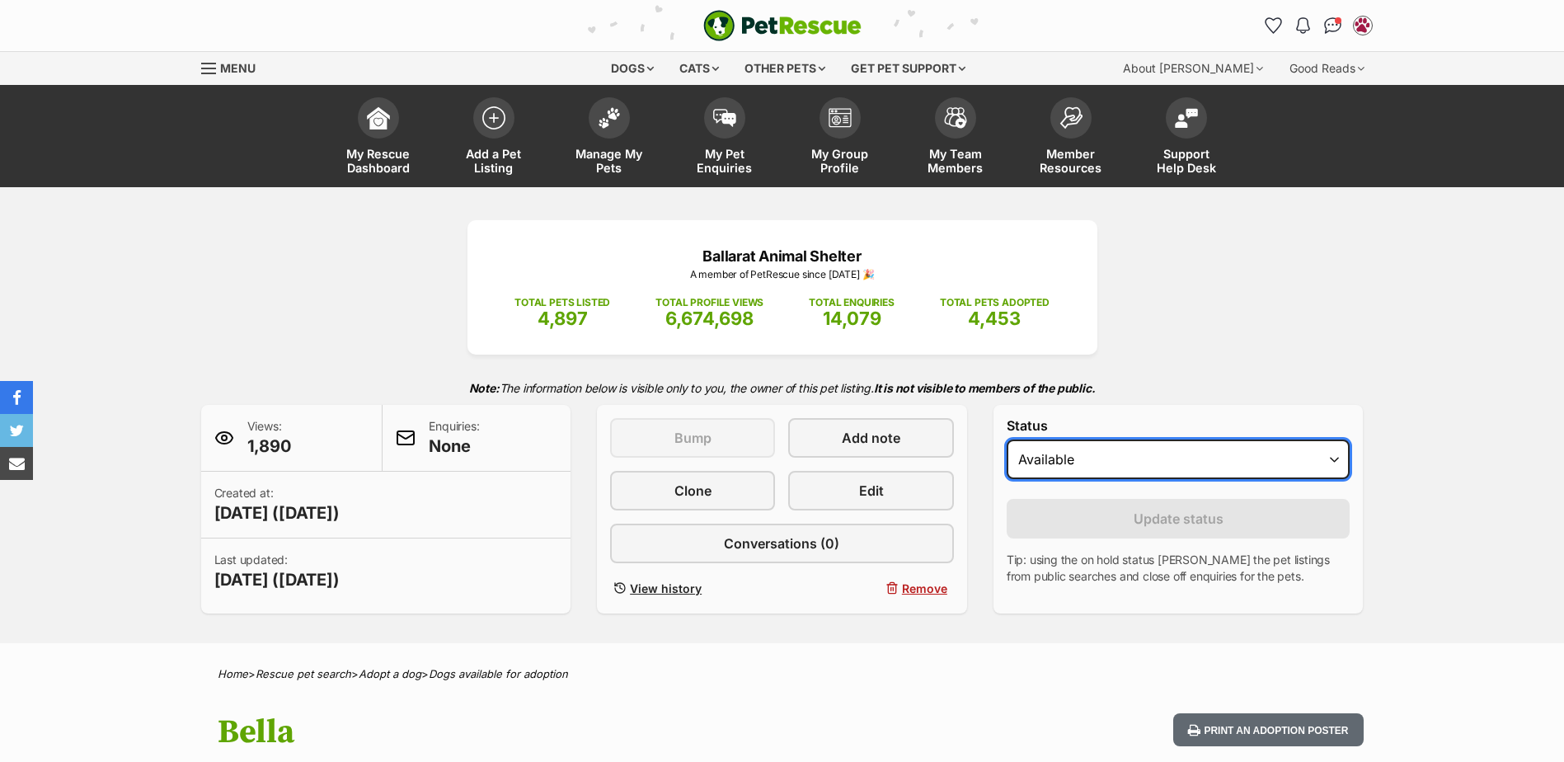
click at [1051, 458] on select "Draft Available On hold Adopted" at bounding box center [1179, 460] width 344 height 40
select select "on_hold"
click at [1007, 440] on select "Draft Available On hold Adopted" at bounding box center [1179, 460] width 344 height 40
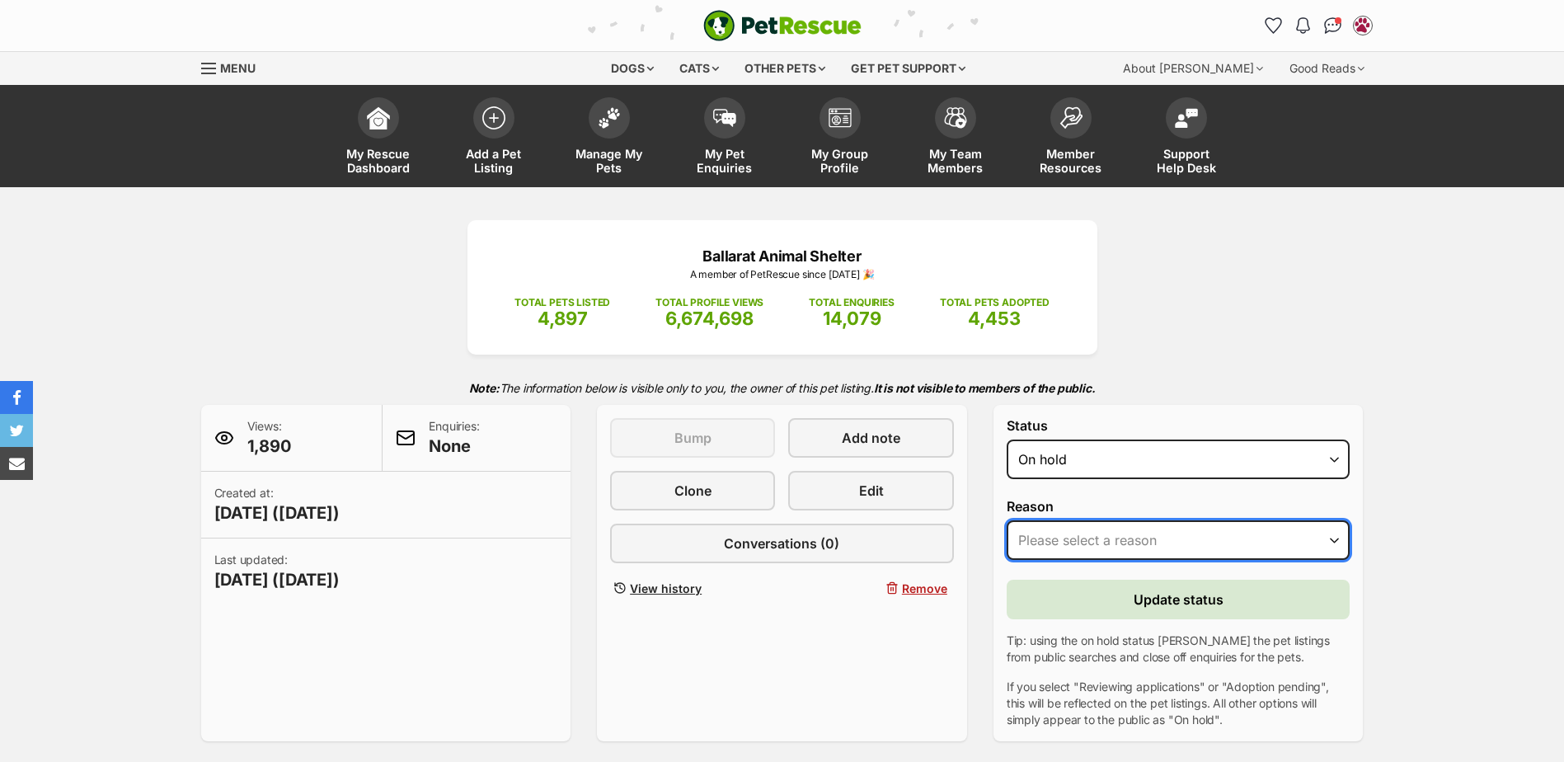
click at [1083, 547] on select "Please select a reason Medical reasons Reviewing applications Adoption pending …" at bounding box center [1179, 540] width 344 height 40
select select "adoption_pending"
click at [1007, 520] on select "Please select a reason Medical reasons Reviewing applications Adoption pending …" at bounding box center [1179, 540] width 344 height 40
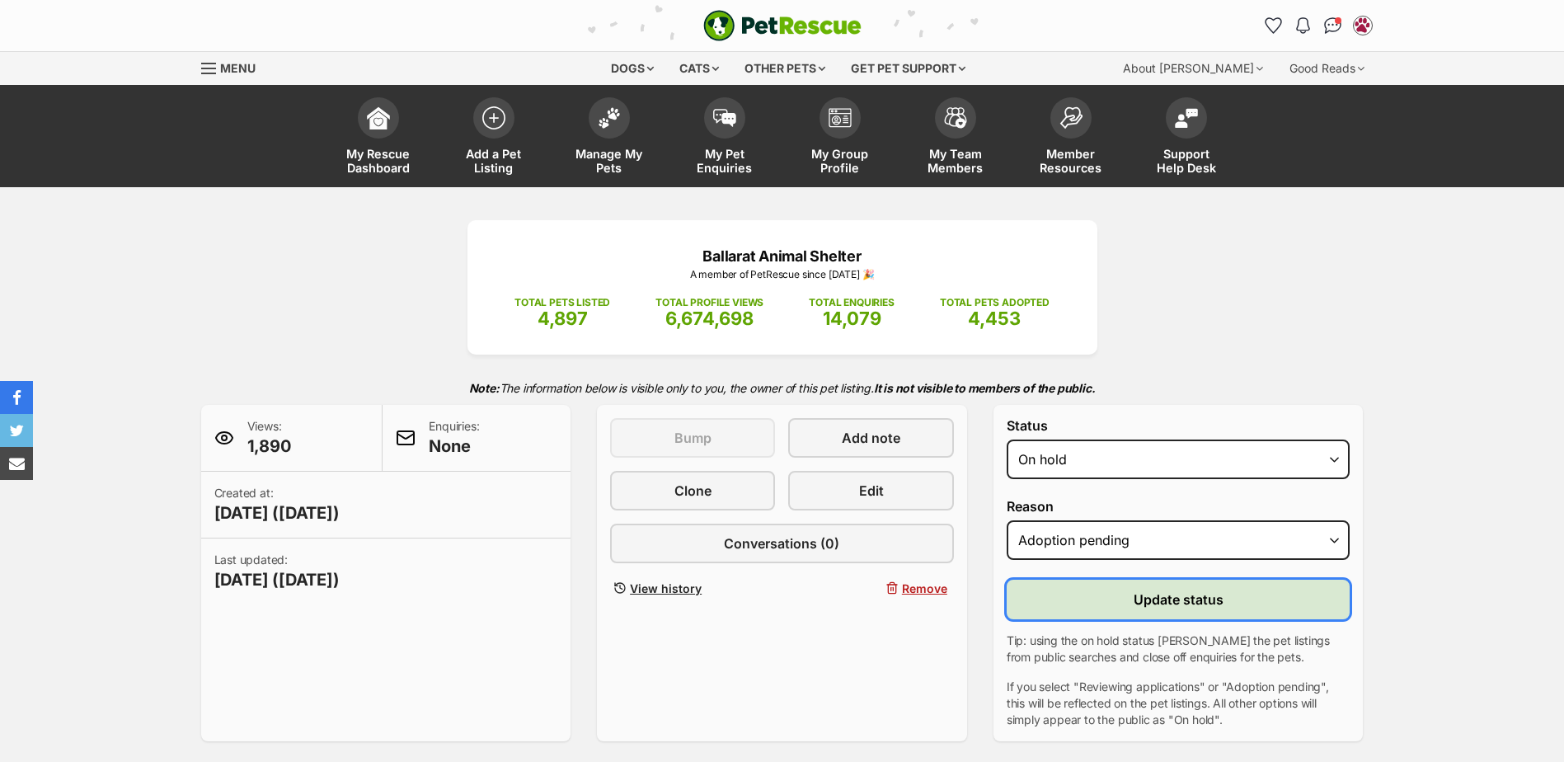
click at [1114, 609] on button "Update status" at bounding box center [1179, 600] width 344 height 40
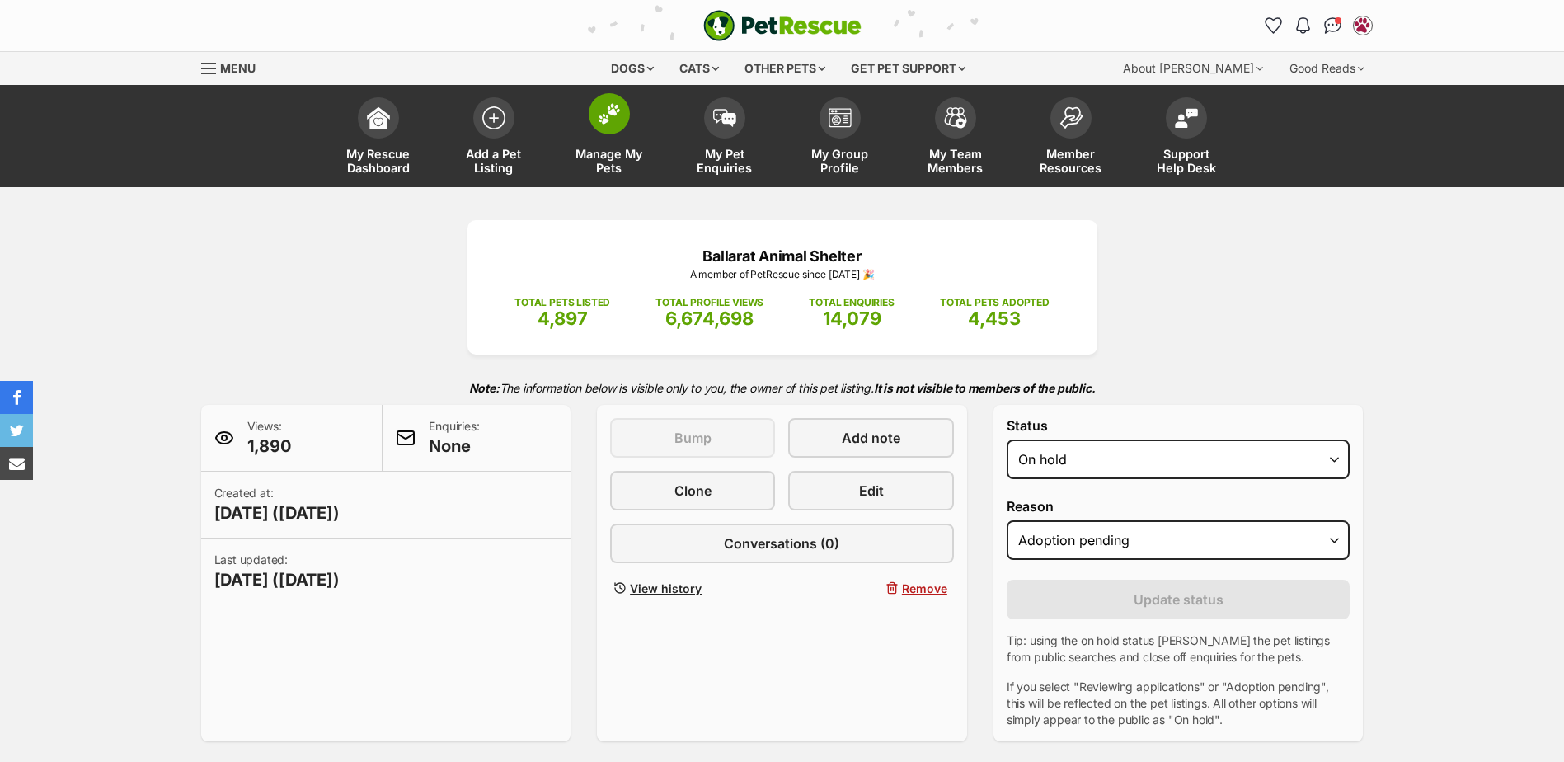
click at [626, 108] on span at bounding box center [609, 113] width 41 height 41
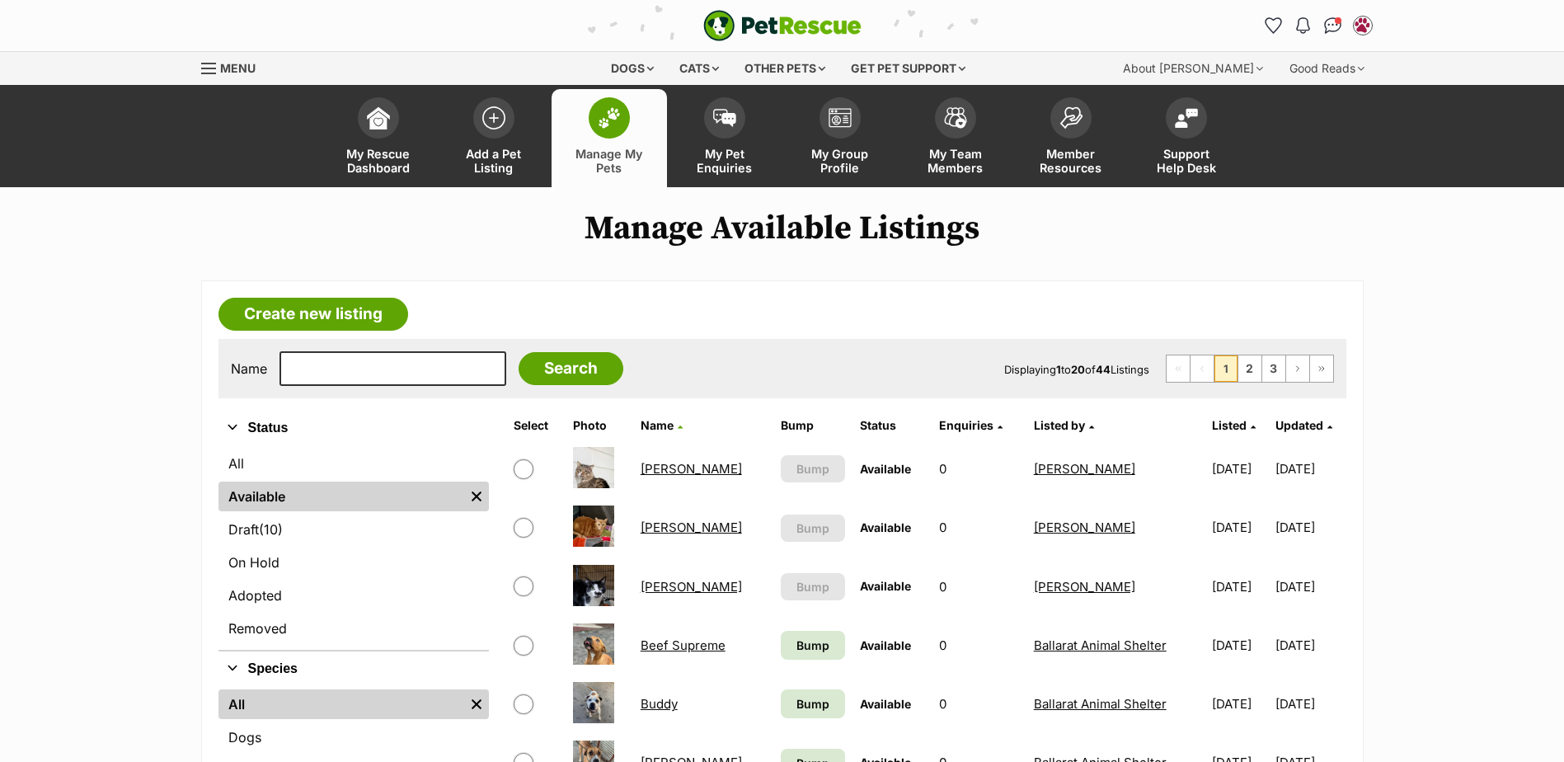
scroll to position [330, 0]
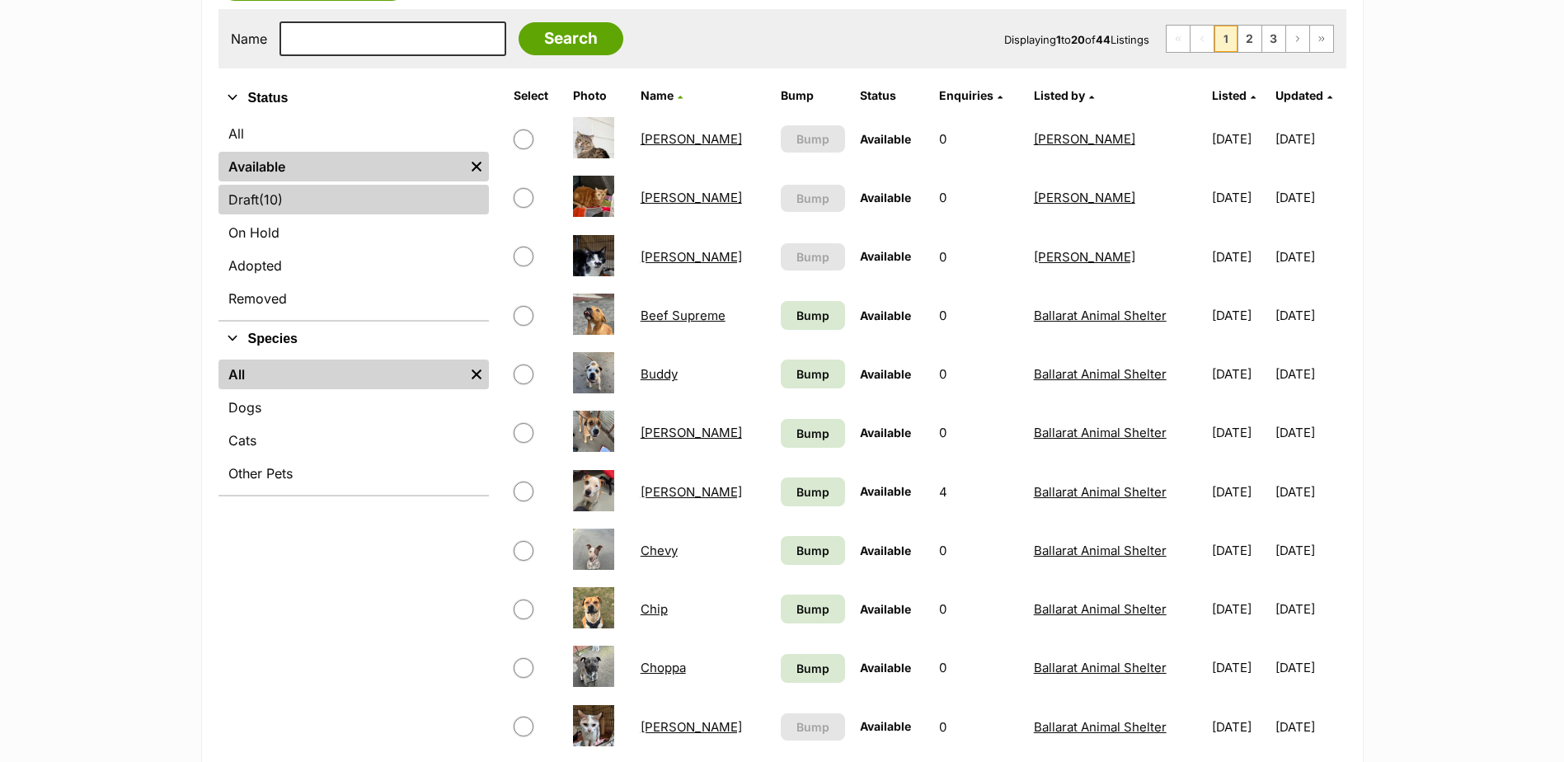
click at [278, 206] on span "(10)" at bounding box center [271, 200] width 24 height 20
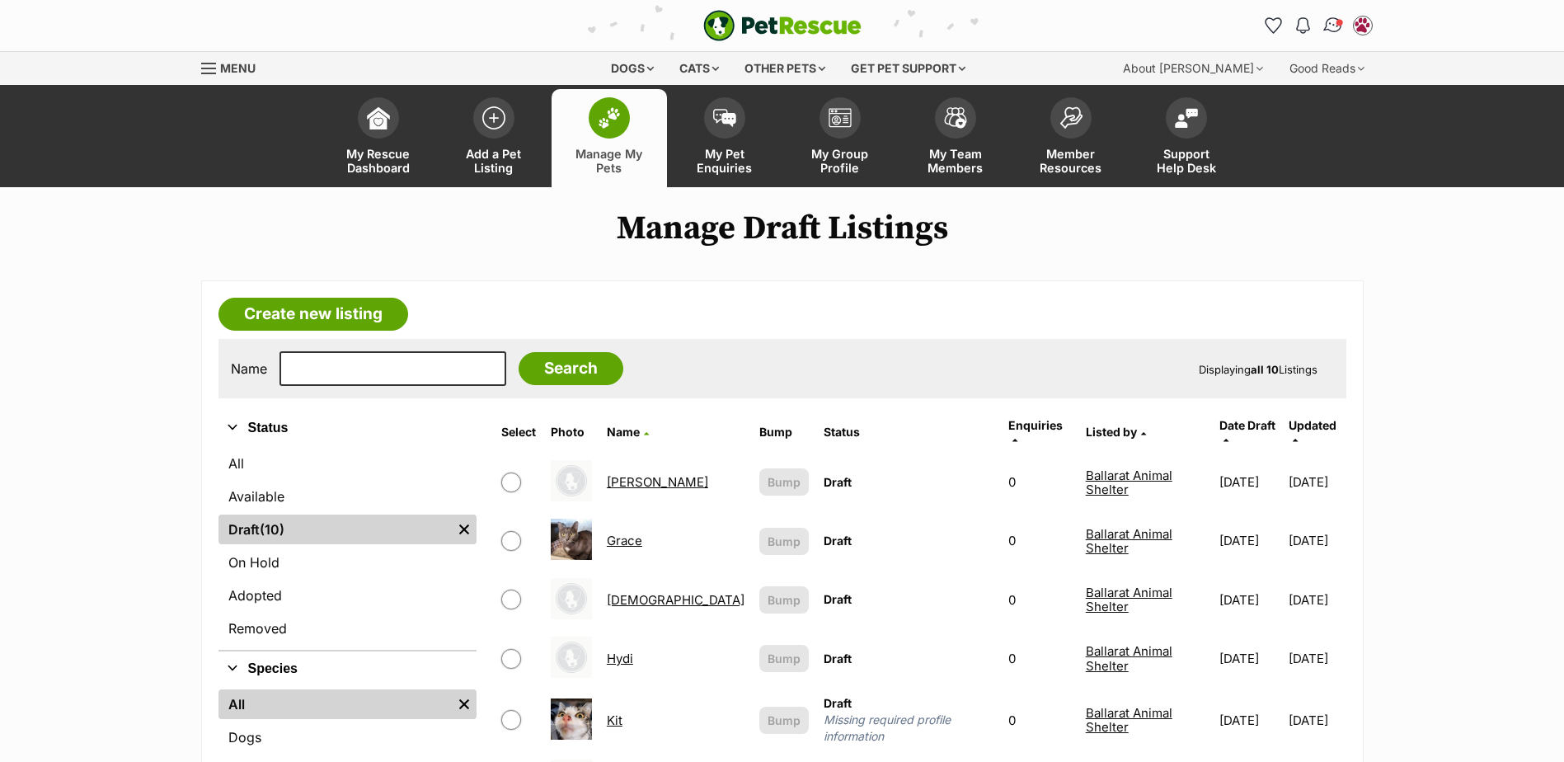
click at [1339, 19] on span "Conversations" at bounding box center [1339, 22] width 8 height 8
click at [1328, 26] on img "Conversations" at bounding box center [1333, 25] width 22 height 21
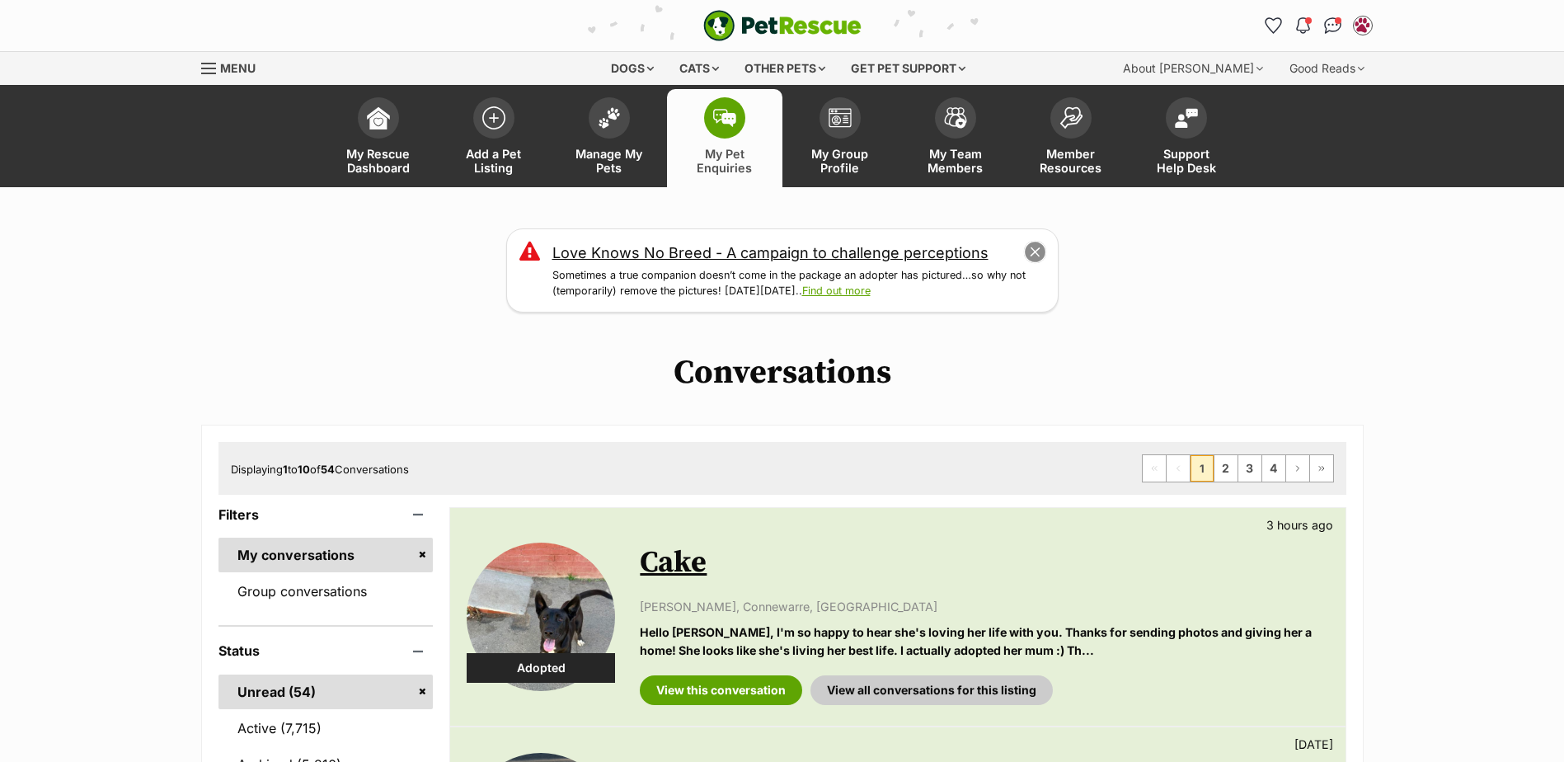
click at [1039, 254] on button "close" at bounding box center [1034, 252] width 23 height 23
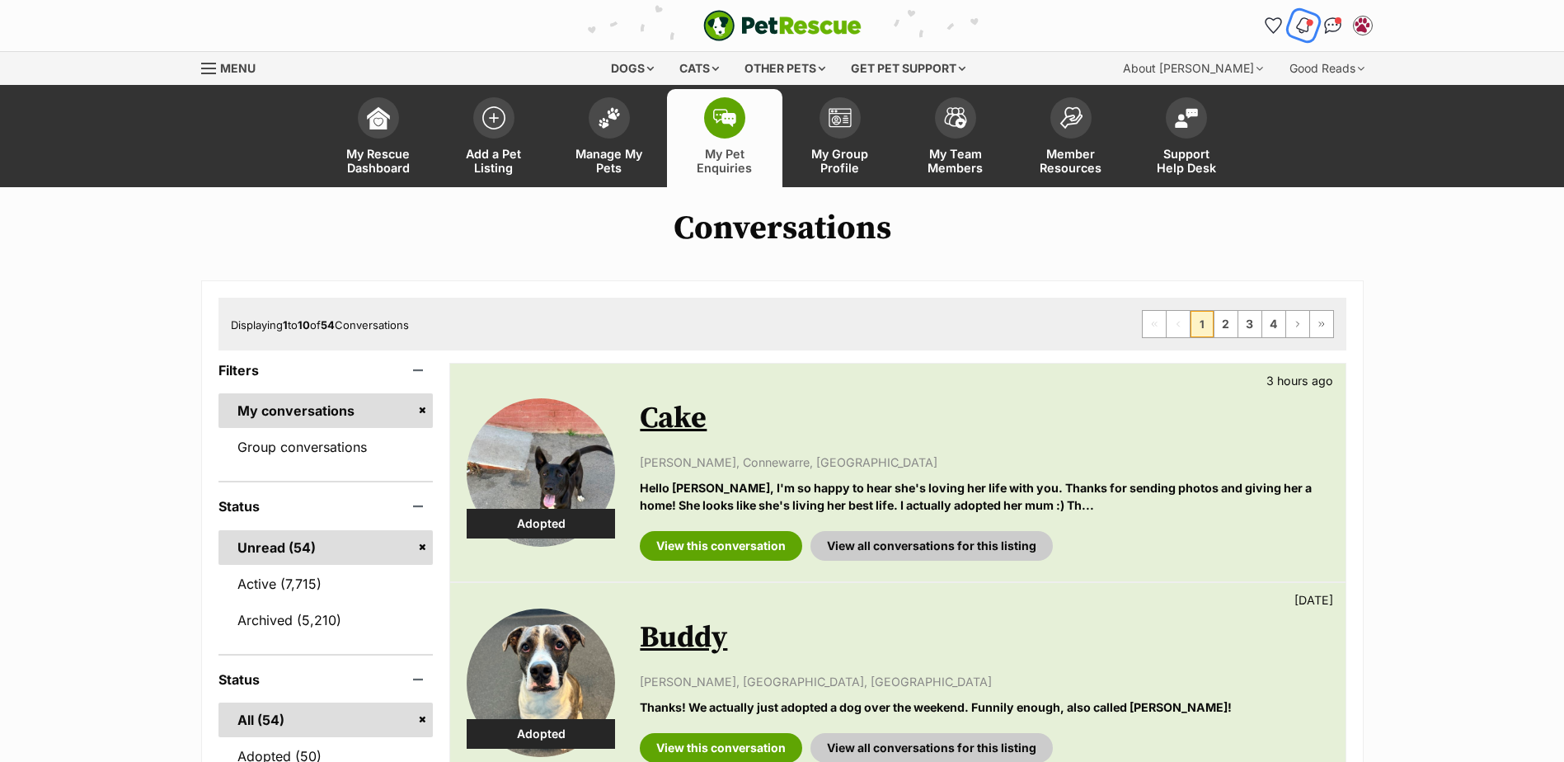
click at [1299, 26] on img "Notifications" at bounding box center [1303, 26] width 18 height 20
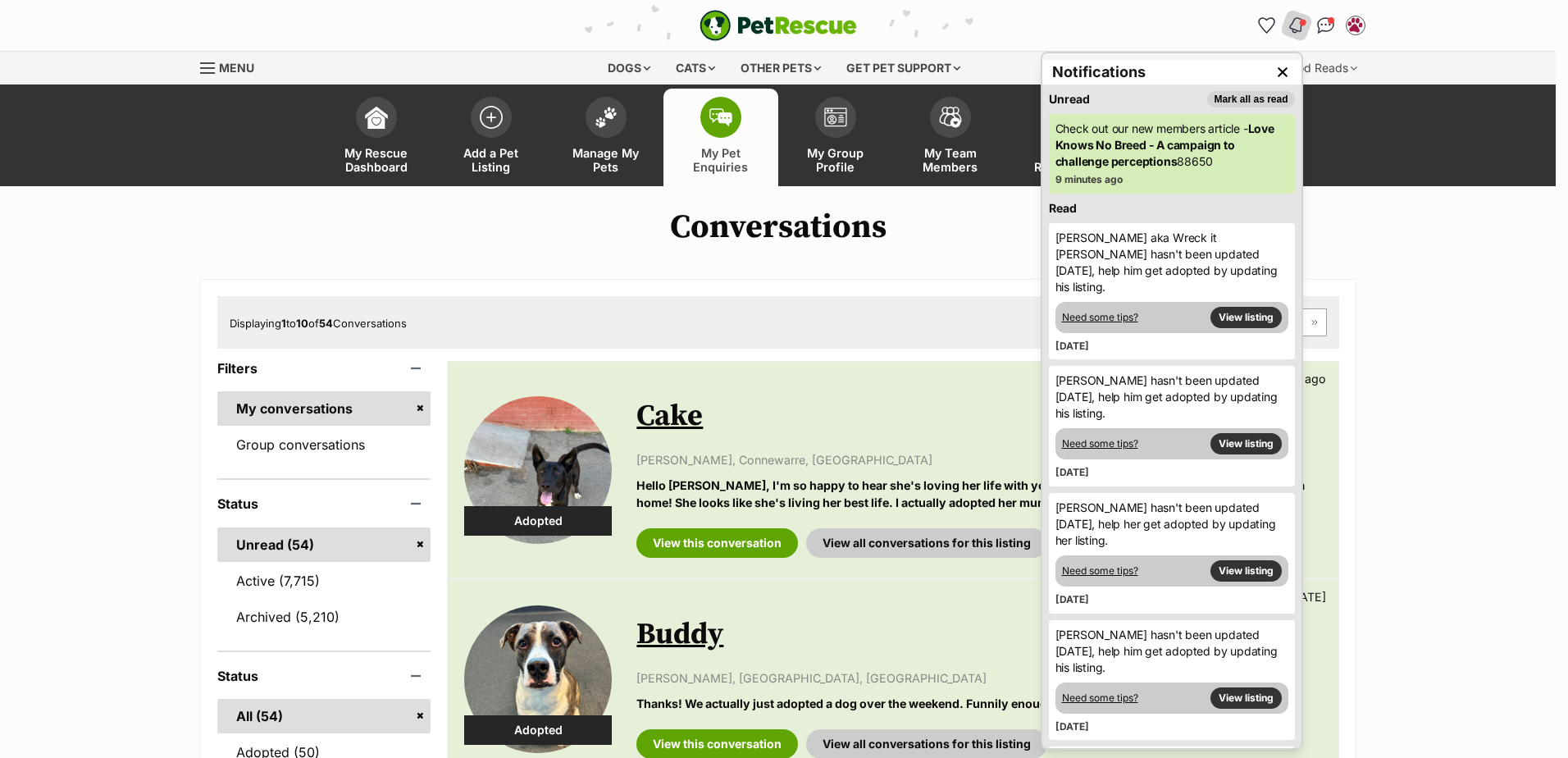
click at [1006, 230] on h1 "Conversations" at bounding box center [778, 227] width 1555 height 38
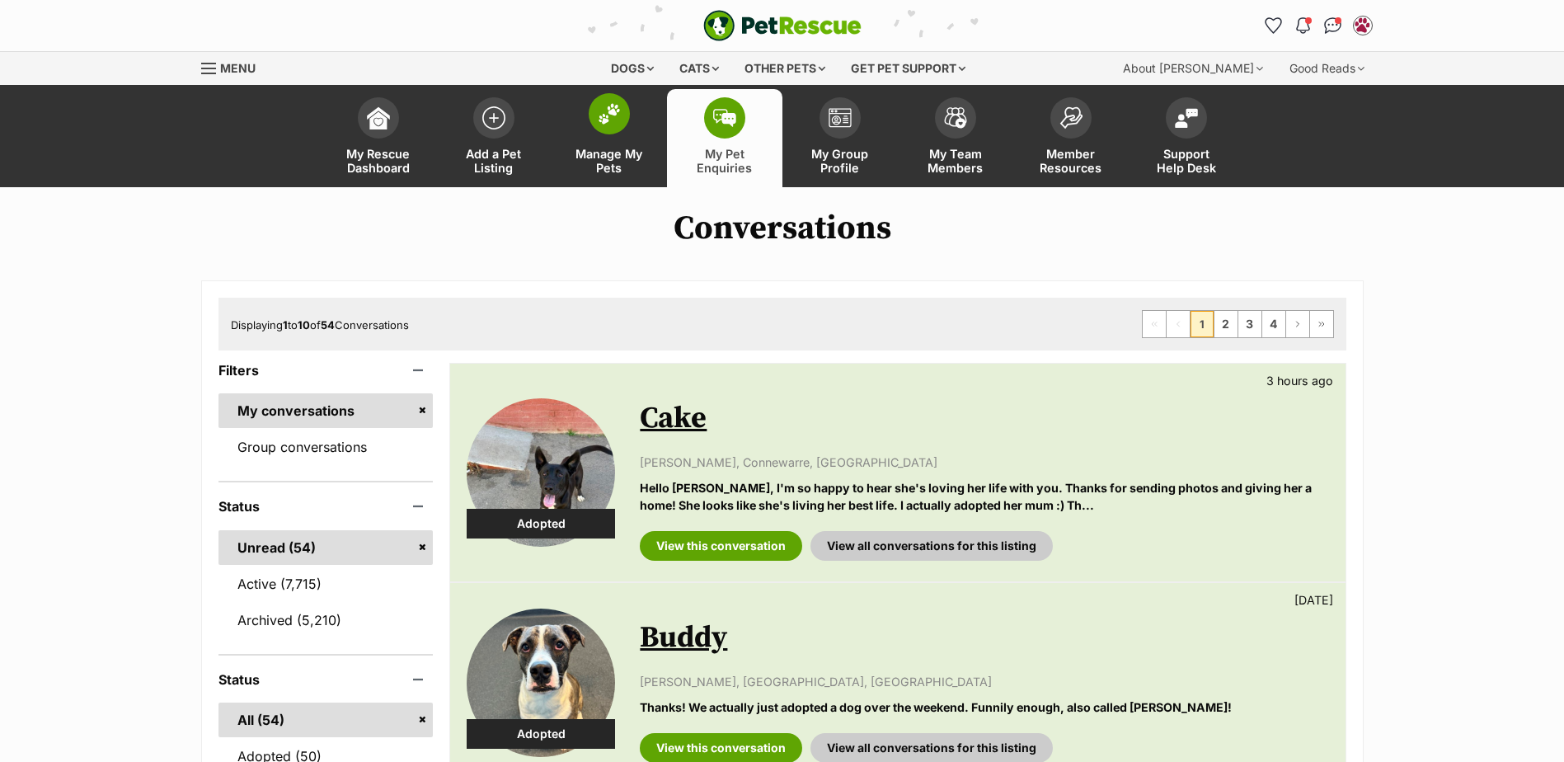
click at [600, 135] on link "Manage My Pets" at bounding box center [609, 138] width 115 height 98
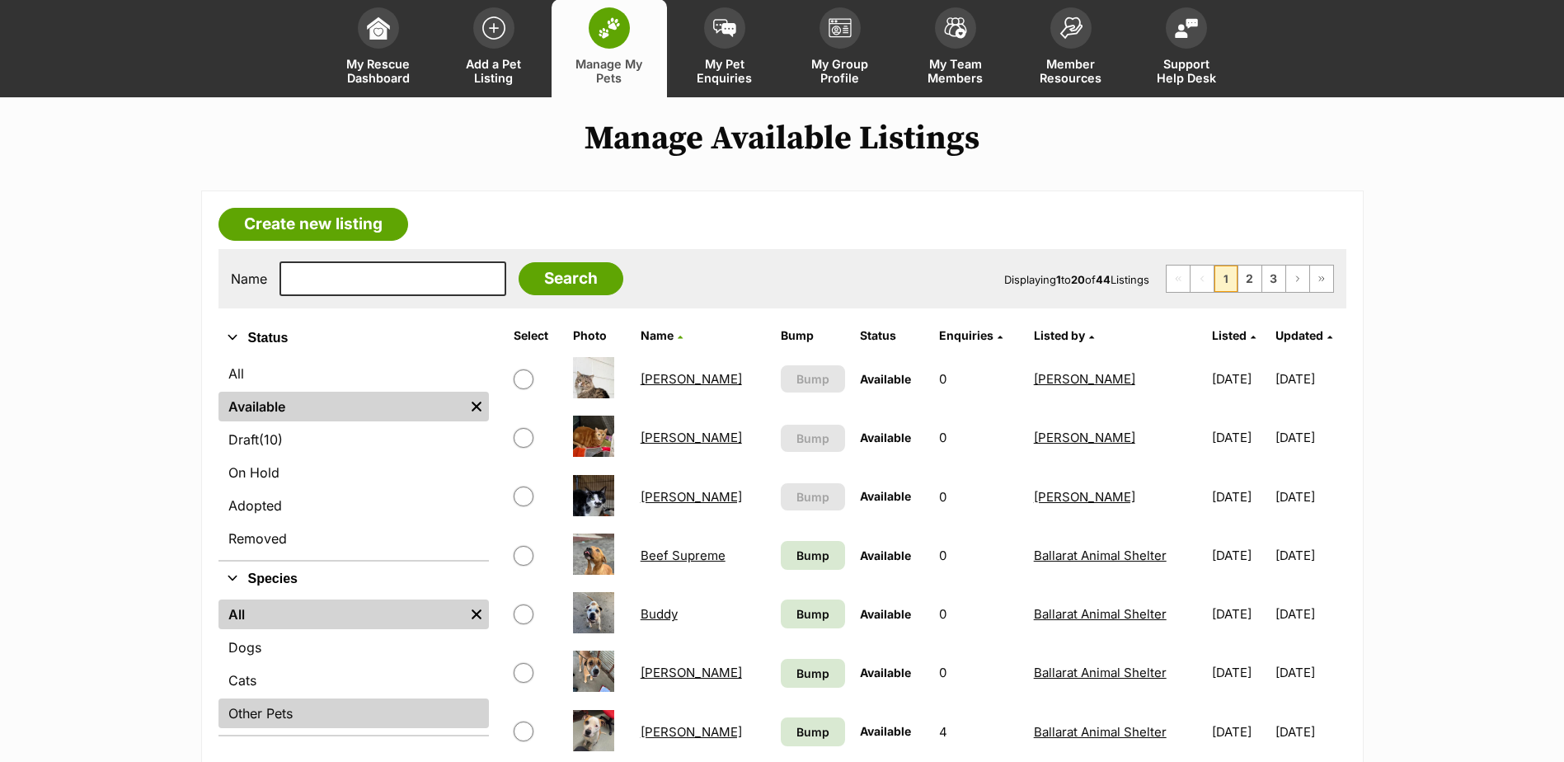
scroll to position [247, 0]
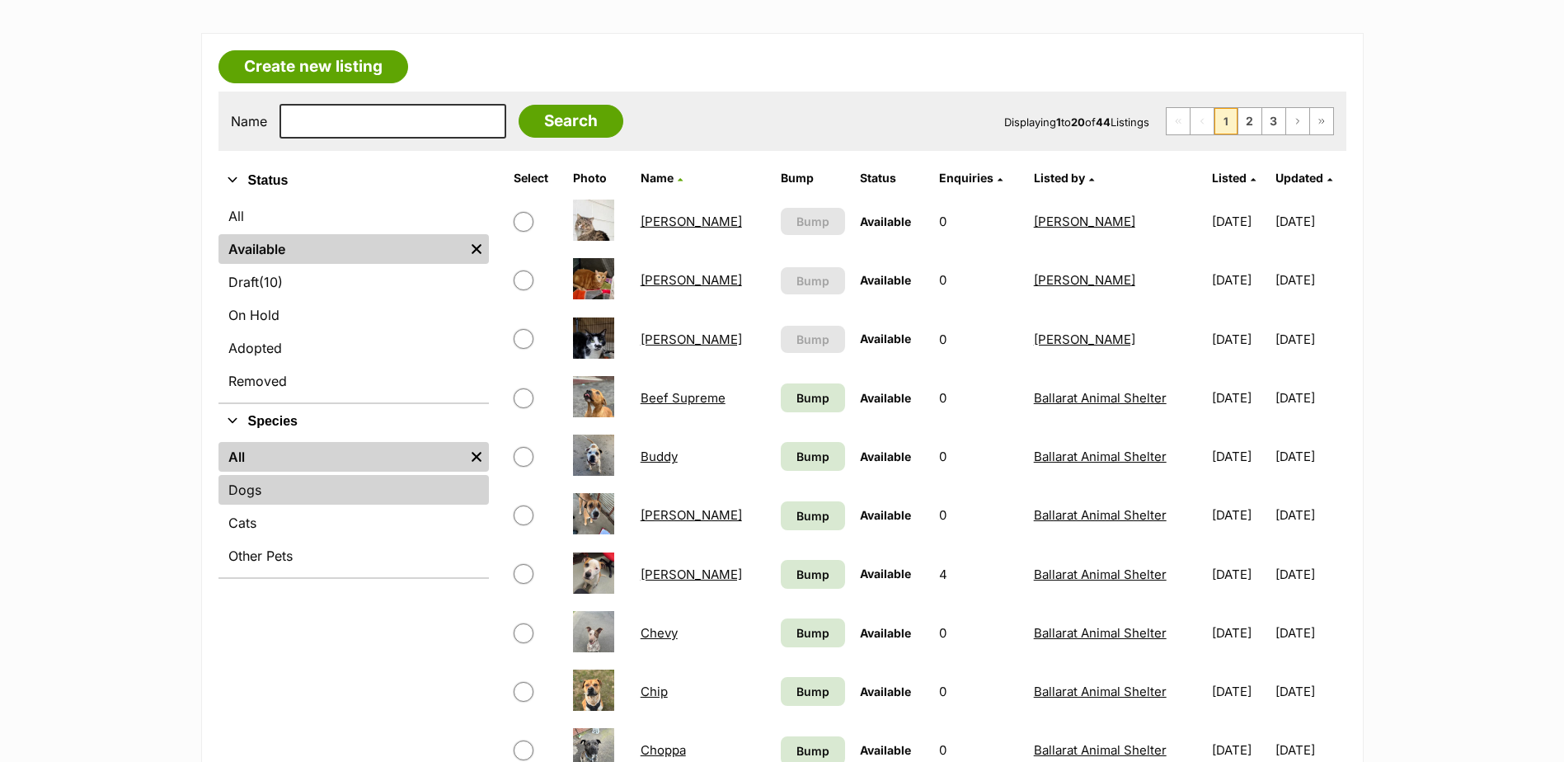
click at [264, 495] on link "Dogs" at bounding box center [354, 490] width 270 height 30
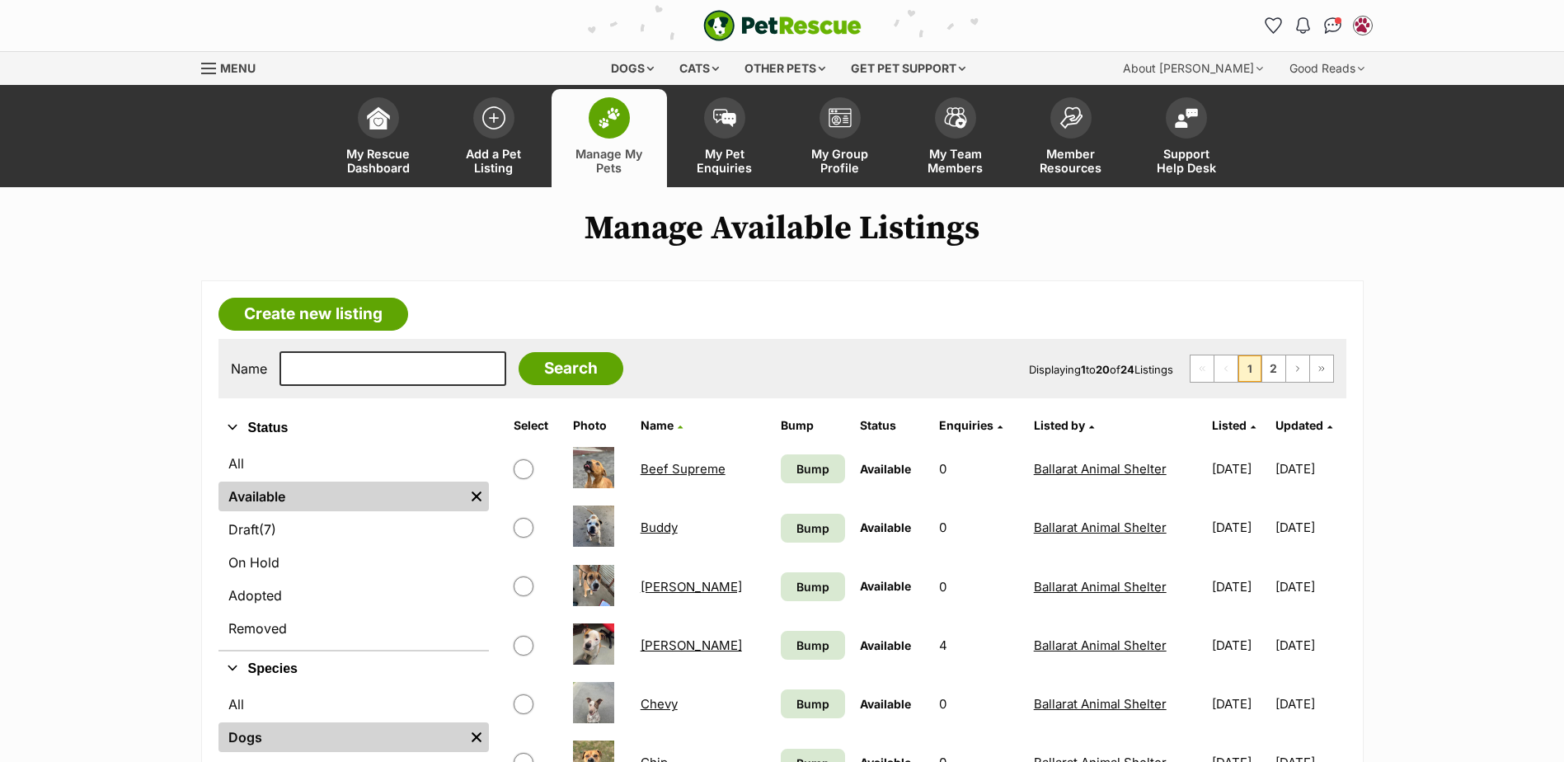
scroll to position [82, 0]
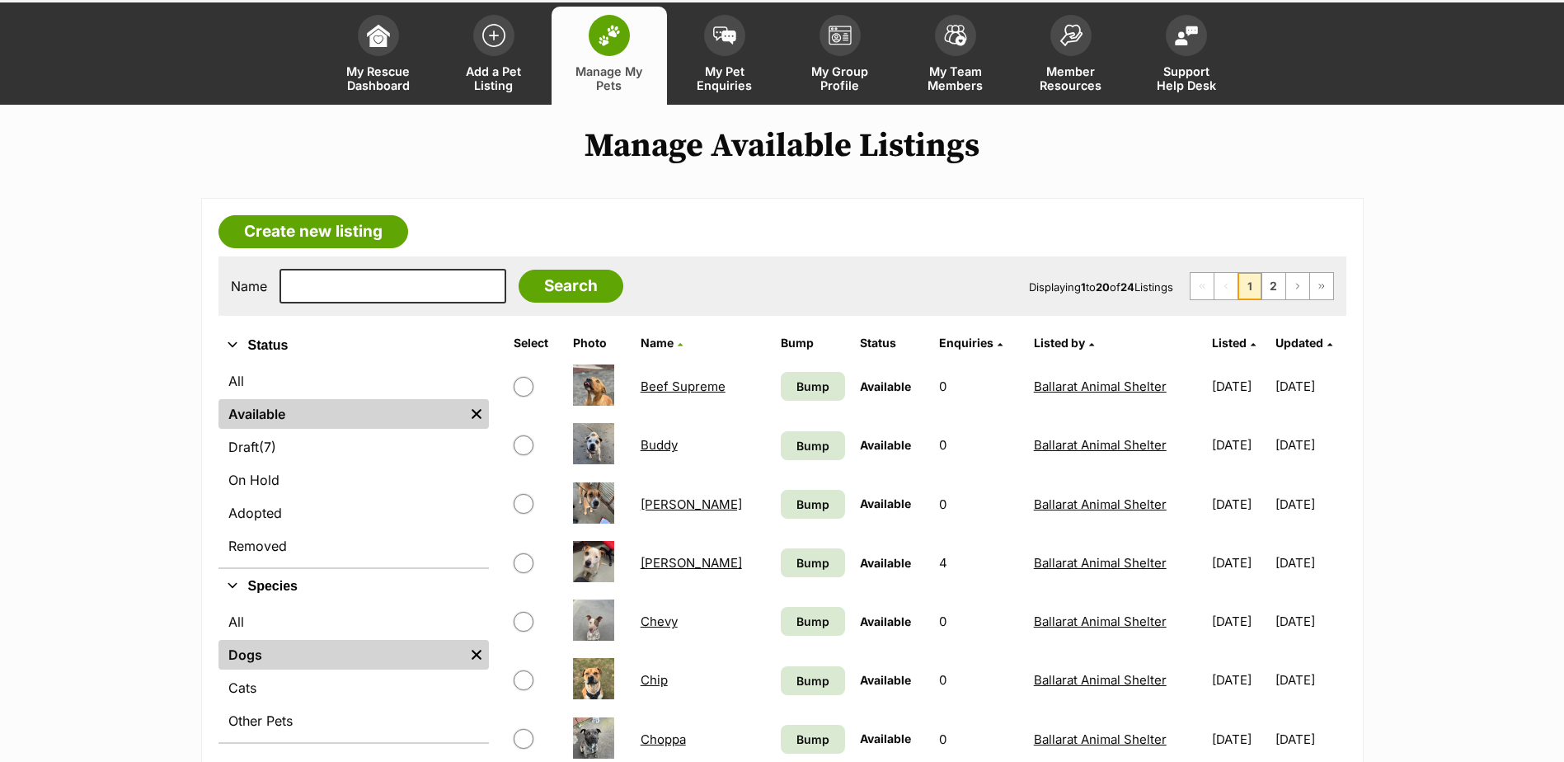
click at [660, 565] on link "[PERSON_NAME]" at bounding box center [691, 563] width 101 height 16
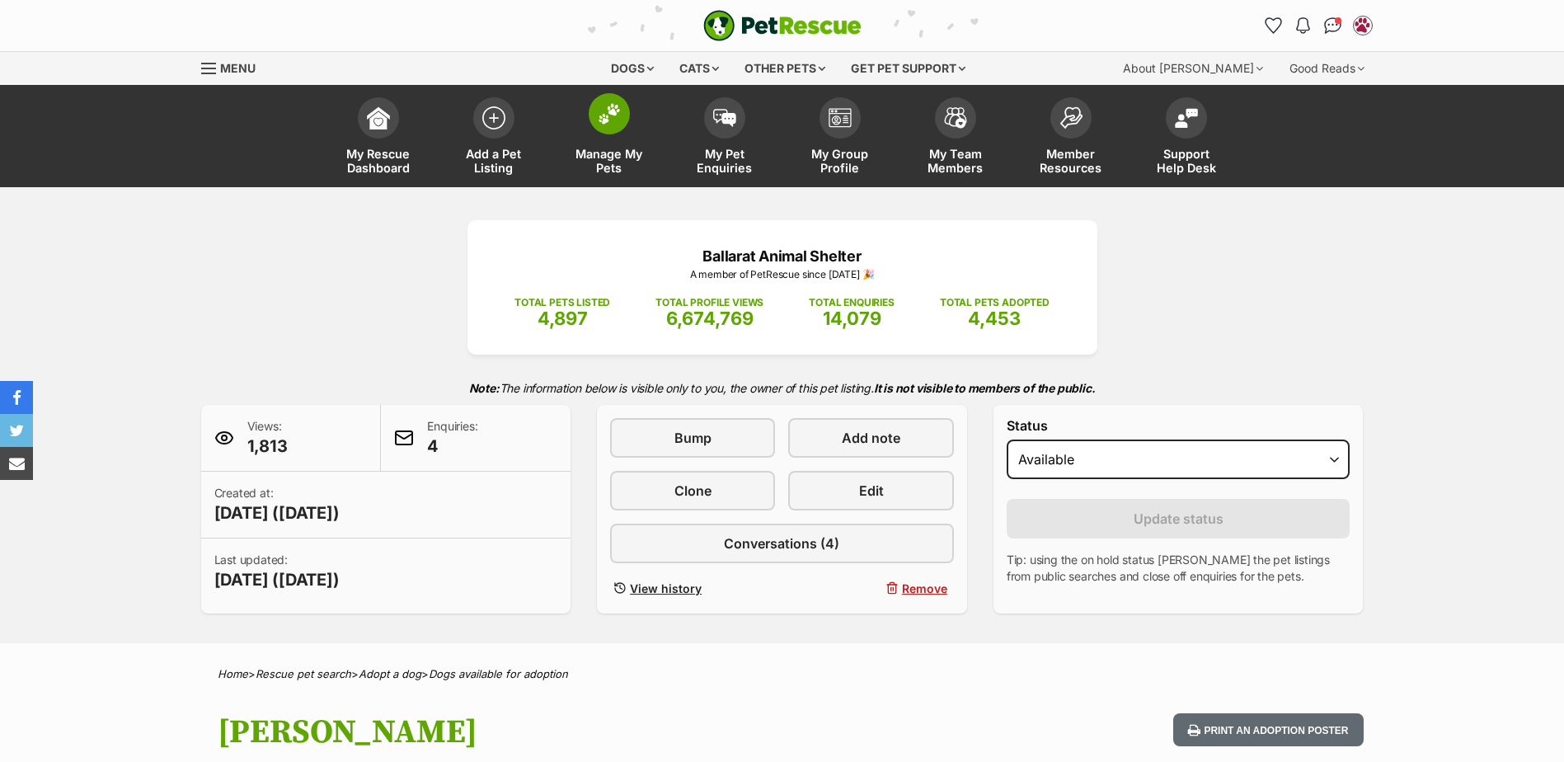
click at [601, 128] on span at bounding box center [609, 113] width 41 height 41
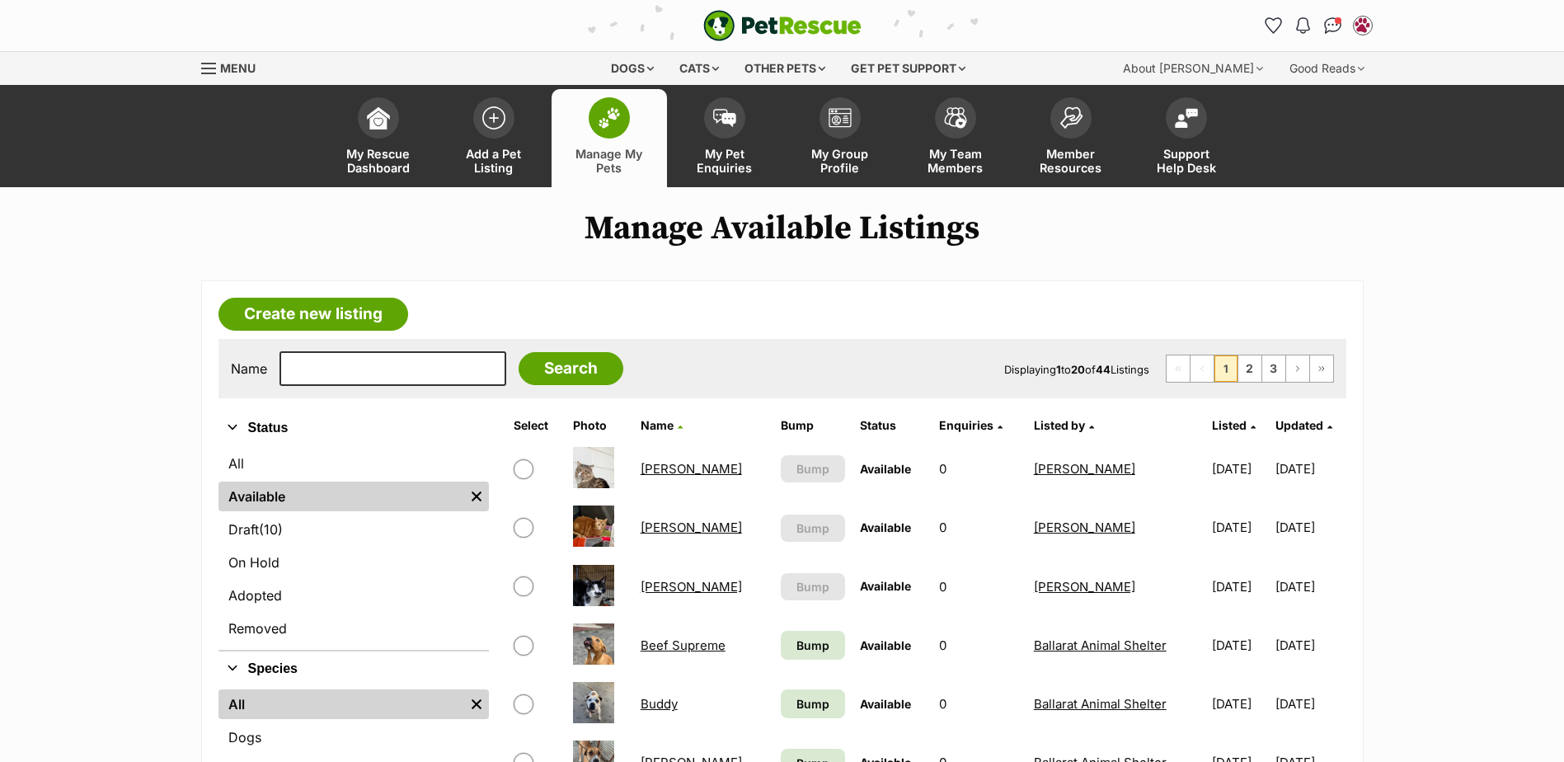
scroll to position [247, 0]
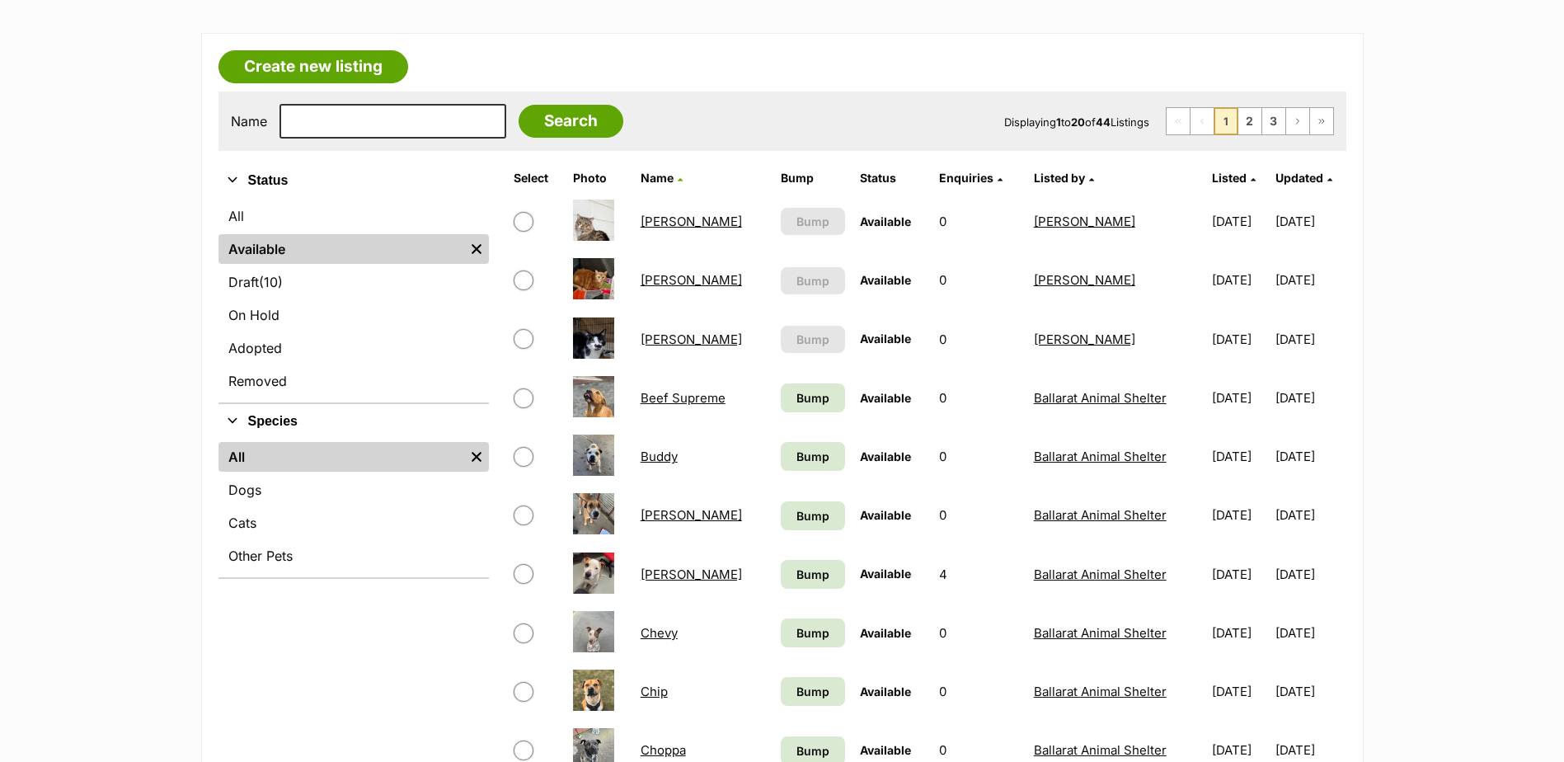
click at [660, 567] on link "[PERSON_NAME]" at bounding box center [691, 575] width 101 height 16
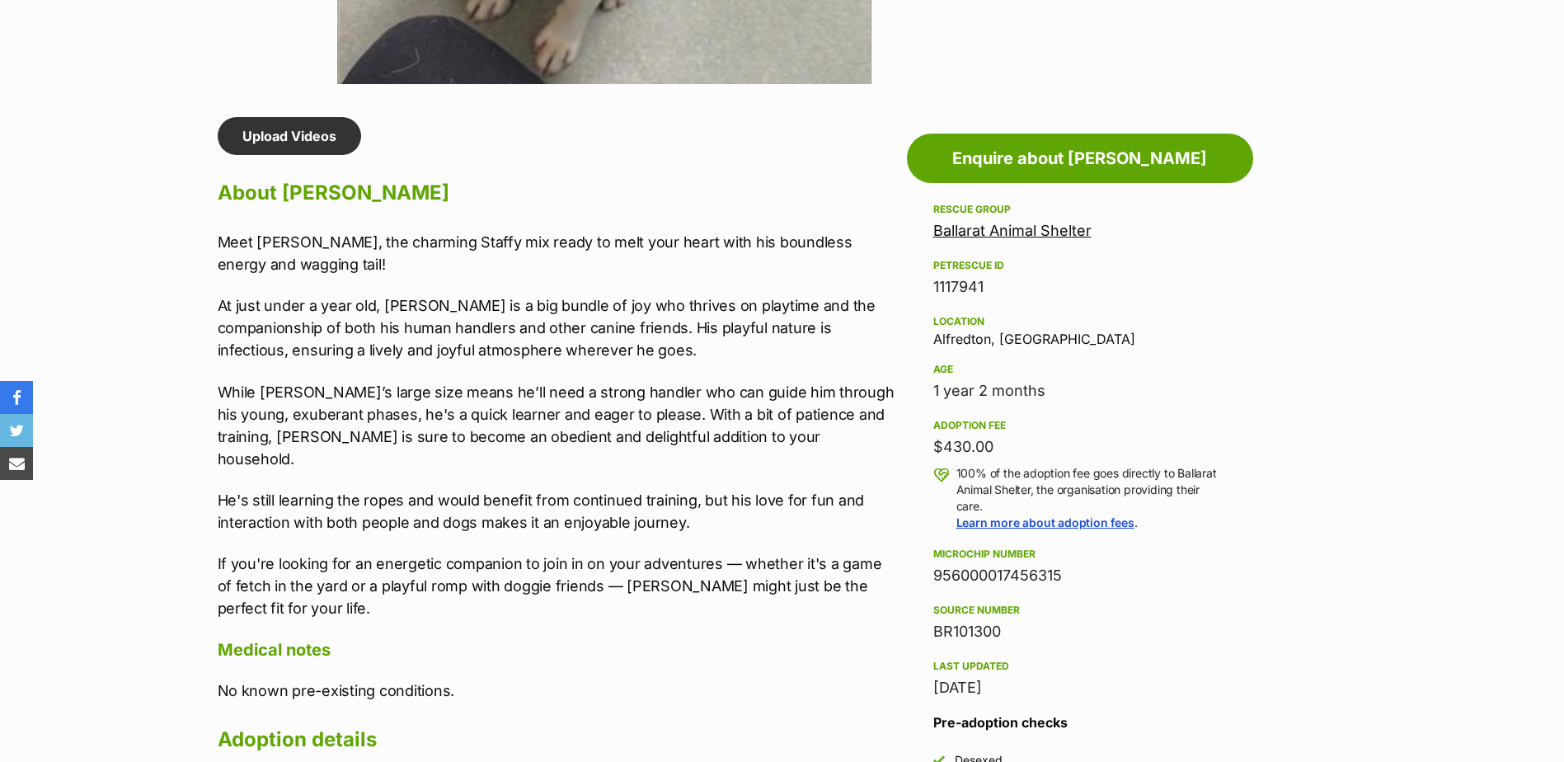
drag, startPoint x: 937, startPoint y: 572, endPoint x: 1063, endPoint y: 580, distance: 126.4
click at [1063, 580] on div "956000017456315" at bounding box center [1080, 575] width 294 height 23
copy div "956000017456315"
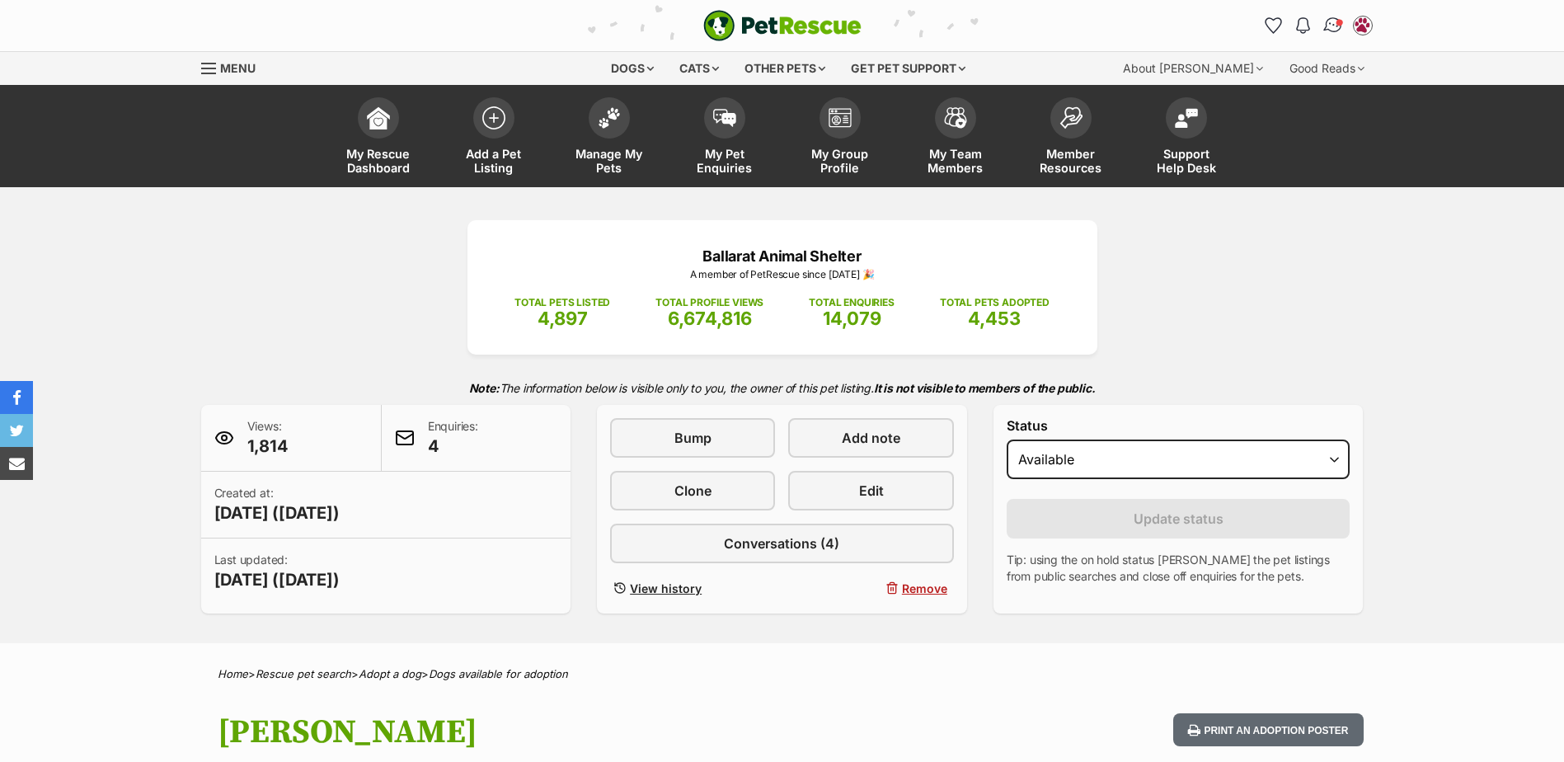
click at [1337, 18] on img "Conversations" at bounding box center [1333, 25] width 22 height 21
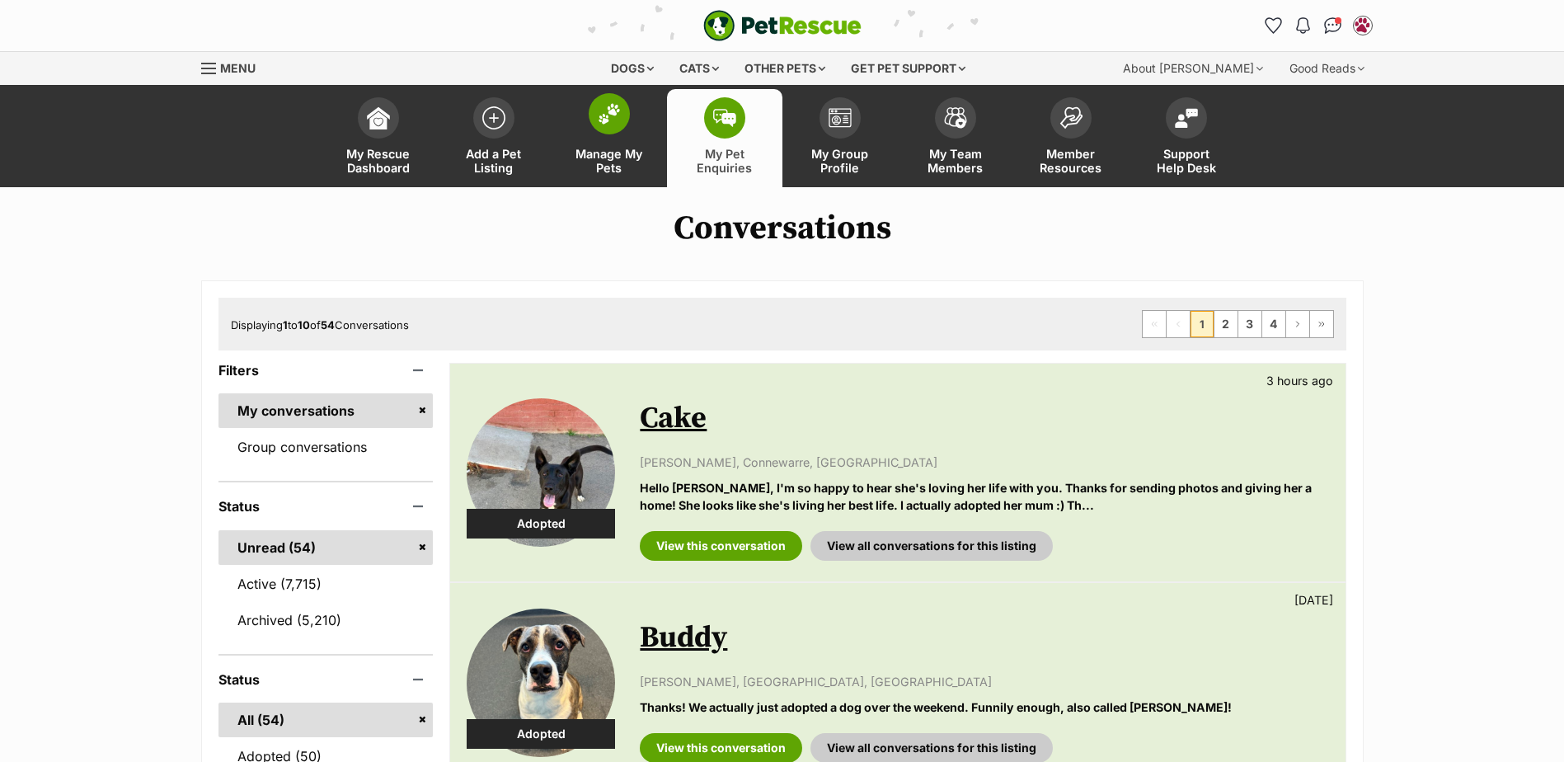
click at [599, 101] on span at bounding box center [609, 113] width 41 height 41
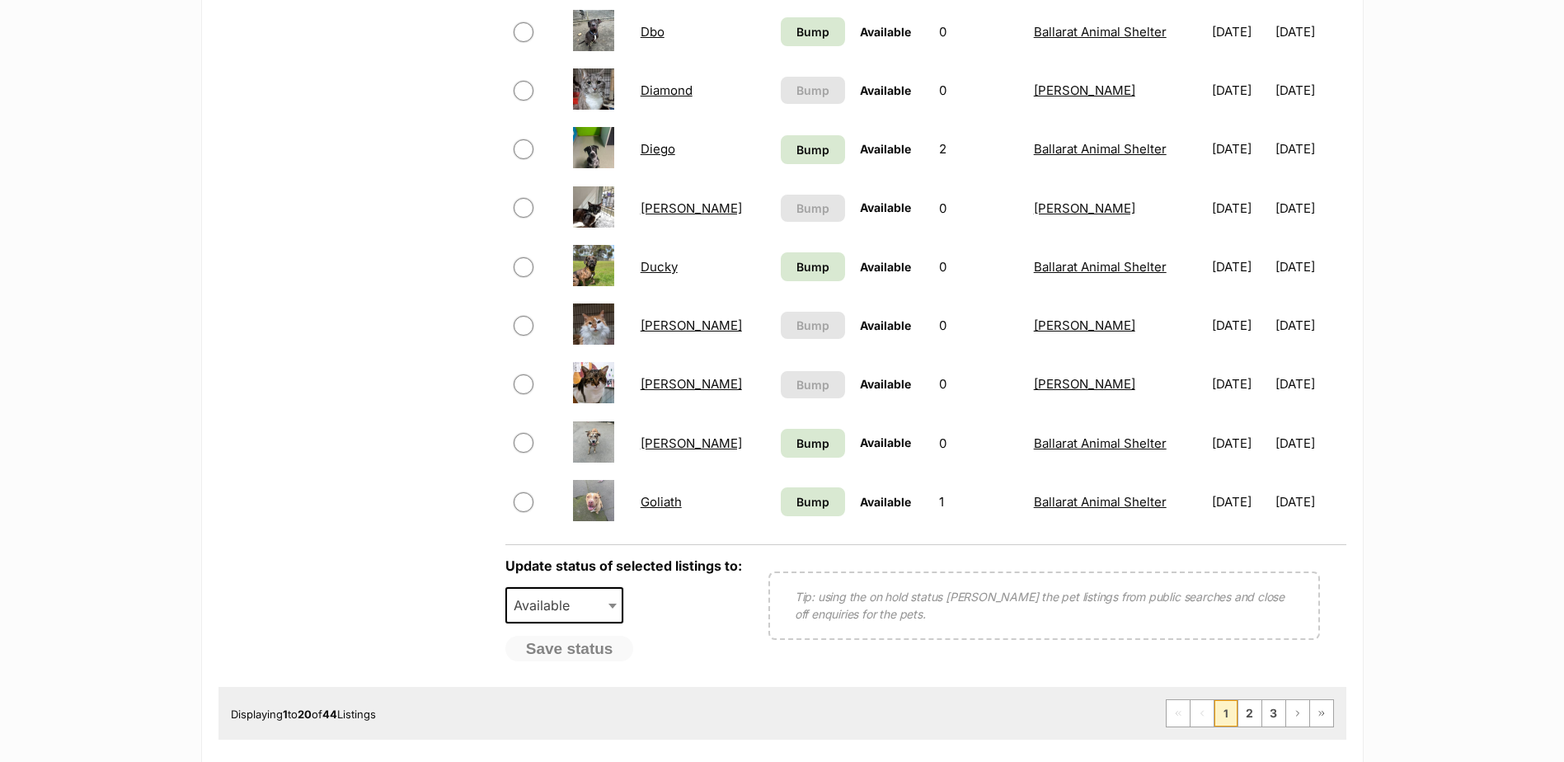
scroll to position [1154, 0]
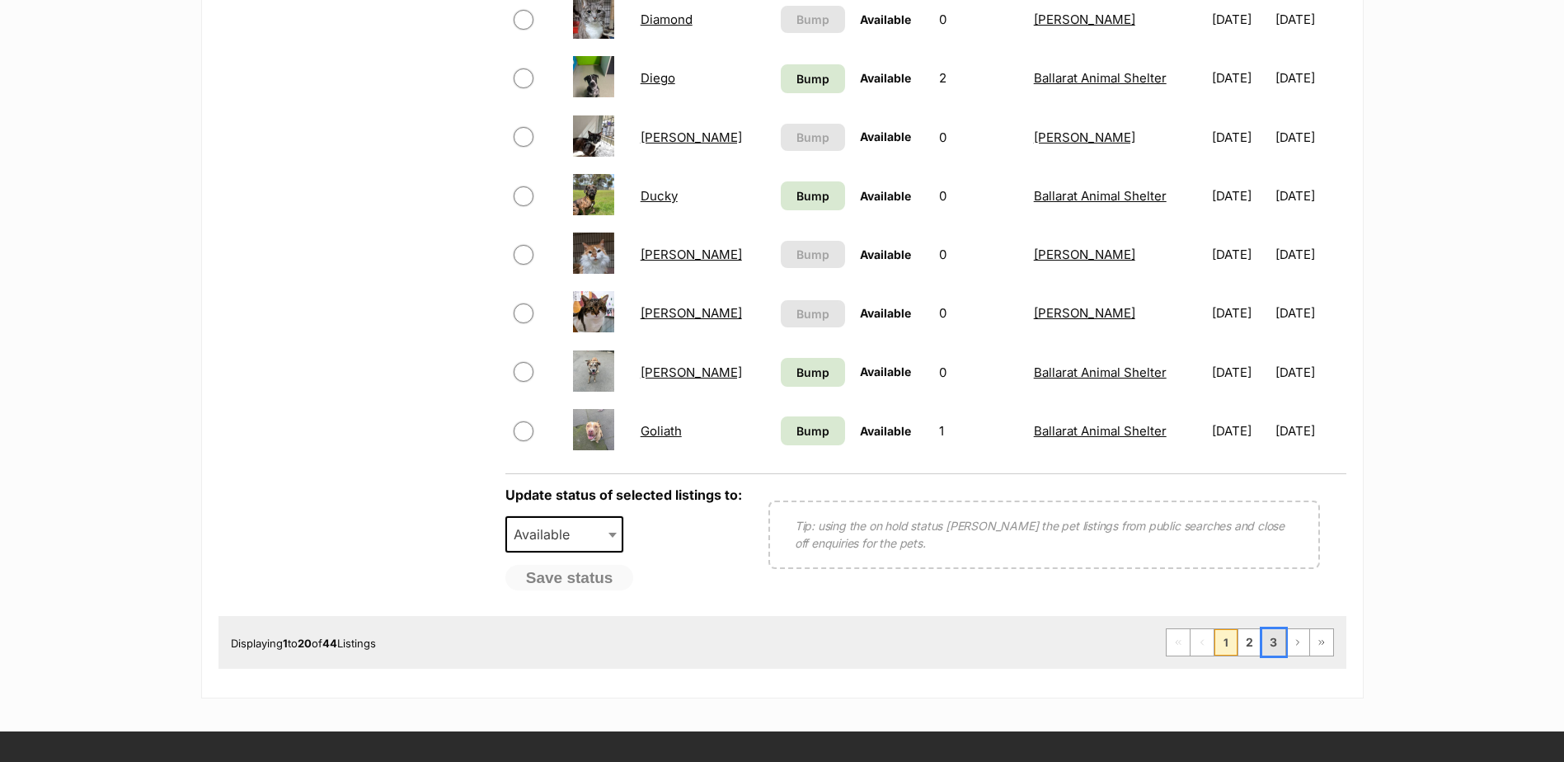
click at [1271, 642] on link "3" at bounding box center [1273, 642] width 23 height 26
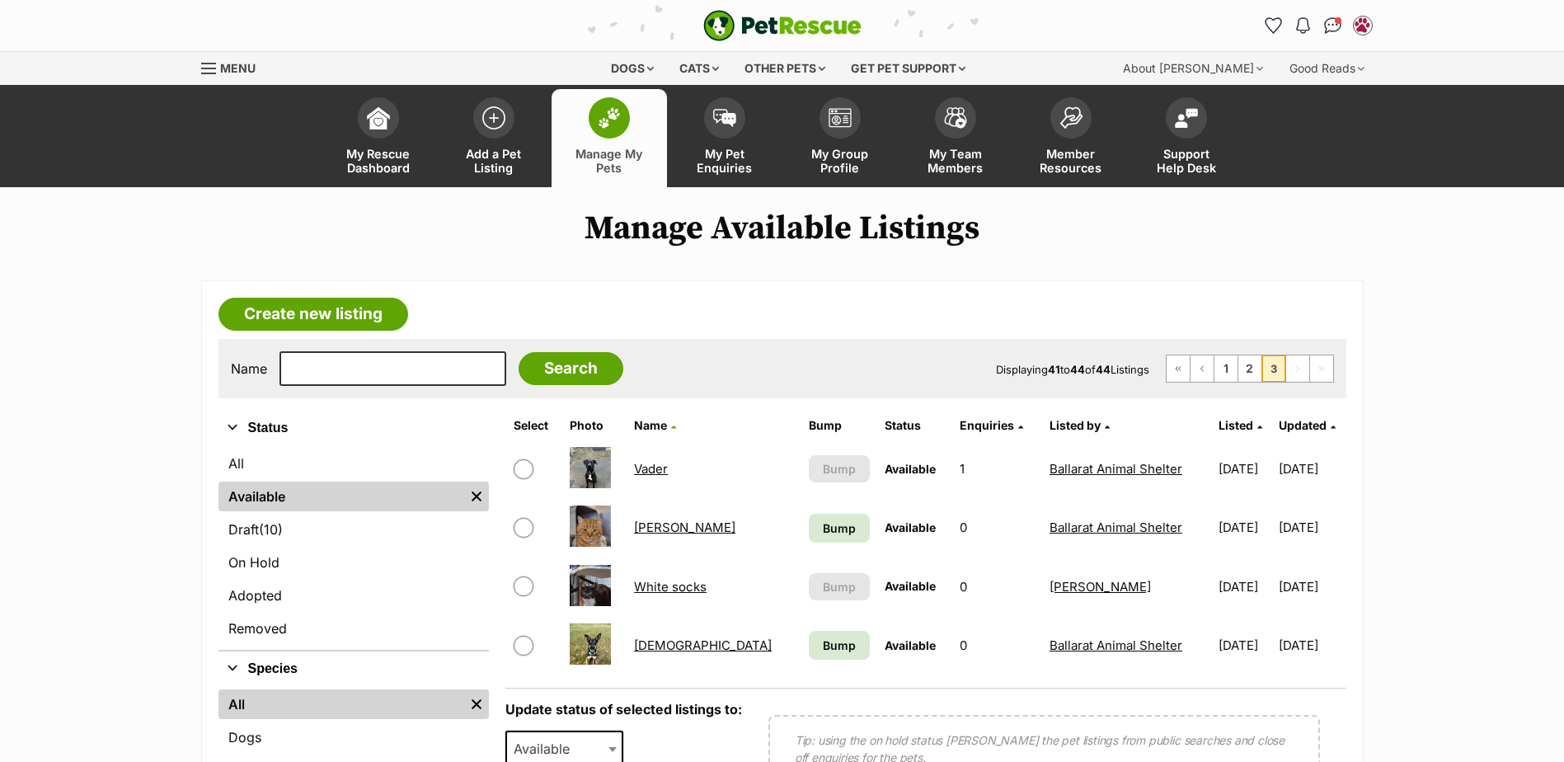
scroll to position [330, 0]
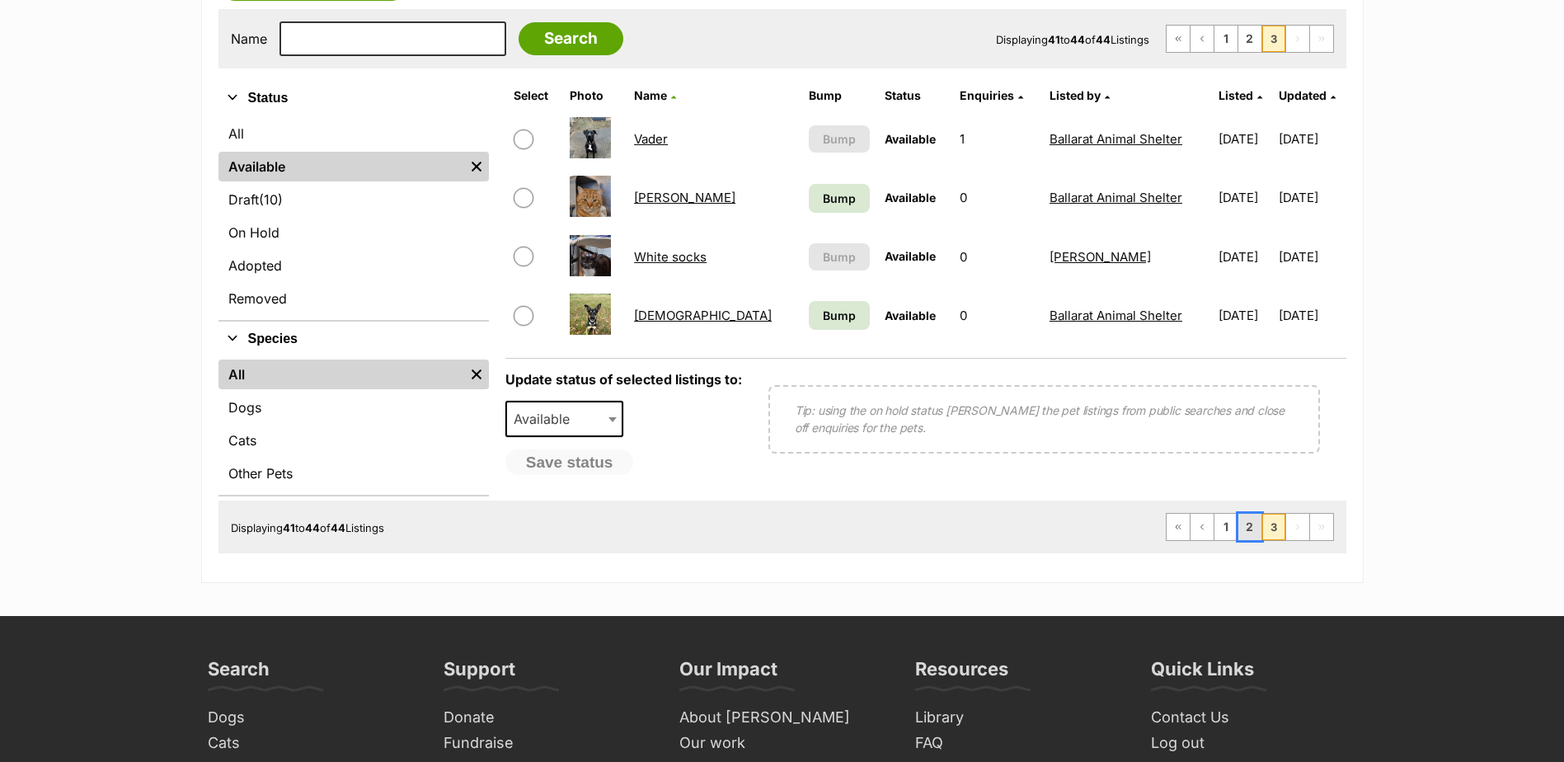
click at [1257, 537] on link "2" at bounding box center [1250, 527] width 23 height 26
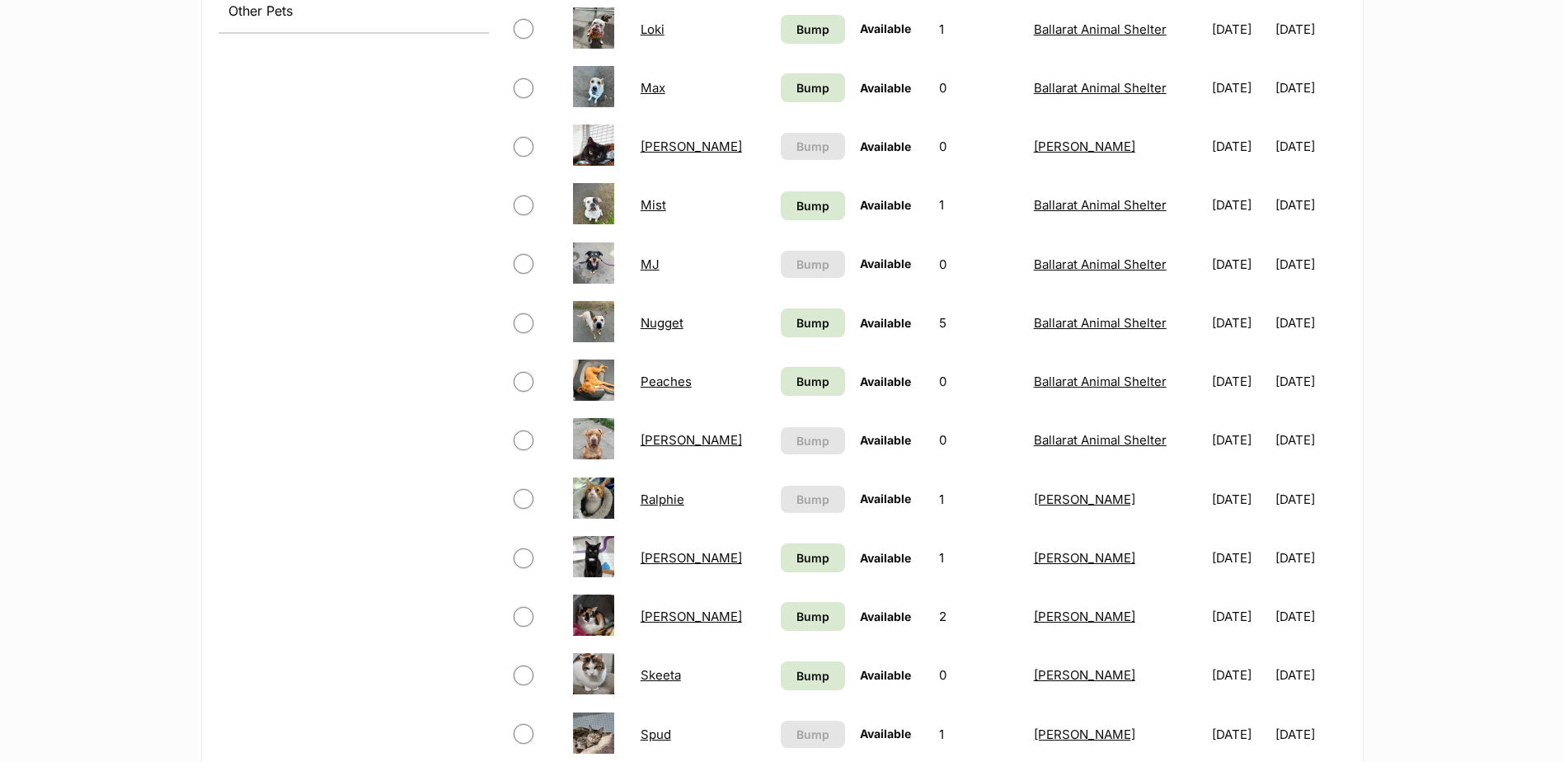
scroll to position [742, 0]
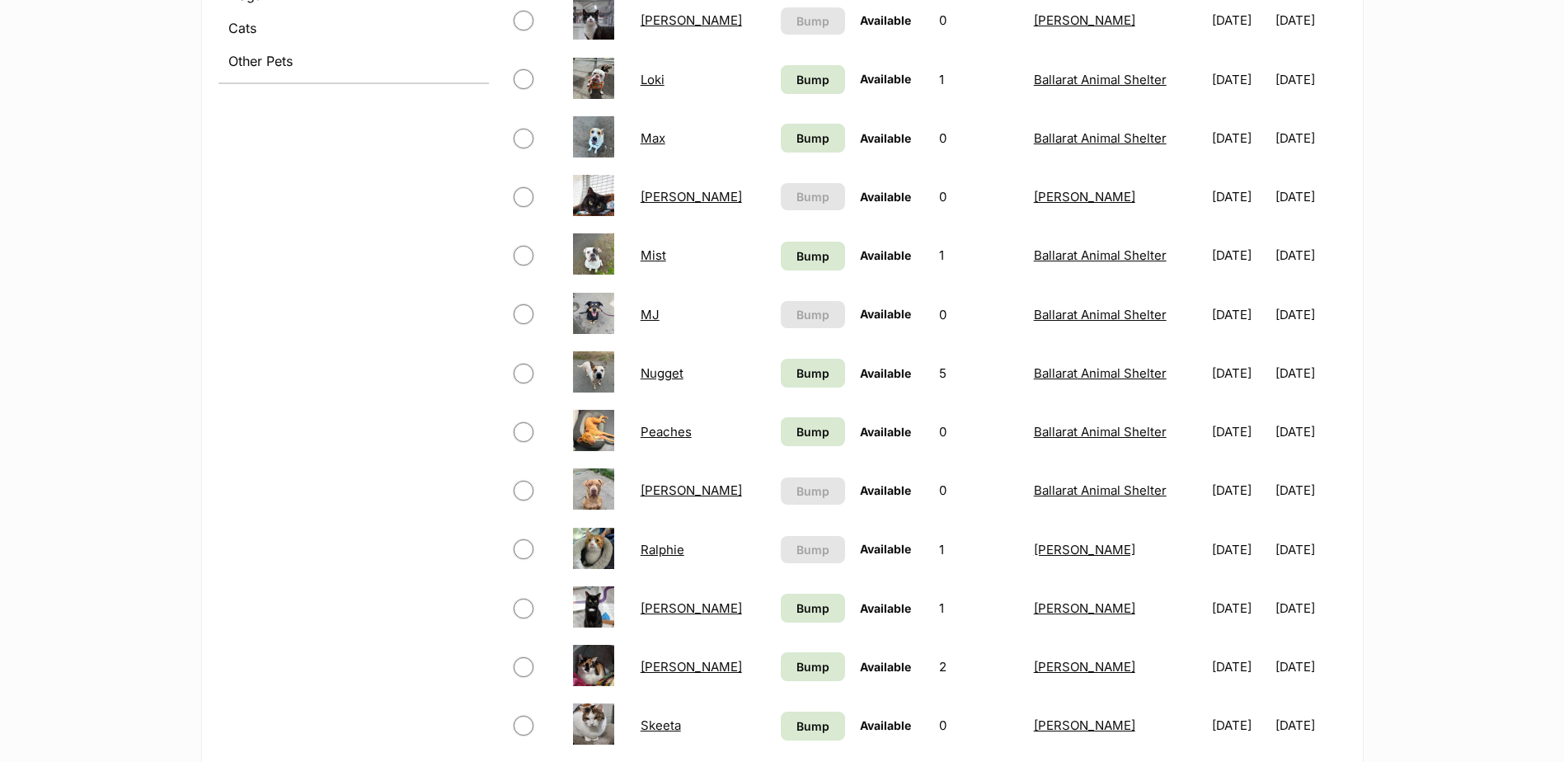
click at [656, 432] on link "Peaches" at bounding box center [666, 432] width 51 height 16
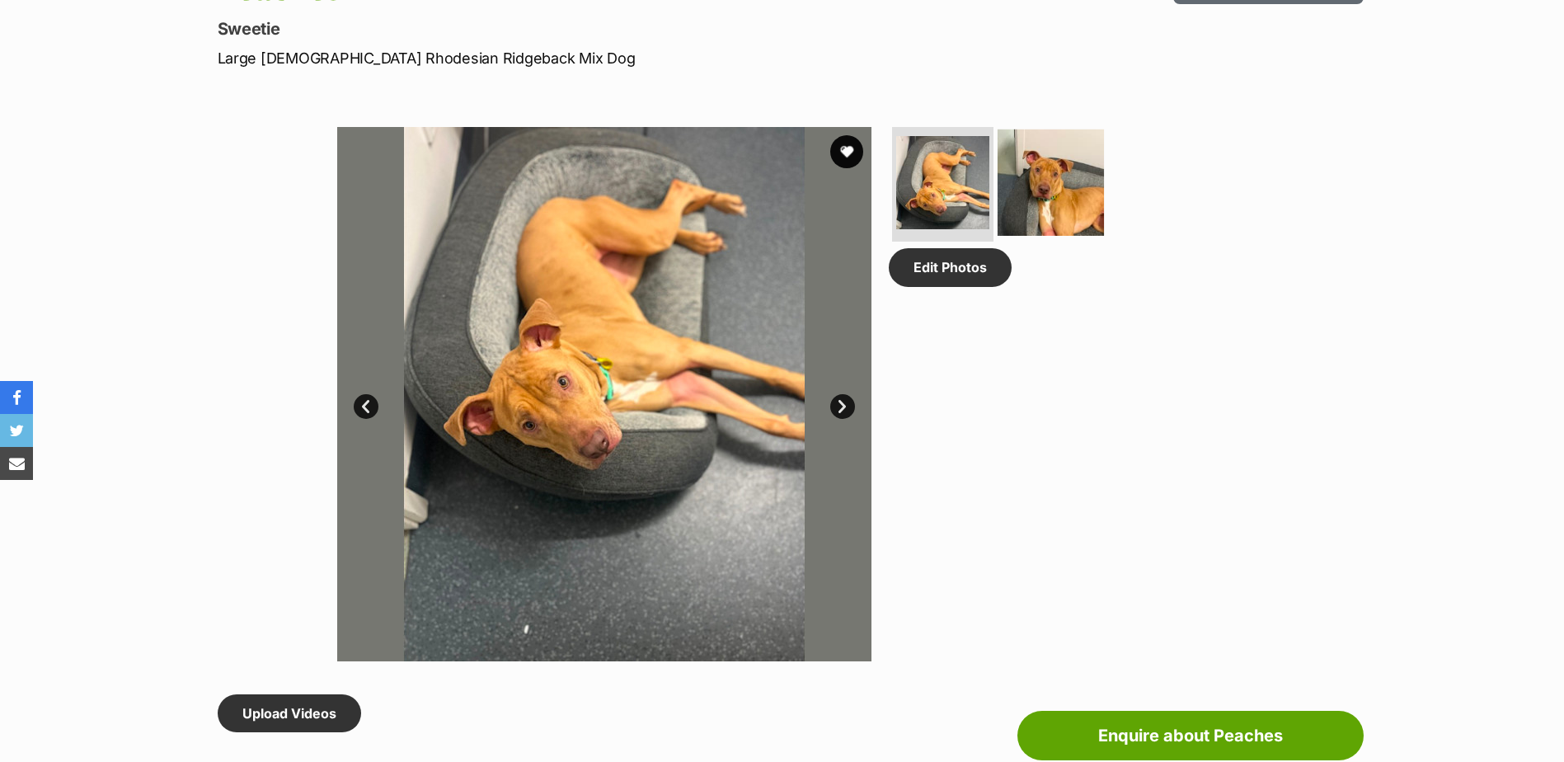
click at [1058, 202] on img at bounding box center [1051, 182] width 106 height 106
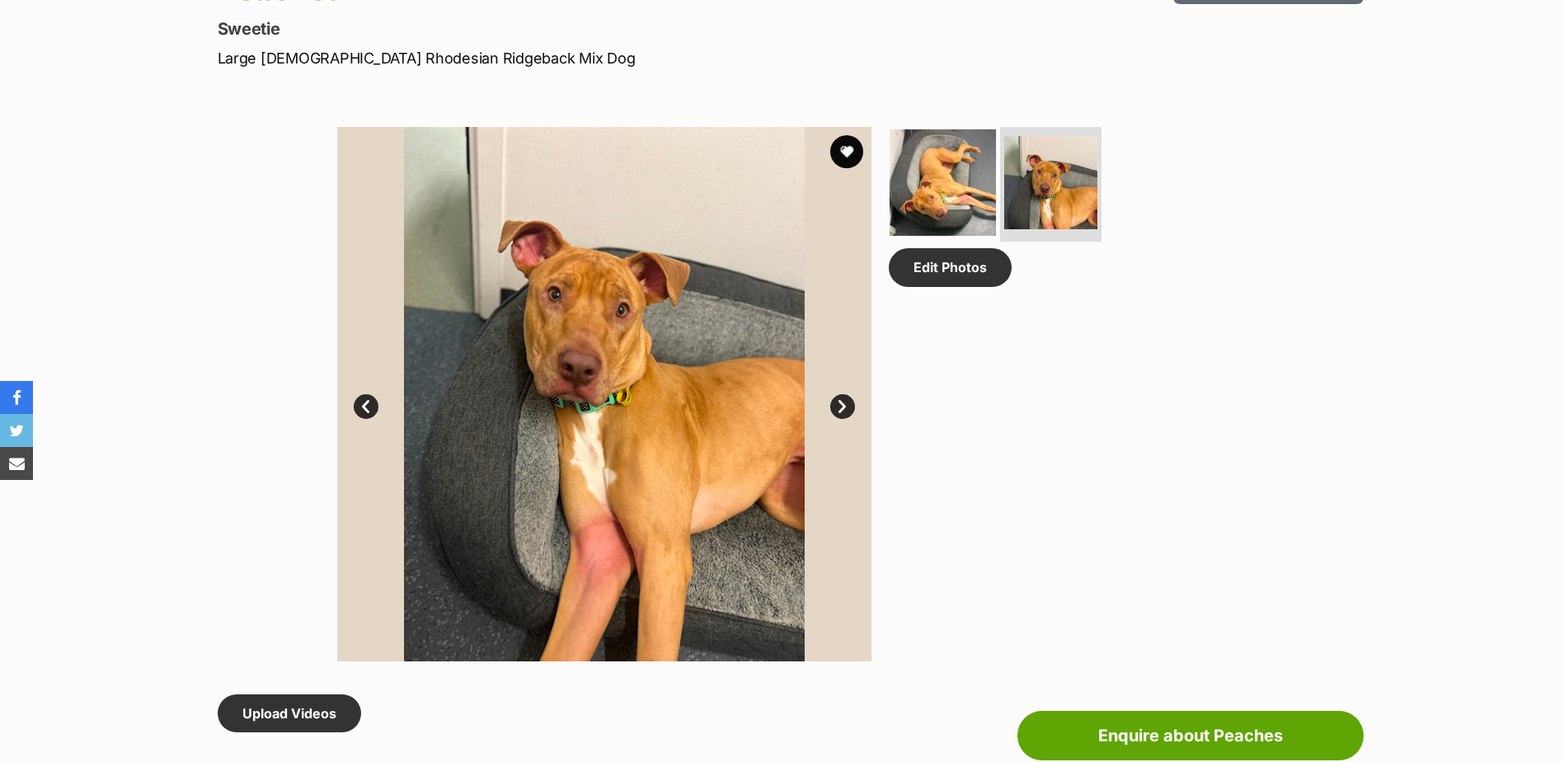
click at [970, 195] on img at bounding box center [943, 182] width 106 height 106
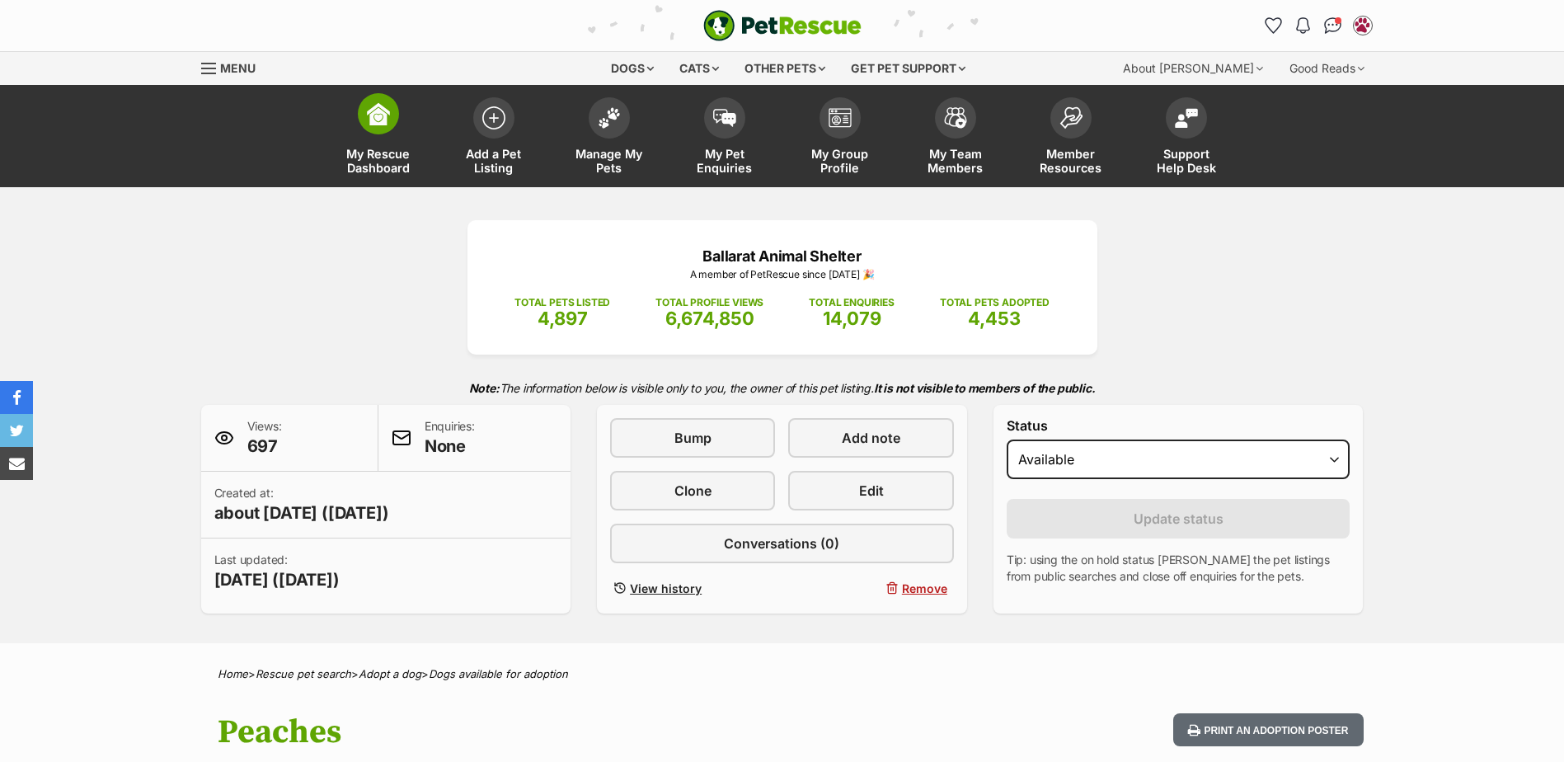
click at [392, 110] on span at bounding box center [378, 113] width 41 height 41
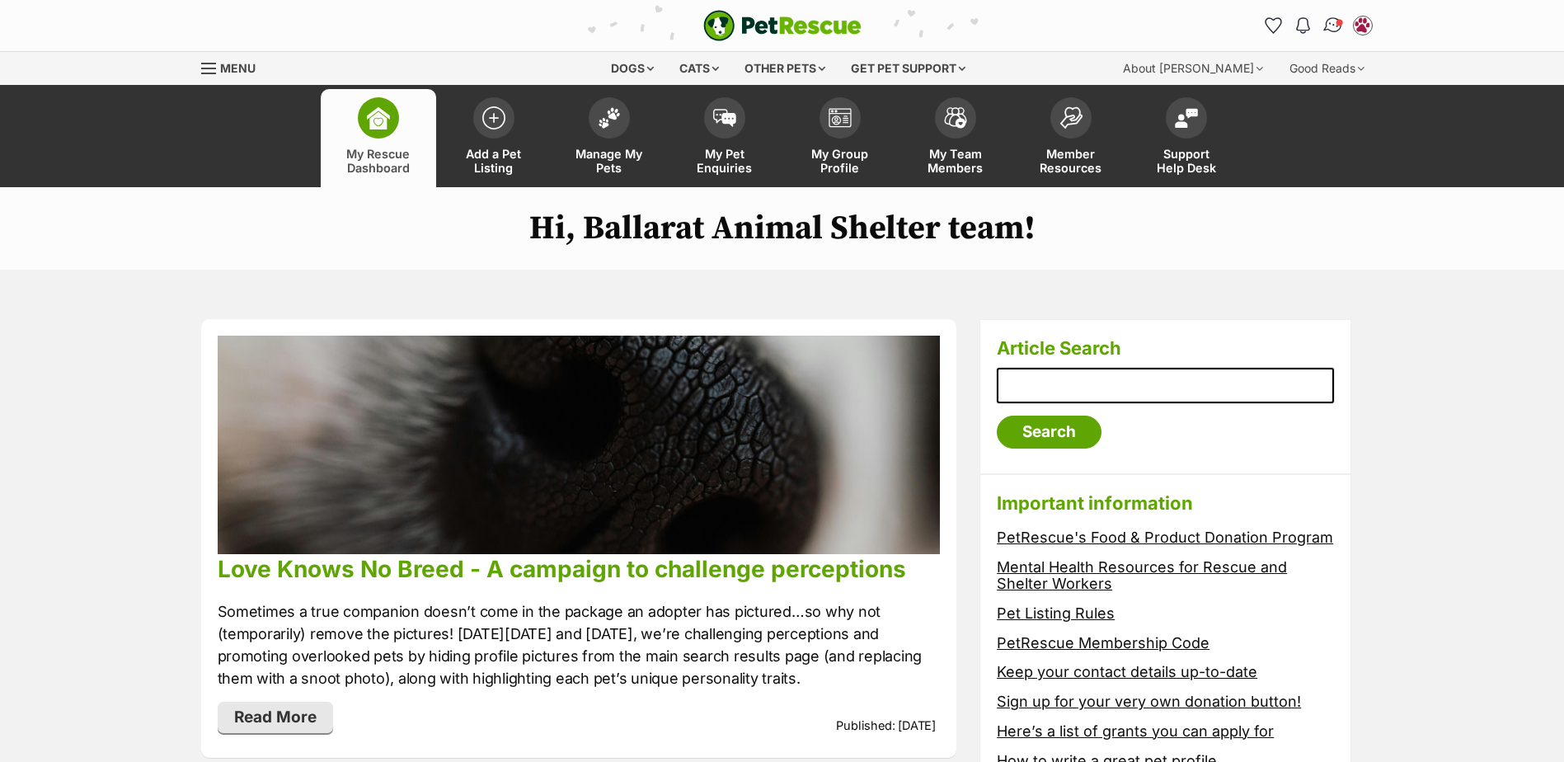
click at [1335, 18] on img "Conversations" at bounding box center [1333, 25] width 22 height 21
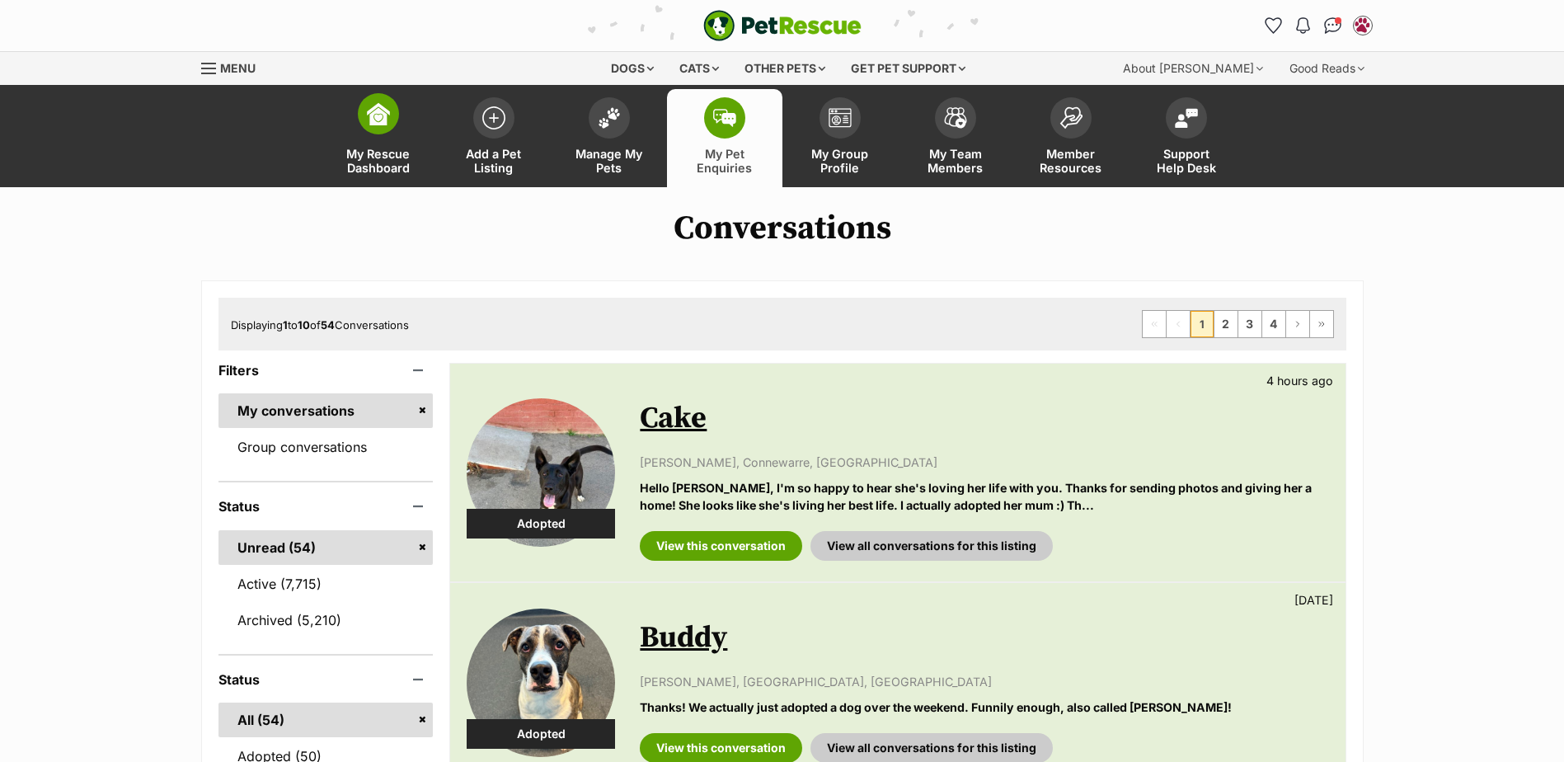
click at [385, 117] on img at bounding box center [378, 113] width 23 height 23
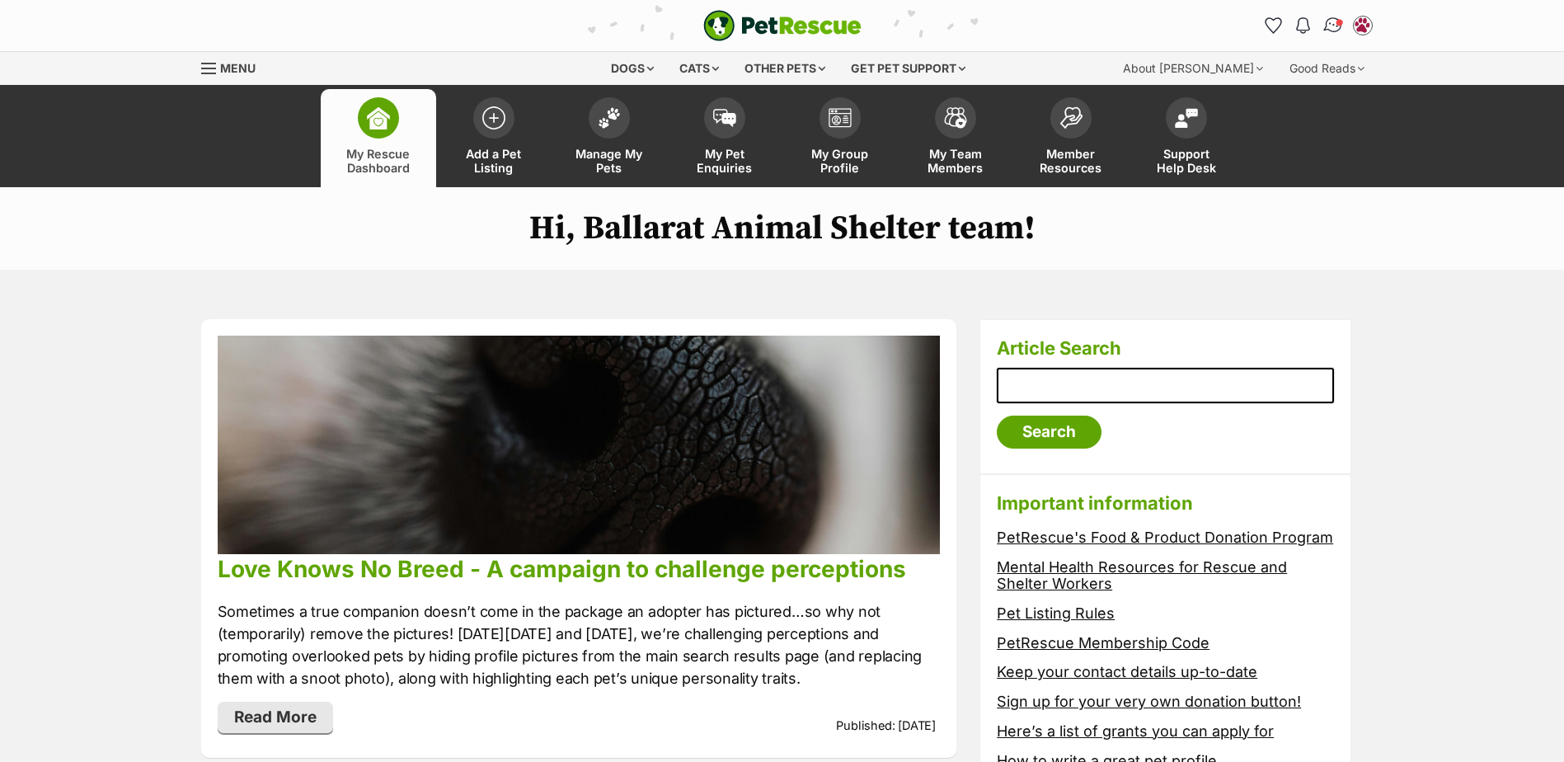
click at [1332, 26] on img "Conversations" at bounding box center [1333, 25] width 22 height 21
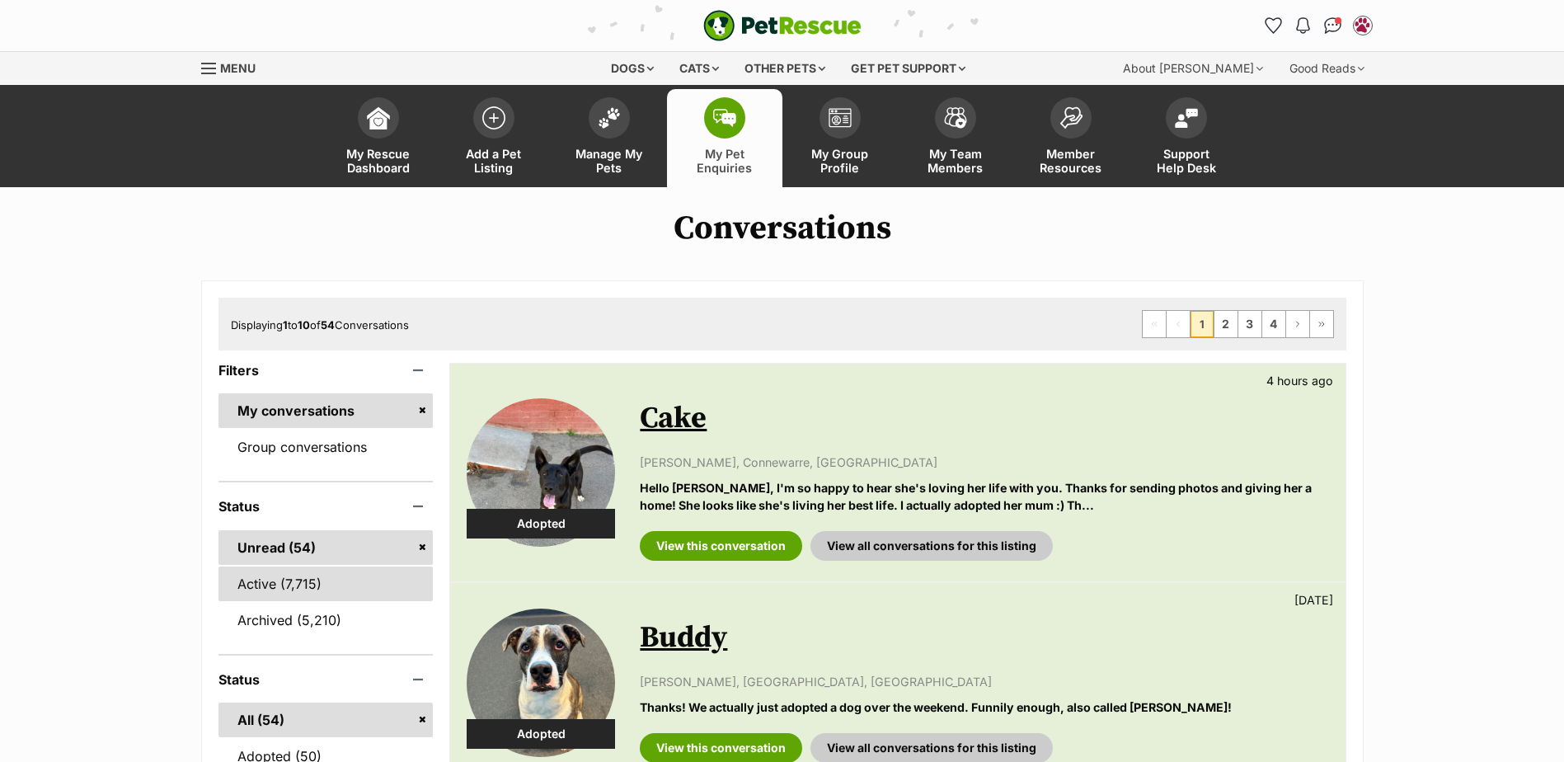
click at [295, 571] on link "Active (7,715)" at bounding box center [326, 584] width 215 height 35
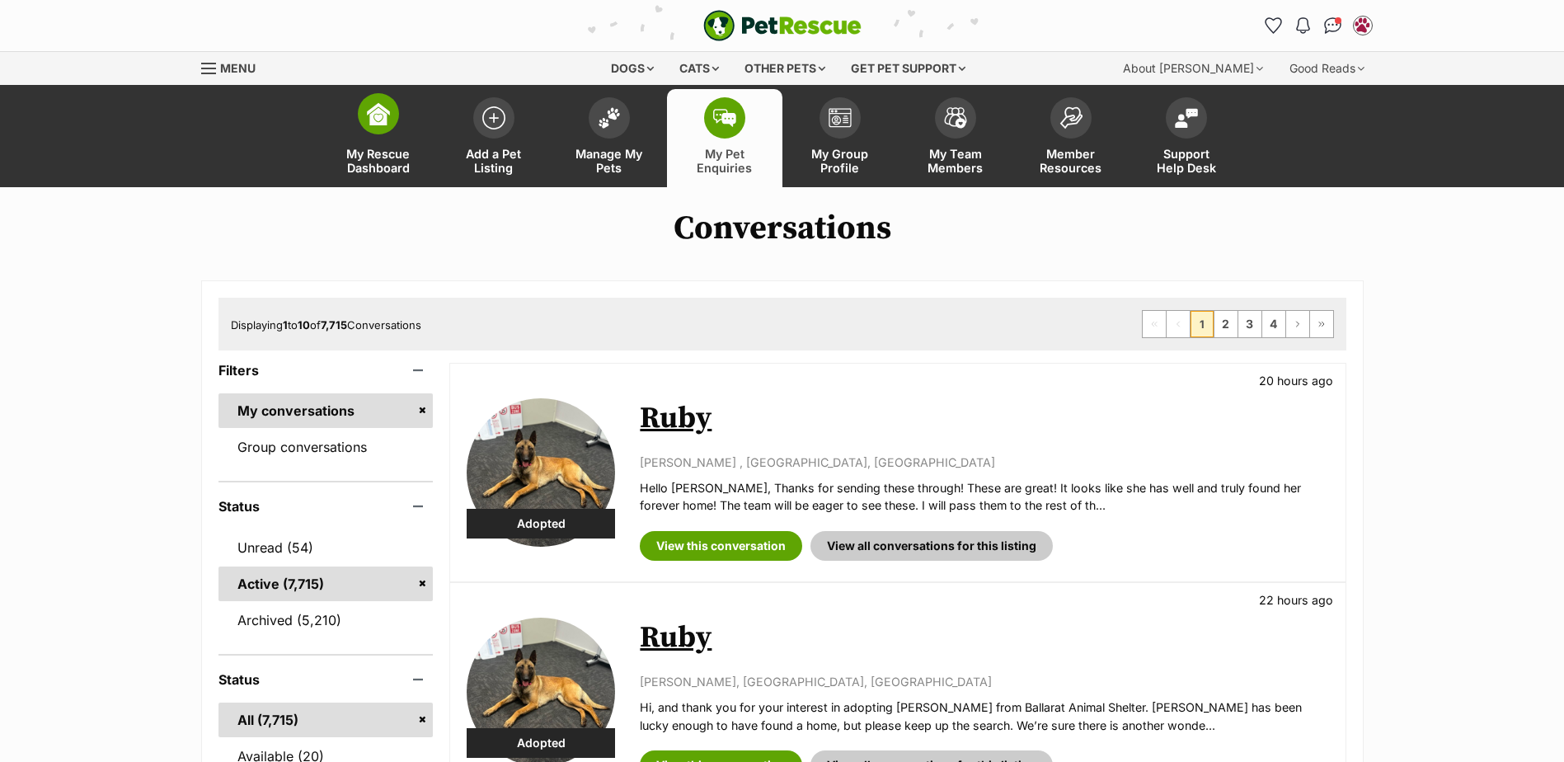
click at [387, 116] on img at bounding box center [378, 113] width 23 height 23
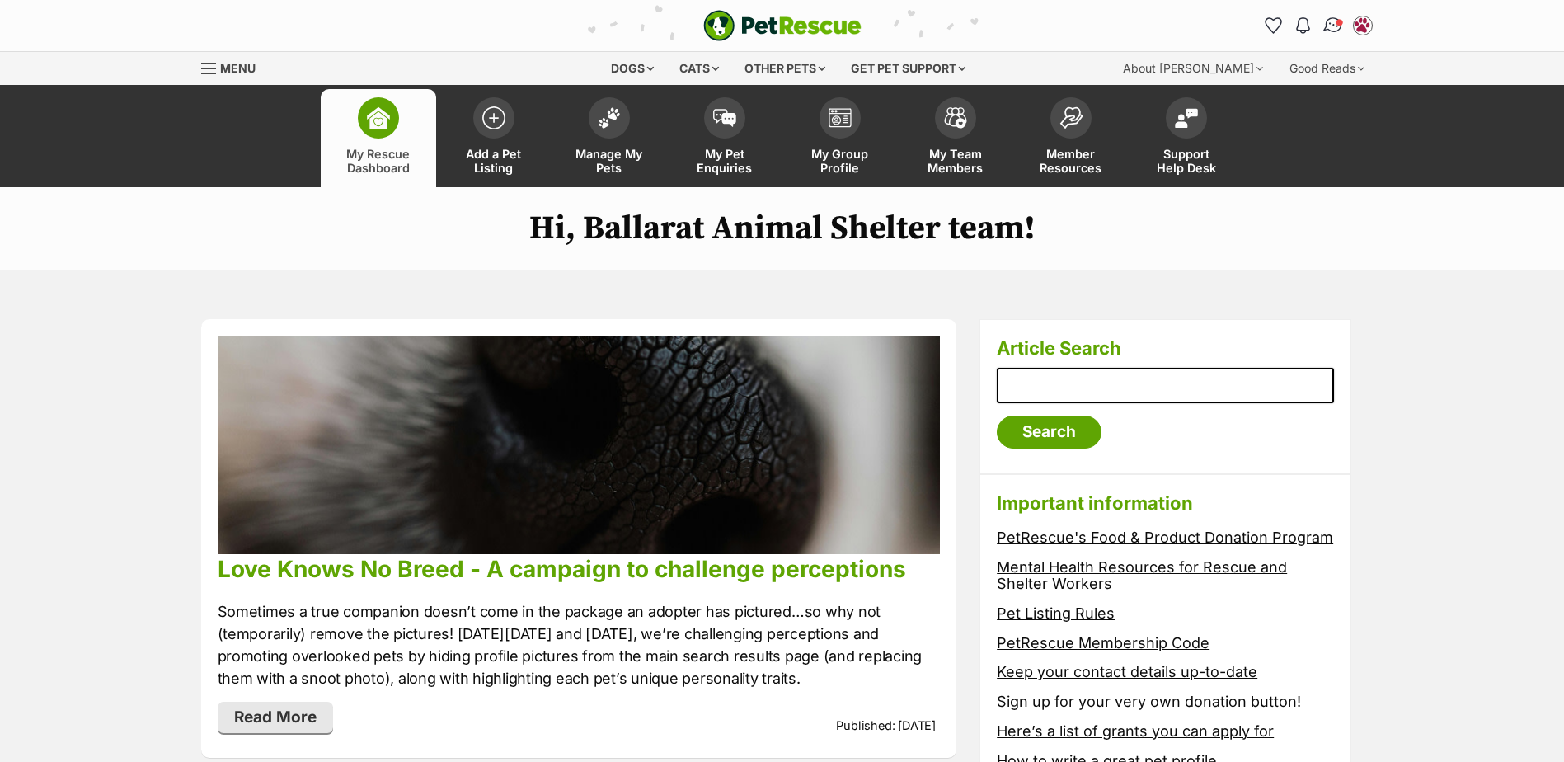
click at [1337, 22] on span "Conversations" at bounding box center [1339, 22] width 8 height 8
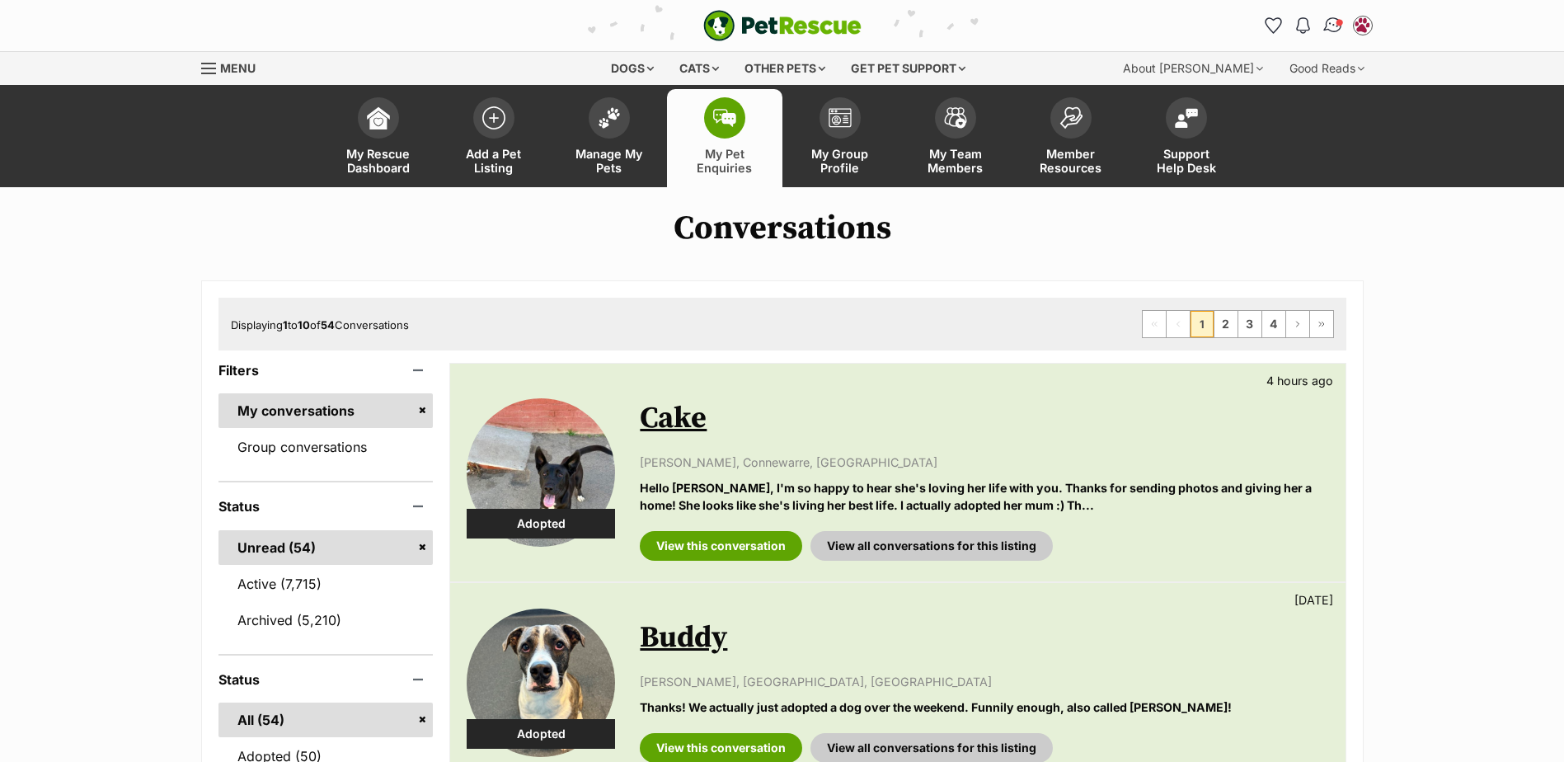
click at [1324, 20] on link "Conversations" at bounding box center [1333, 25] width 34 height 34
